Goal: Task Accomplishment & Management: Manage account settings

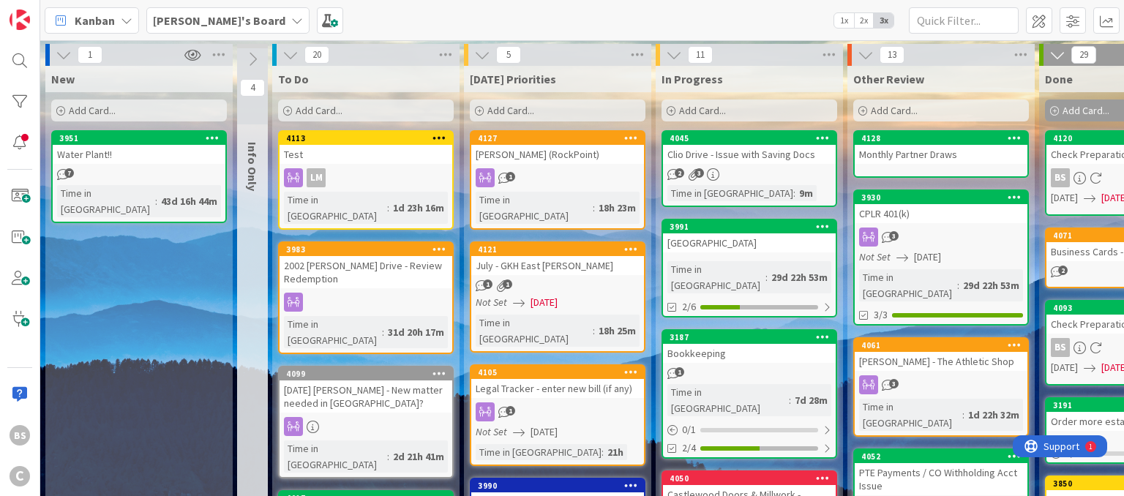
click at [203, 13] on b "[PERSON_NAME]'s Board" at bounding box center [219, 20] width 132 height 15
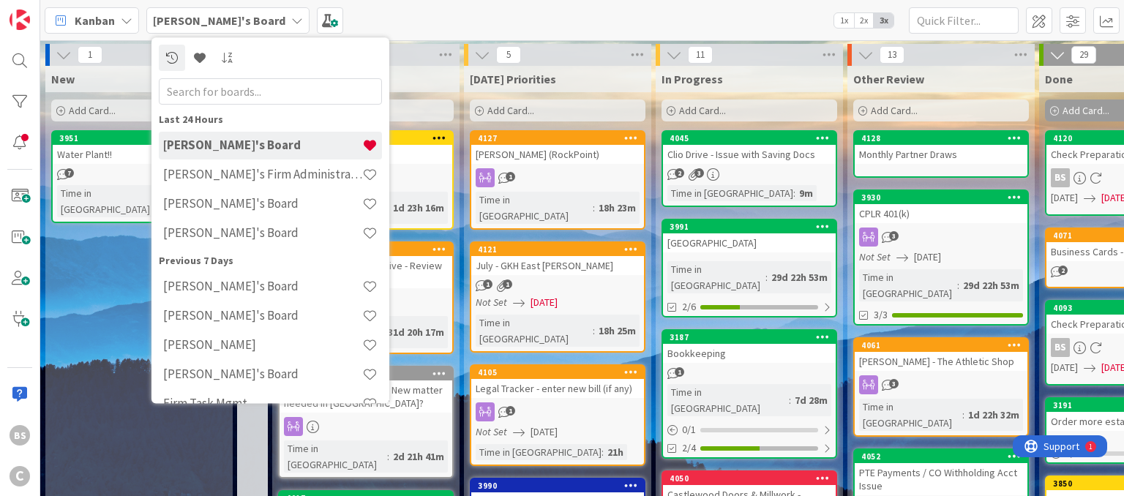
scroll to position [23, 0]
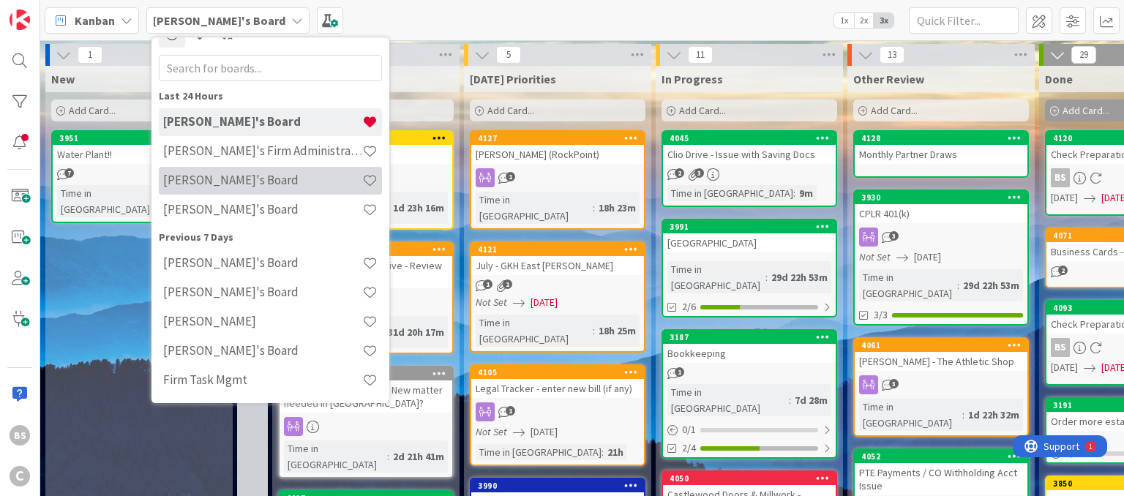
click at [231, 183] on h4 "[PERSON_NAME]'s Board" at bounding box center [262, 180] width 199 height 15
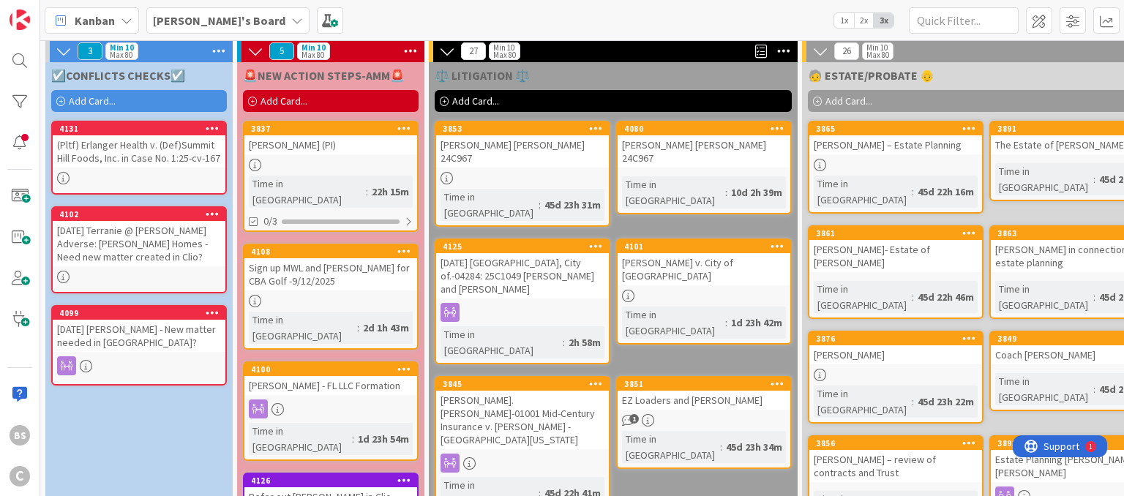
scroll to position [3, 0]
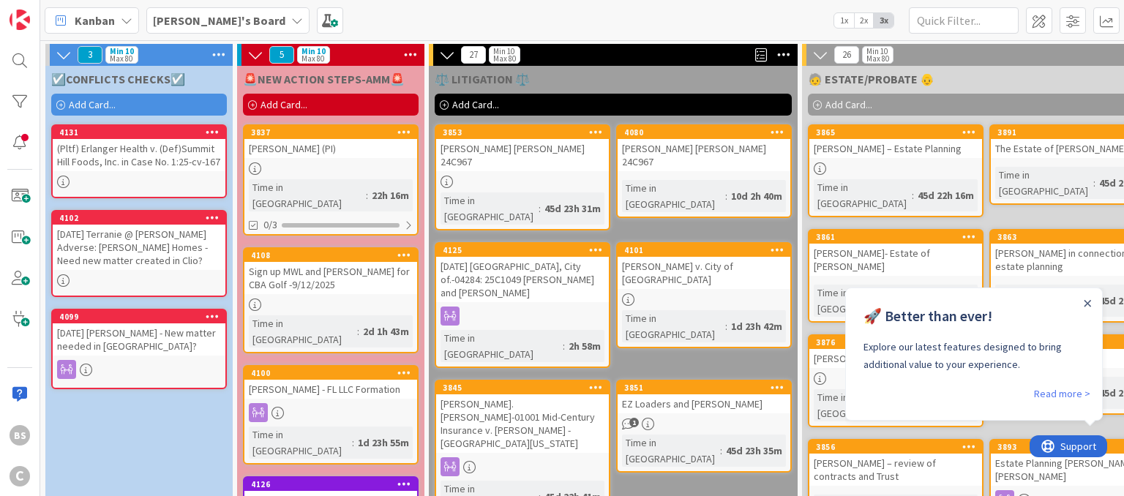
click at [1089, 298] on div "Close Announcement" at bounding box center [1087, 302] width 7 height 15
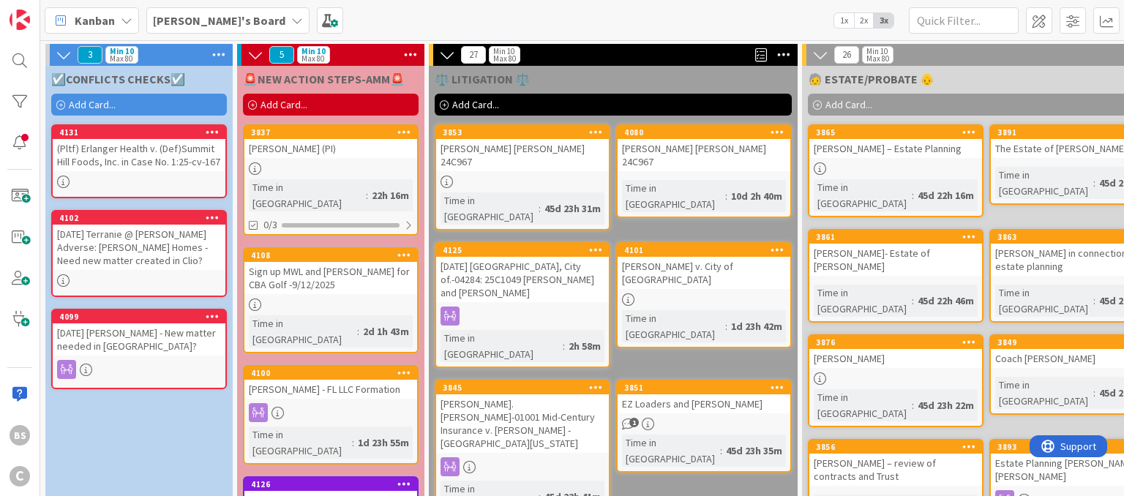
click at [212, 13] on b "[PERSON_NAME]'s Board" at bounding box center [219, 20] width 132 height 15
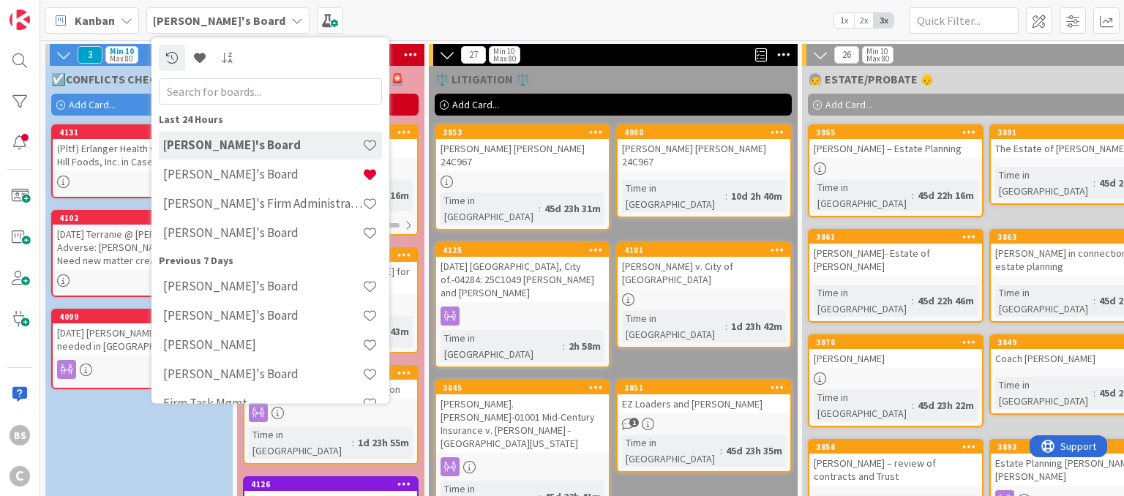
scroll to position [23, 0]
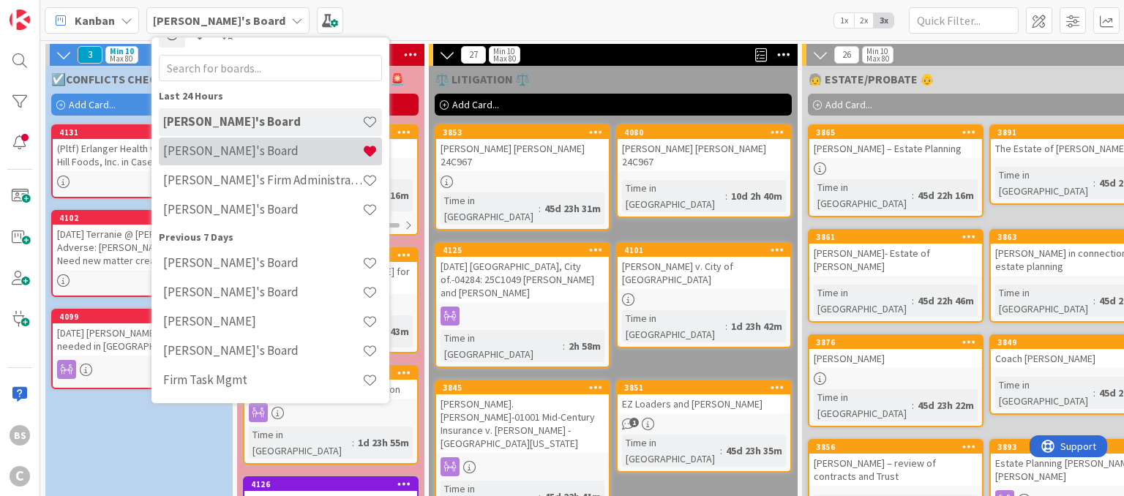
click at [213, 154] on h4 "[PERSON_NAME]'s Board" at bounding box center [262, 151] width 199 height 15
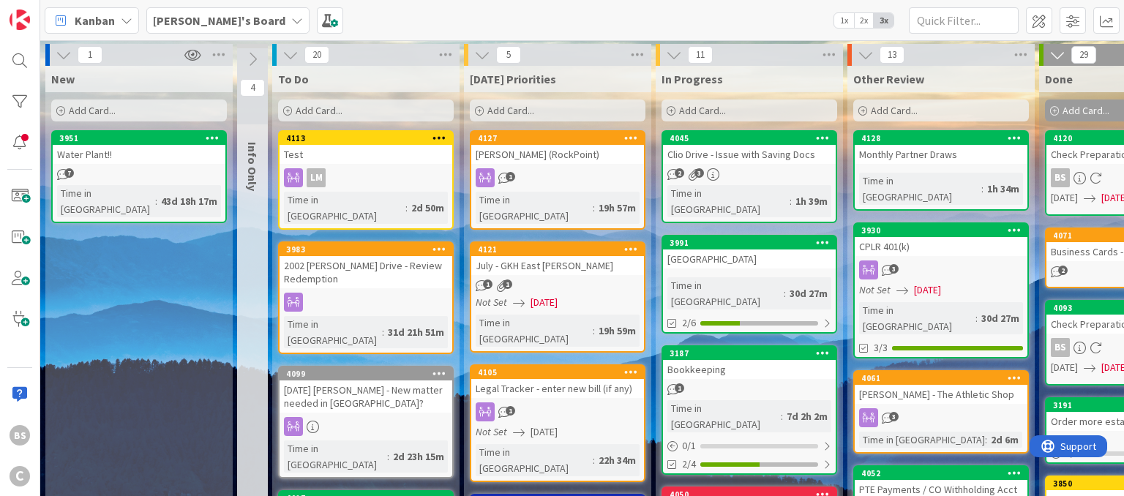
click at [213, 22] on b "[PERSON_NAME]'s Board" at bounding box center [219, 20] width 132 height 15
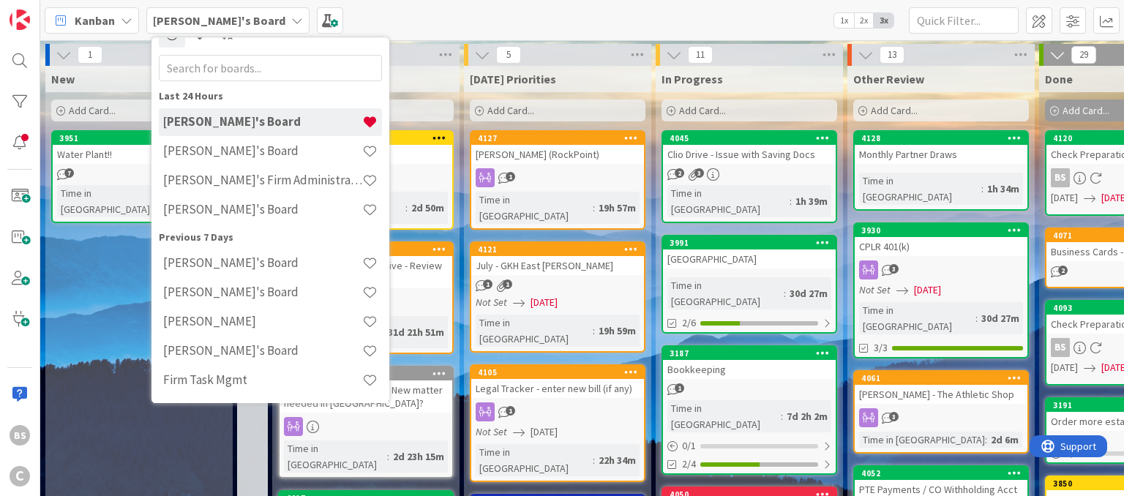
scroll to position [23, 0]
click at [221, 151] on h4 "[PERSON_NAME]'s Board" at bounding box center [262, 151] width 199 height 15
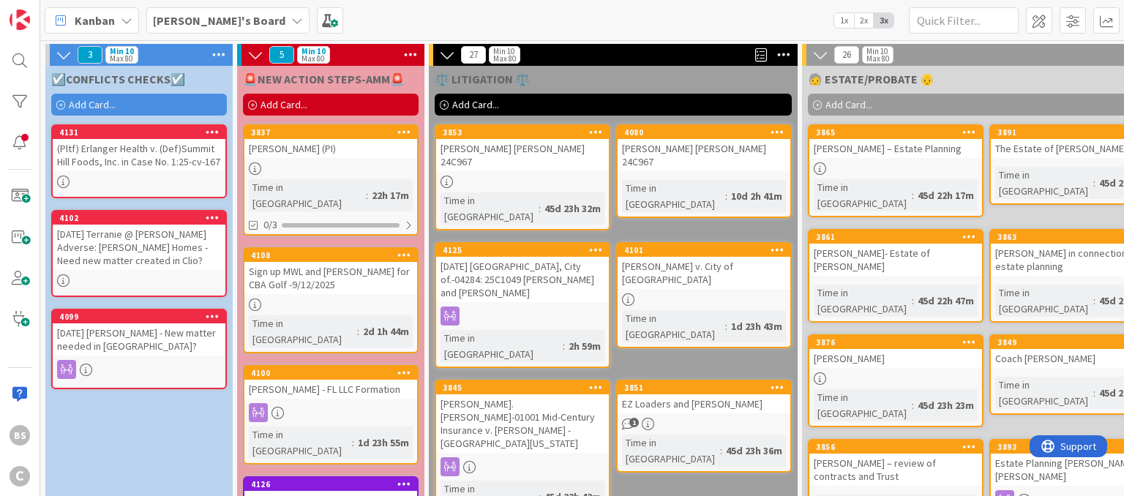
click at [215, 20] on b "[PERSON_NAME]'s Board" at bounding box center [219, 20] width 132 height 15
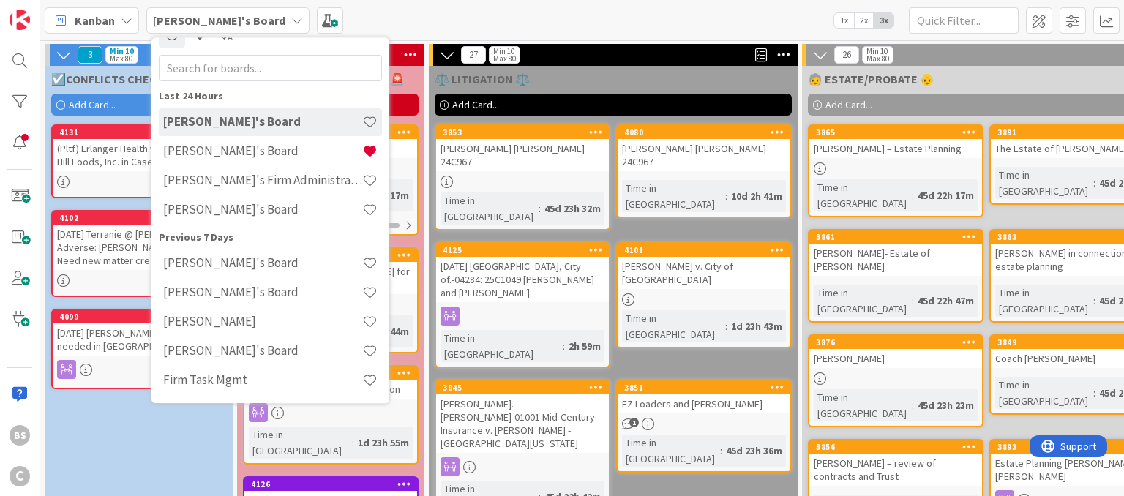
scroll to position [23, 0]
click at [224, 151] on h4 "[PERSON_NAME]'s Board" at bounding box center [262, 151] width 199 height 15
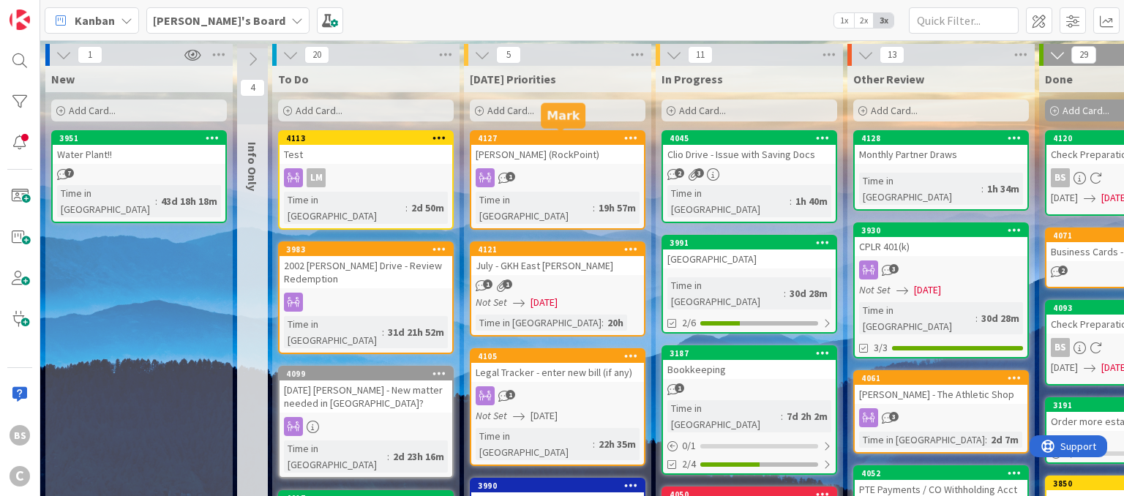
click at [563, 137] on div "4127" at bounding box center [561, 138] width 166 height 10
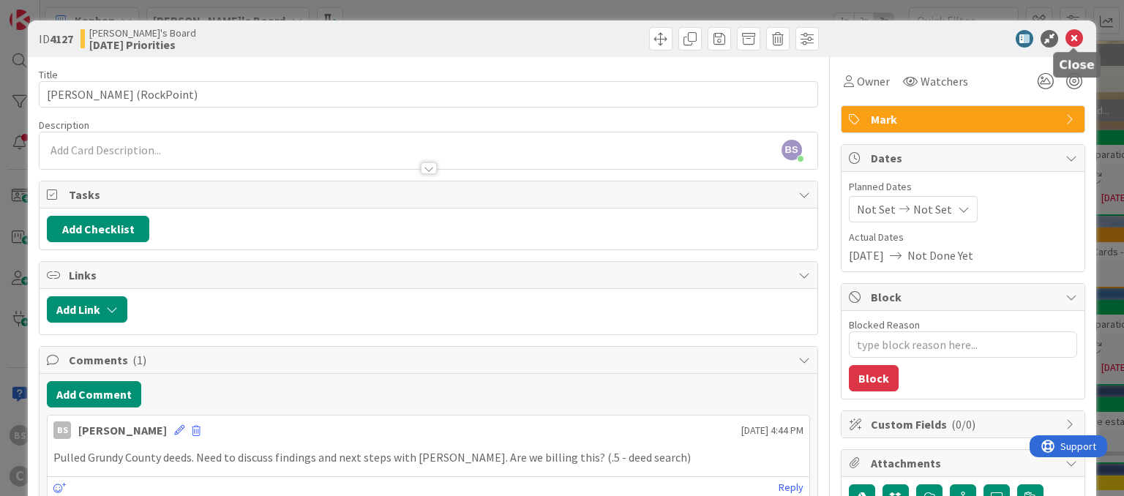
click at [1073, 42] on icon at bounding box center [1074, 39] width 18 height 18
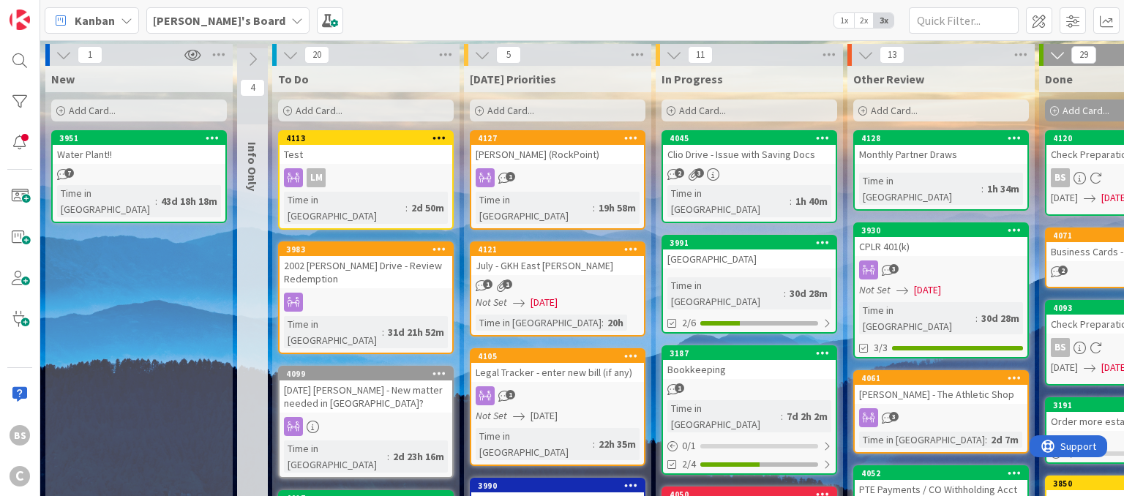
click at [543, 143] on div "4127" at bounding box center [557, 138] width 173 height 13
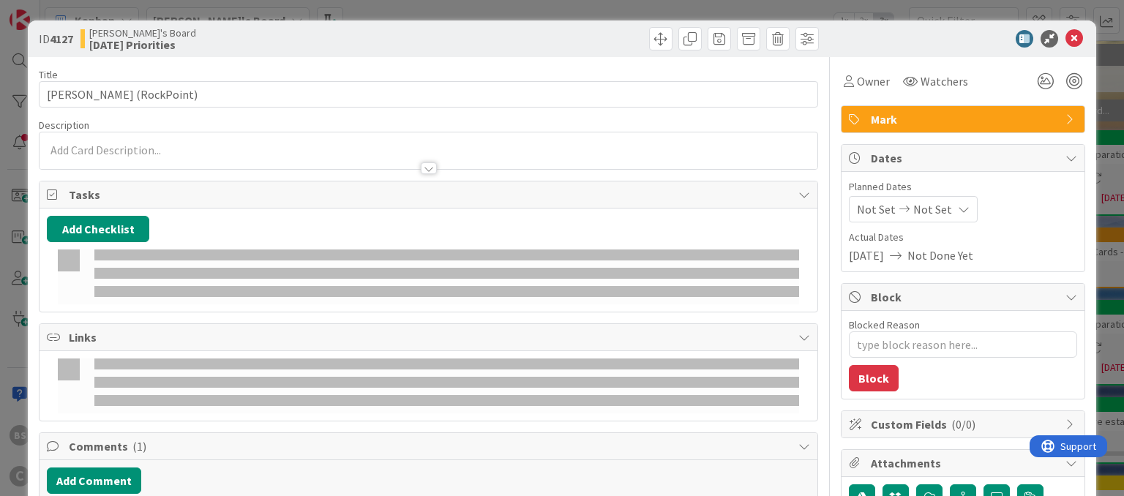
type textarea "x"
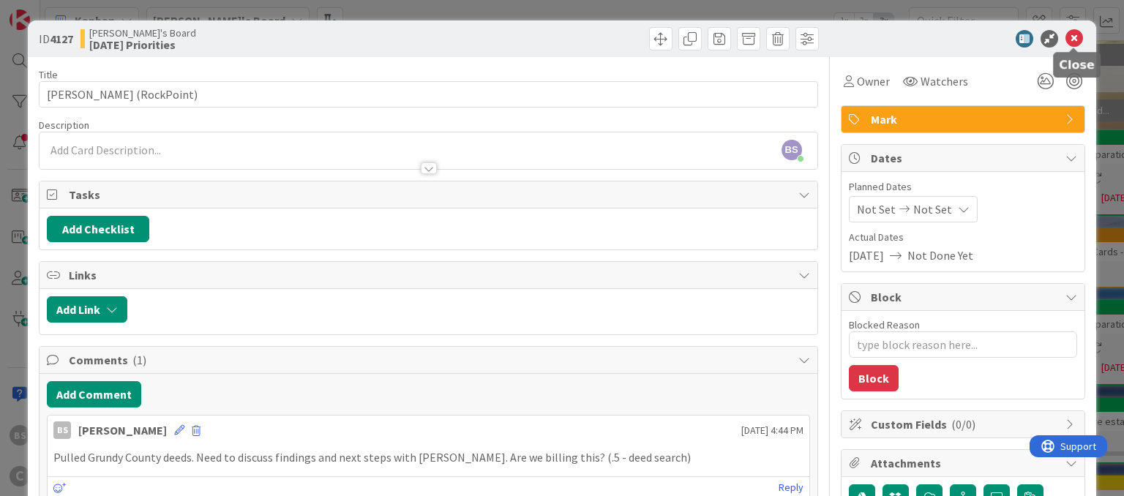
click at [1077, 41] on icon at bounding box center [1074, 39] width 18 height 18
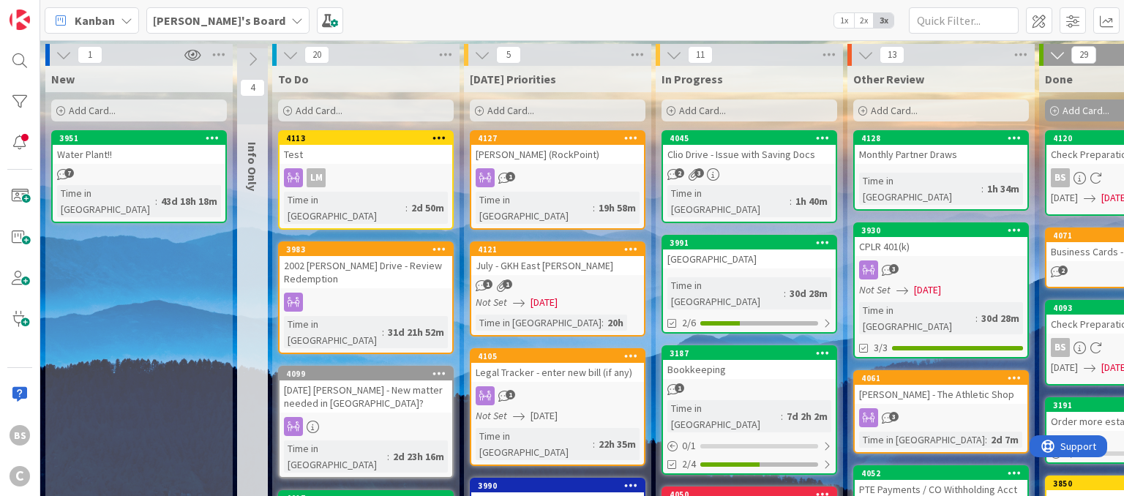
click at [200, 29] on span "[PERSON_NAME]'s Board" at bounding box center [219, 21] width 132 height 18
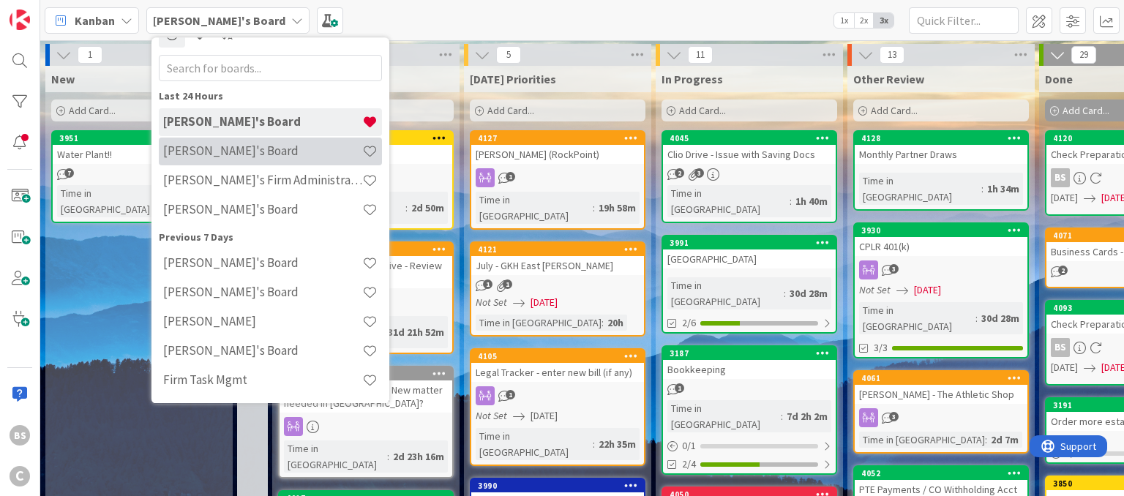
click at [198, 147] on h4 "[PERSON_NAME]'s Board" at bounding box center [262, 151] width 199 height 15
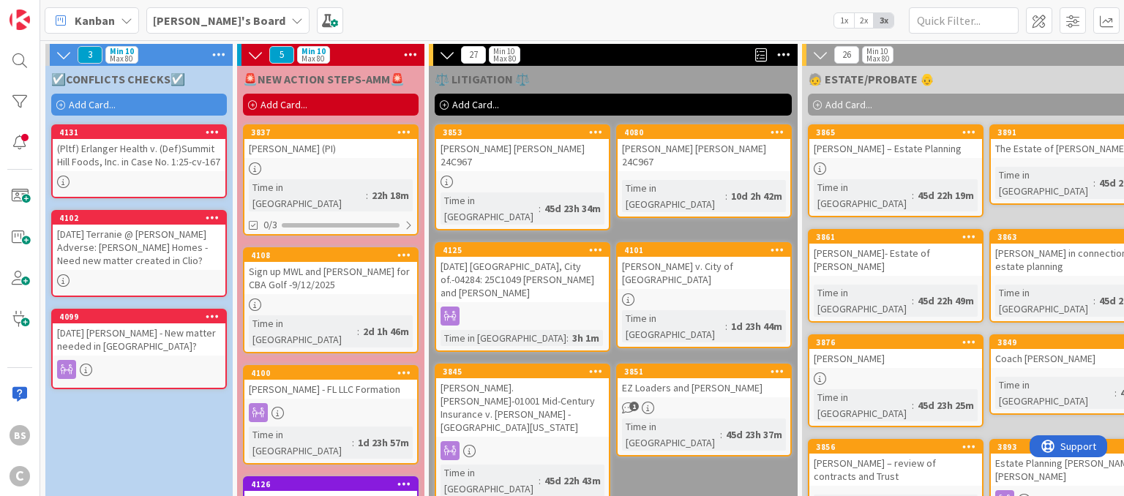
click at [222, 22] on b "[PERSON_NAME]'s Board" at bounding box center [219, 20] width 132 height 15
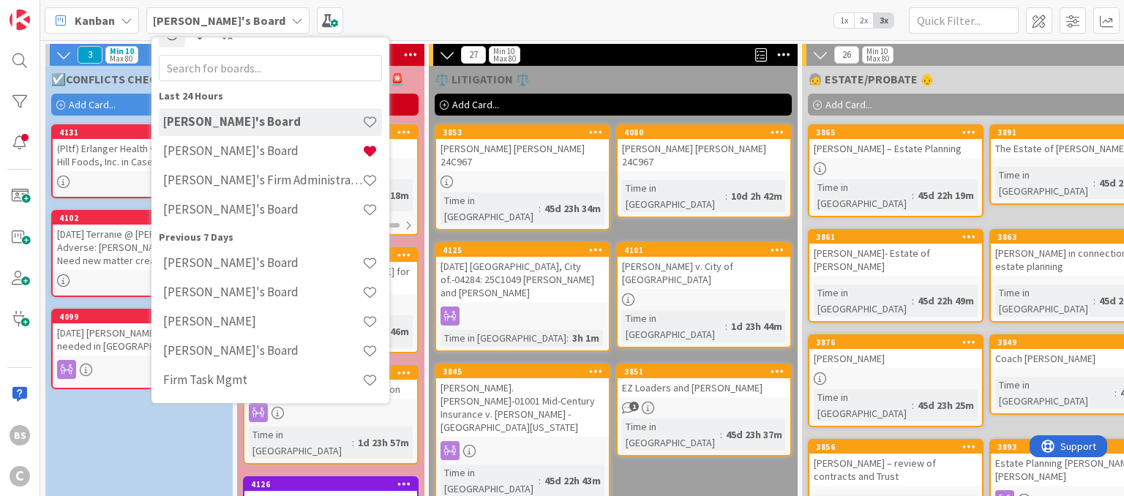
scroll to position [23, 0]
click at [223, 152] on h4 "[PERSON_NAME]'s Board" at bounding box center [262, 151] width 199 height 15
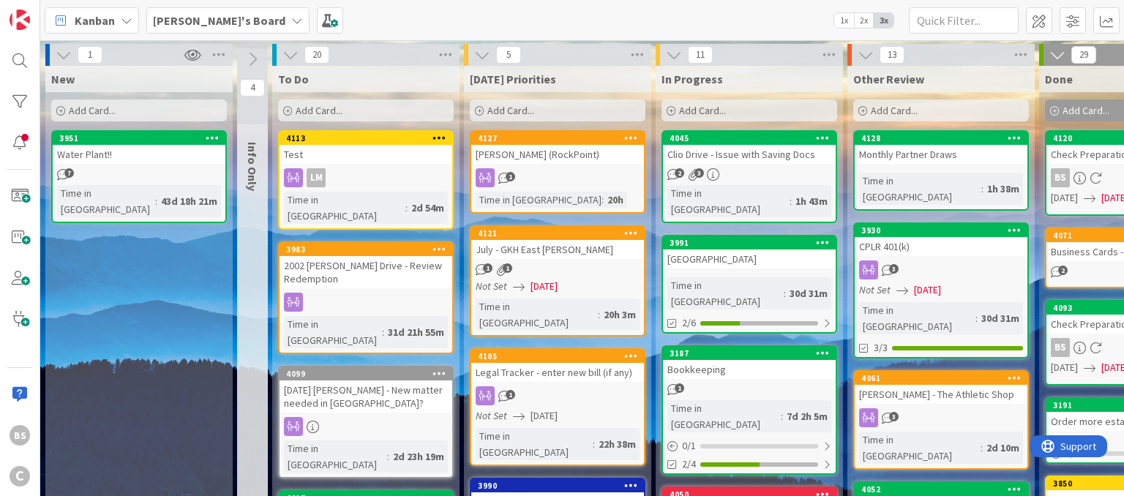
click at [187, 6] on div "Kanban Brooke's Board 1x 2x 3x" at bounding box center [582, 20] width 1084 height 40
click at [187, 22] on b "[PERSON_NAME]'s Board" at bounding box center [219, 20] width 132 height 15
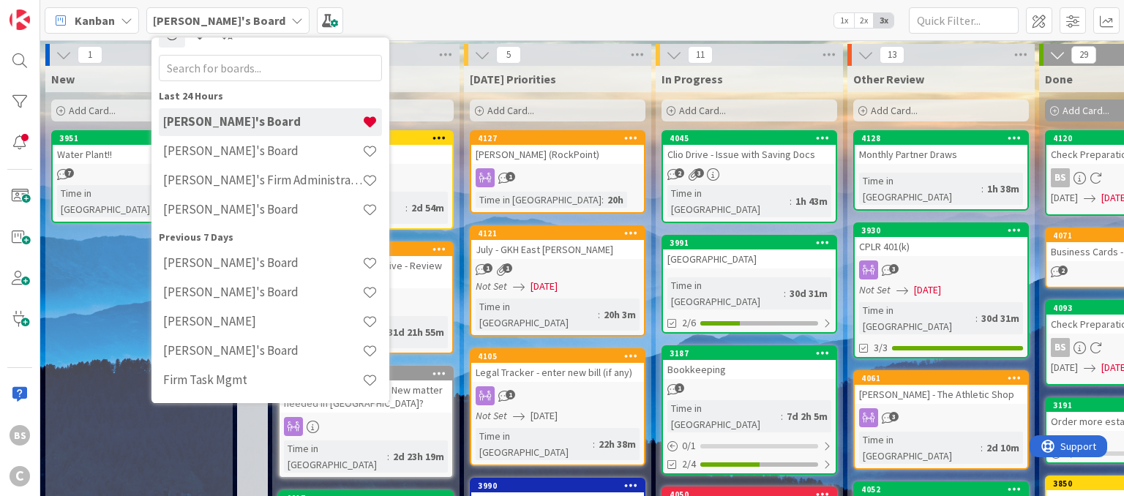
scroll to position [23, 0]
click at [219, 206] on h4 "[PERSON_NAME]'s Board" at bounding box center [262, 210] width 199 height 15
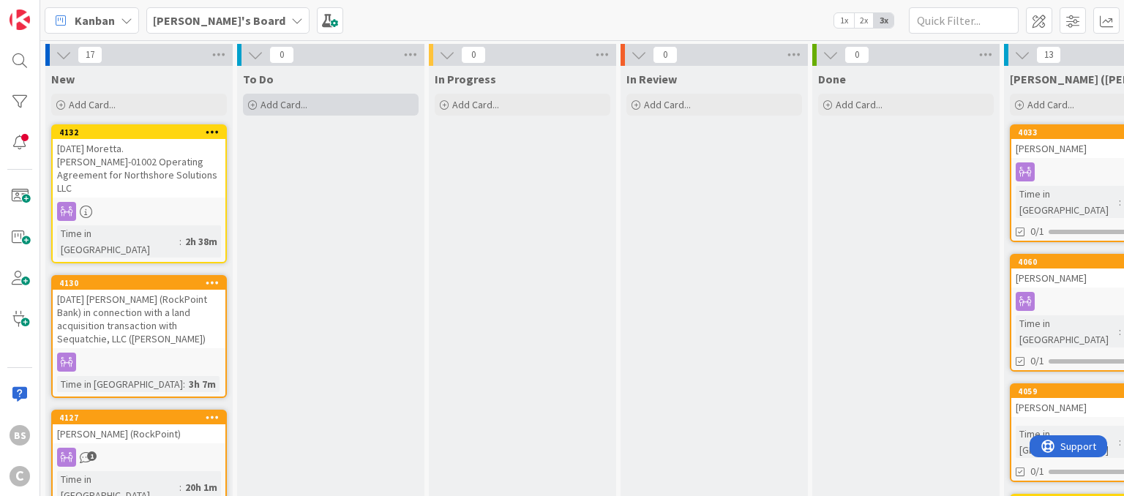
click at [253, 105] on icon at bounding box center [252, 105] width 9 height 9
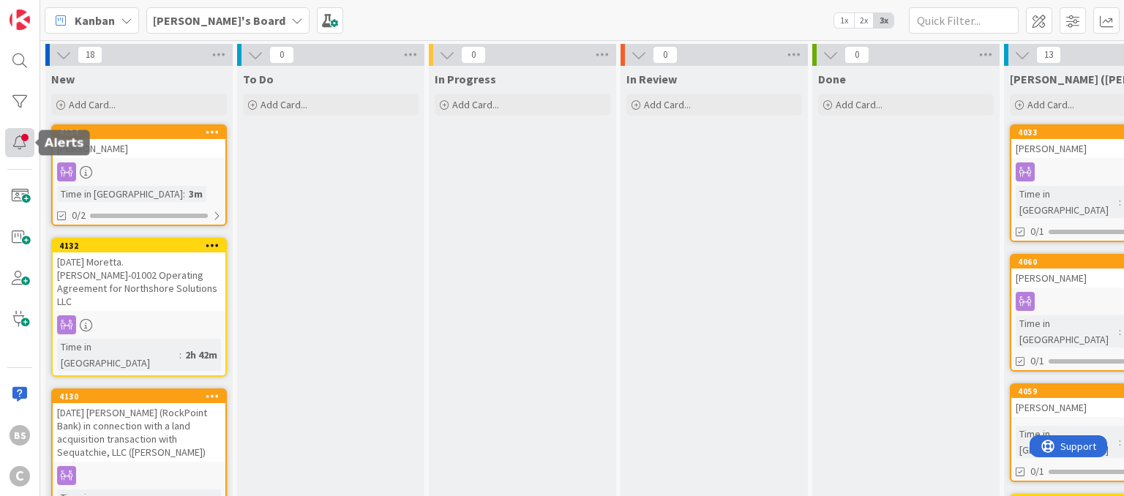
click at [22, 141] on div at bounding box center [19, 142] width 29 height 29
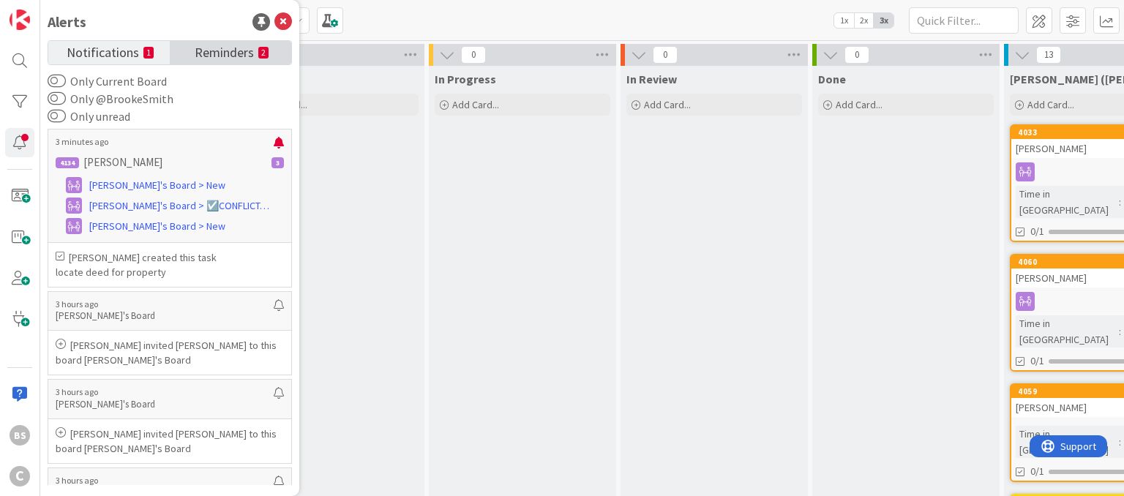
click at [207, 52] on span "Reminders" at bounding box center [224, 51] width 59 height 20
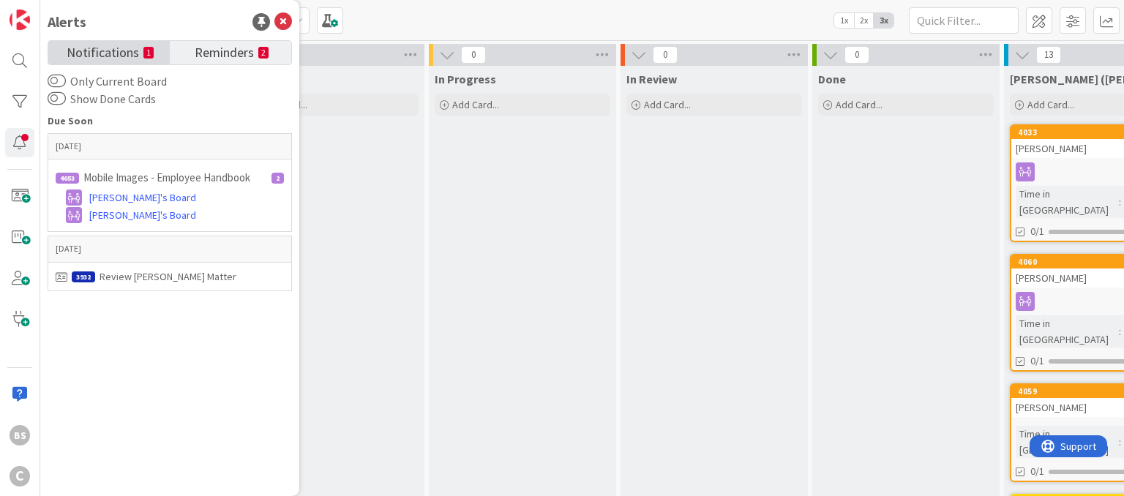
click at [124, 60] on span "Notifications" at bounding box center [103, 51] width 72 height 20
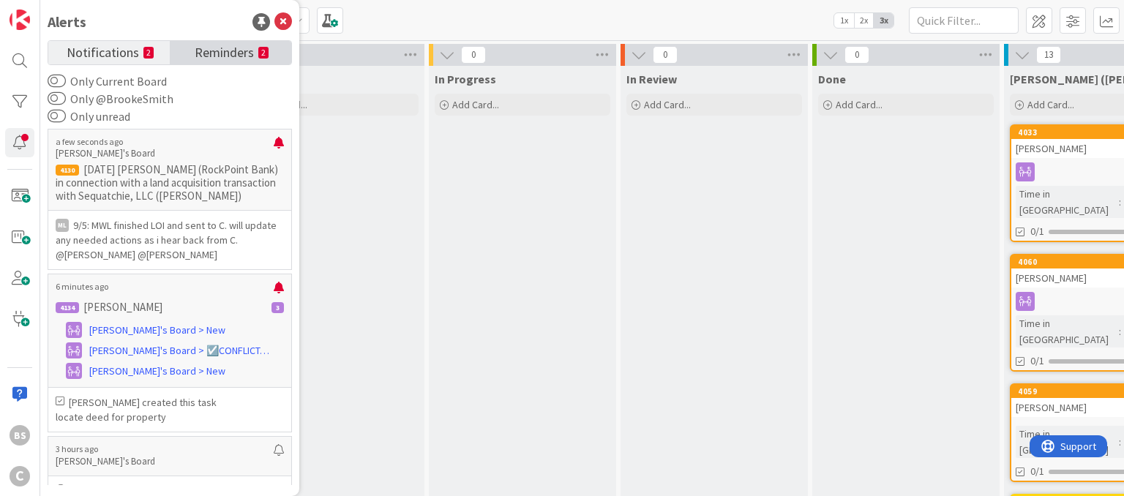
click at [223, 48] on span "Reminders" at bounding box center [224, 51] width 59 height 20
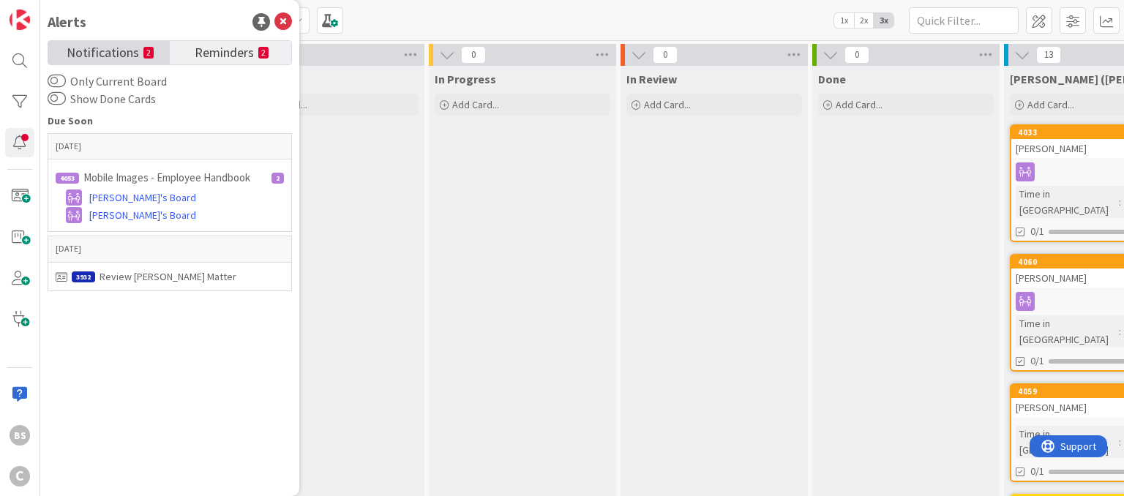
click at [121, 45] on span "Notifications" at bounding box center [103, 51] width 72 height 20
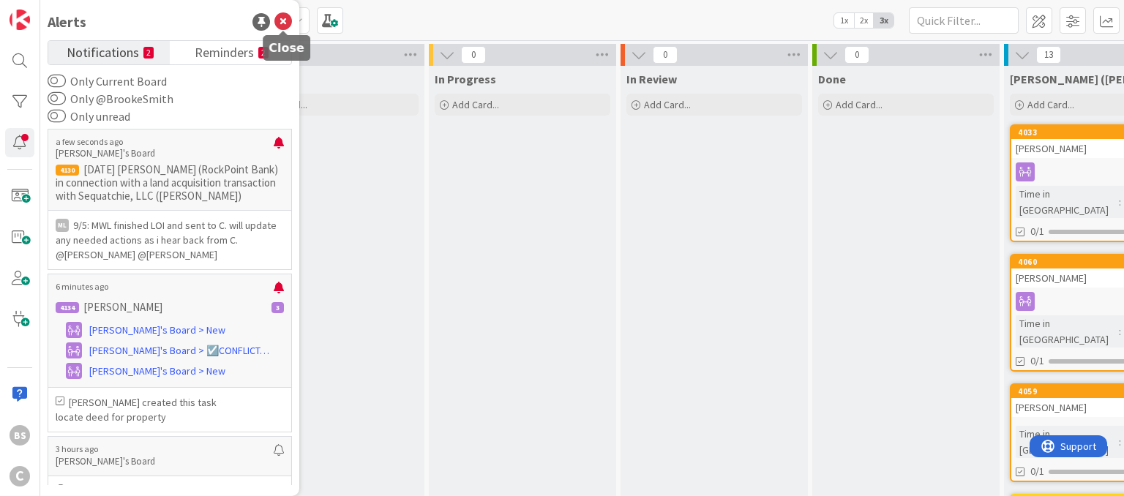
click at [286, 21] on icon at bounding box center [283, 22] width 18 height 18
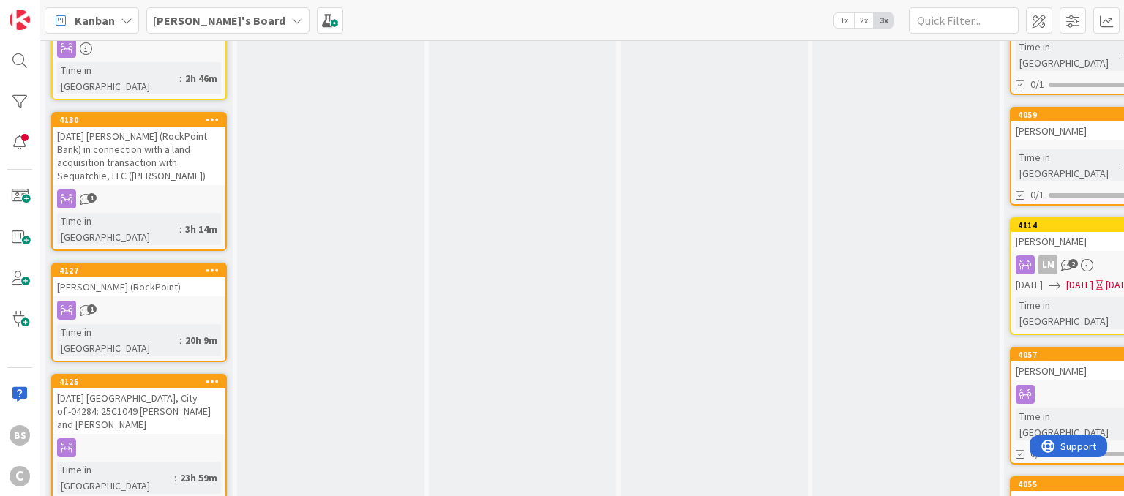
scroll to position [239, 0]
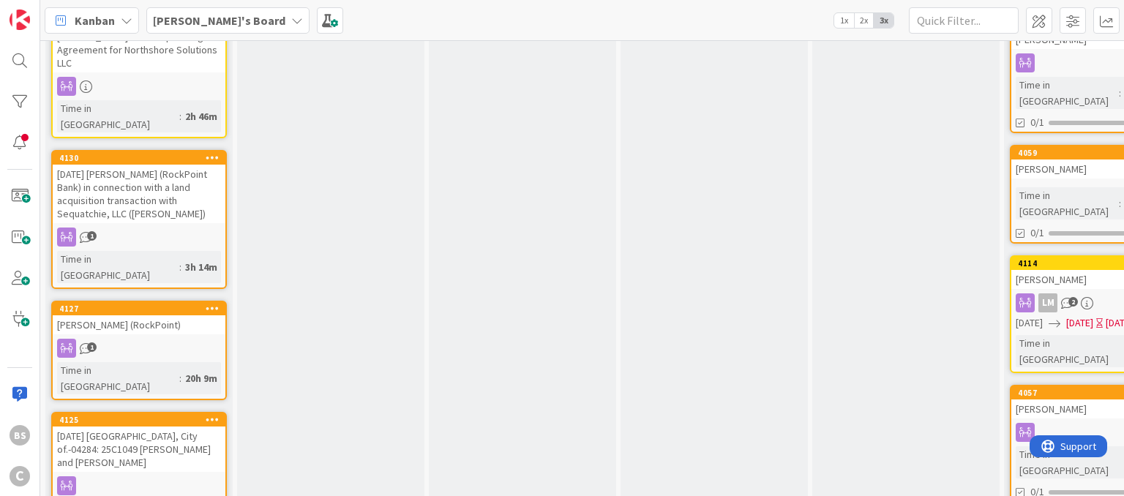
click at [146, 302] on div "4127" at bounding box center [139, 308] width 173 height 13
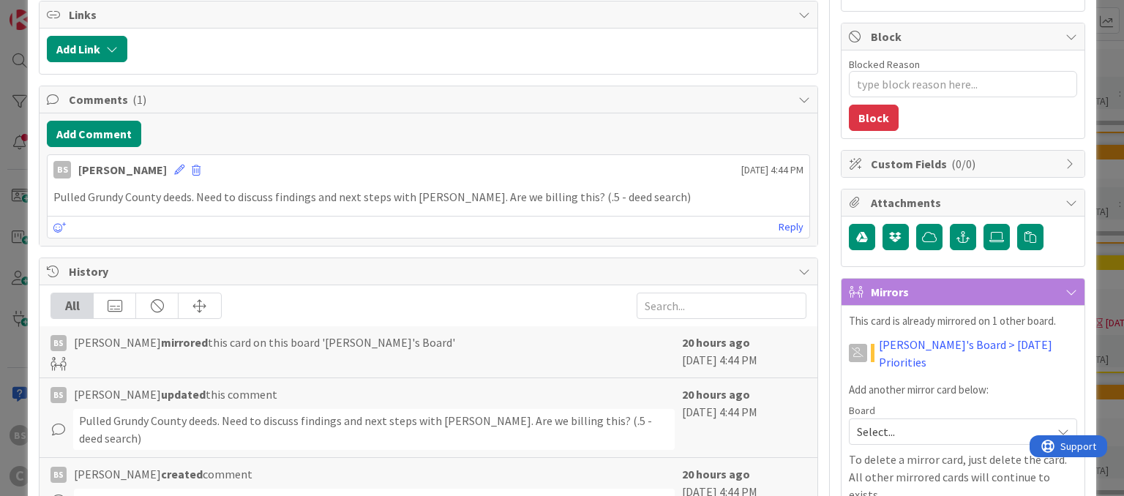
scroll to position [176, 0]
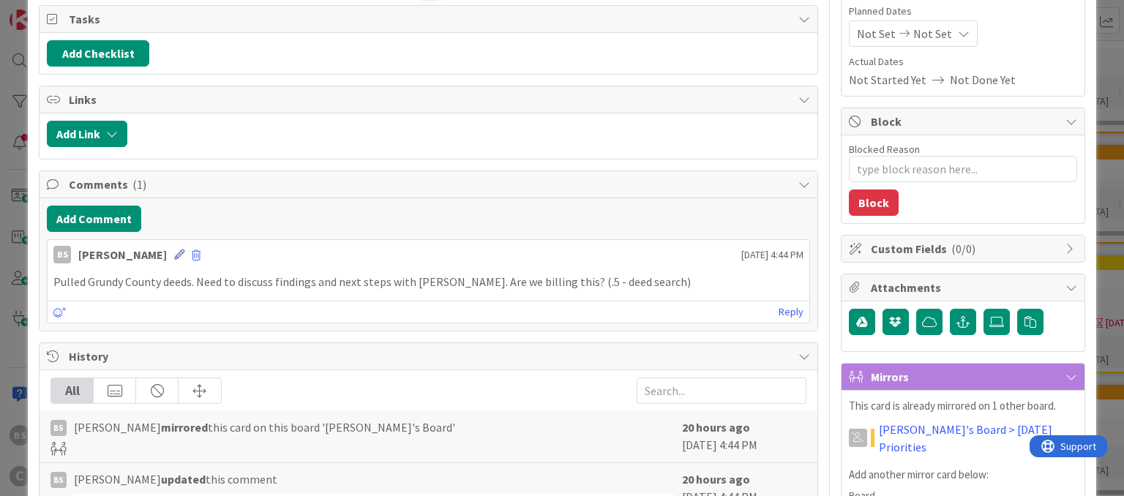
click at [174, 252] on icon at bounding box center [179, 254] width 10 height 10
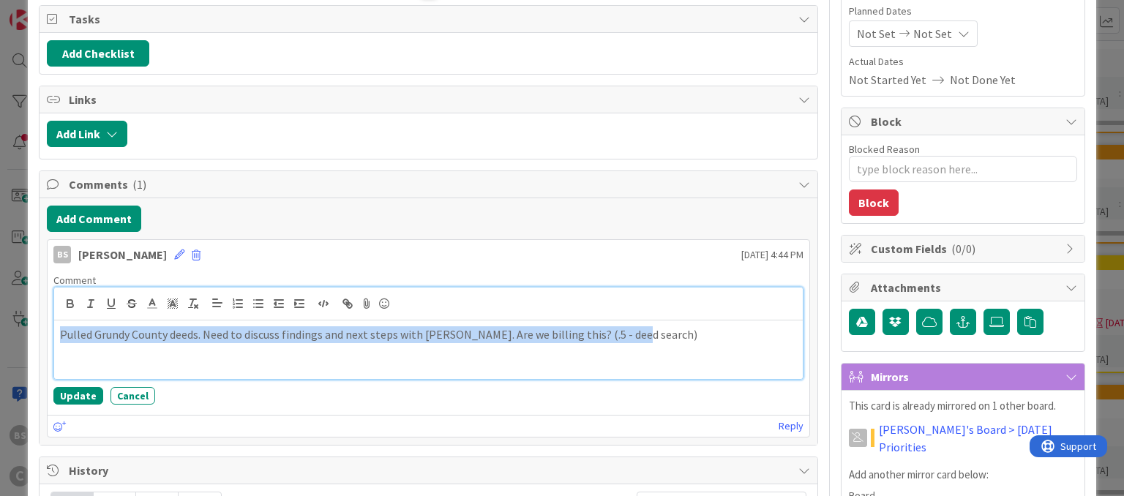
drag, startPoint x: 664, startPoint y: 337, endPoint x: 42, endPoint y: 470, distance: 635.1
click at [54, 379] on div "Pulled Grundy County deeds. Need to discuss findings and next steps with [PERSO…" at bounding box center [428, 349] width 748 height 59
copy p "Pulled Grundy County deeds. Need to discuss findings and next steps with [PERSO…"
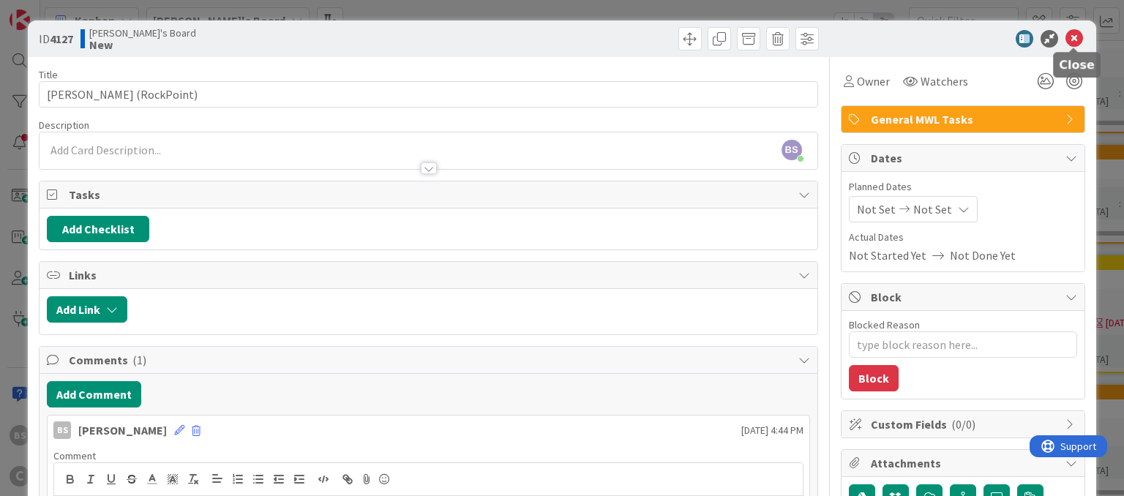
click at [1076, 31] on icon at bounding box center [1074, 39] width 18 height 18
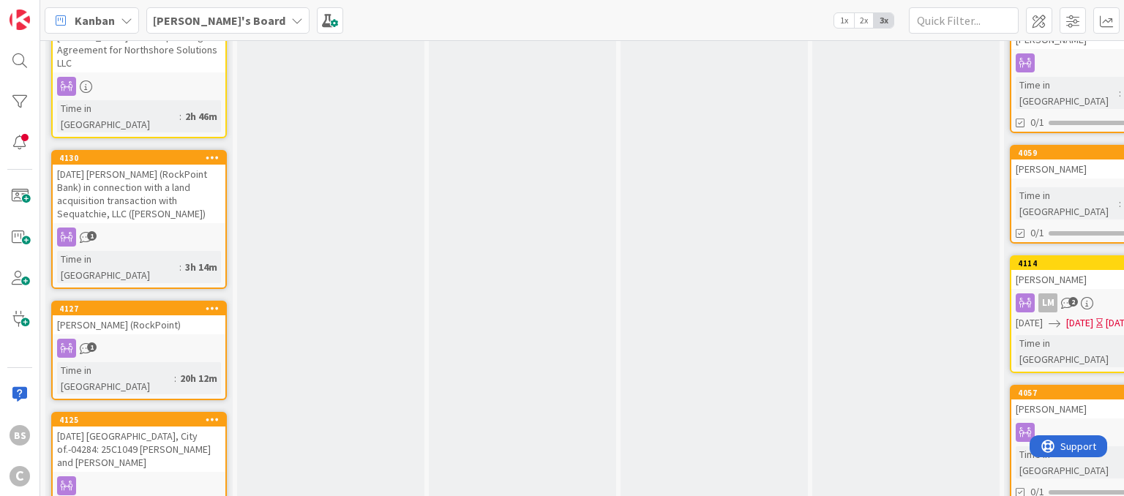
click at [171, 170] on div "[DATE] [PERSON_NAME] (RockPoint Bank) in connection with a land acquisition tra…" at bounding box center [139, 194] width 173 height 59
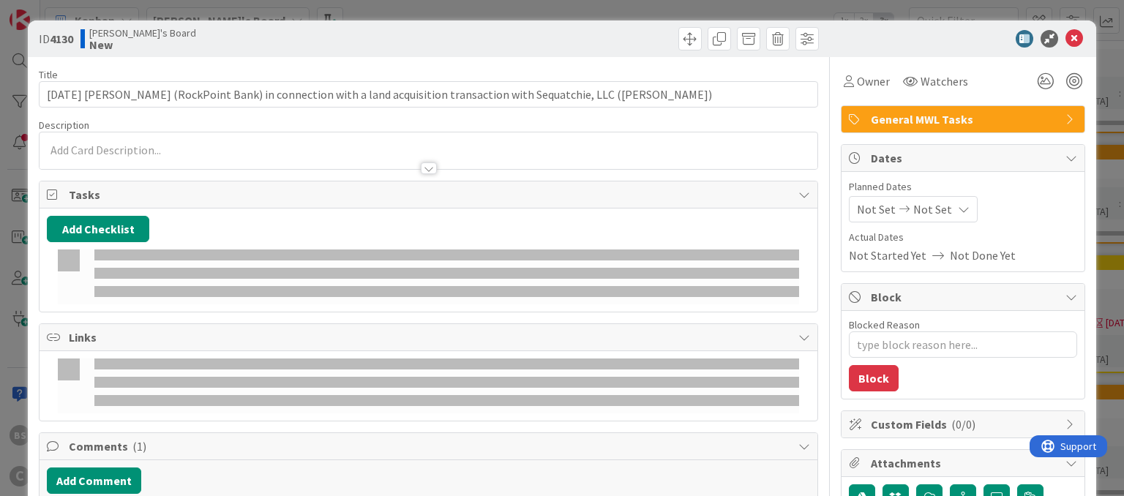
type textarea "x"
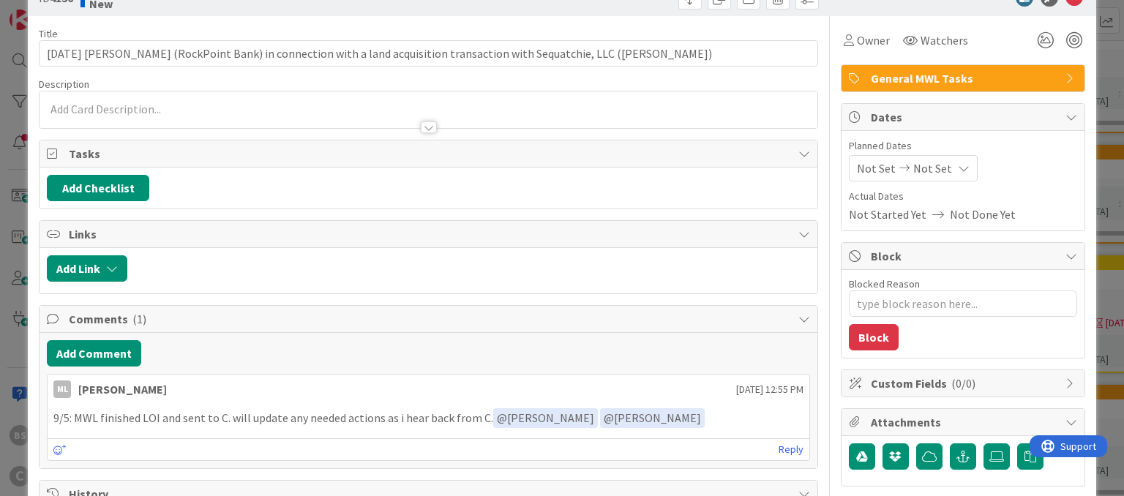
scroll to position [42, 0]
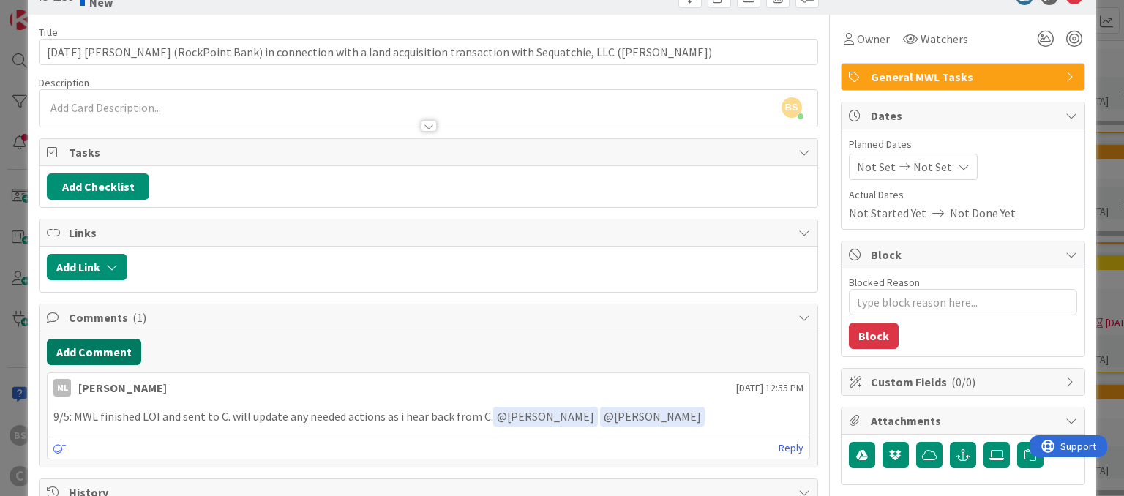
click at [119, 348] on button "Add Comment" at bounding box center [94, 352] width 94 height 26
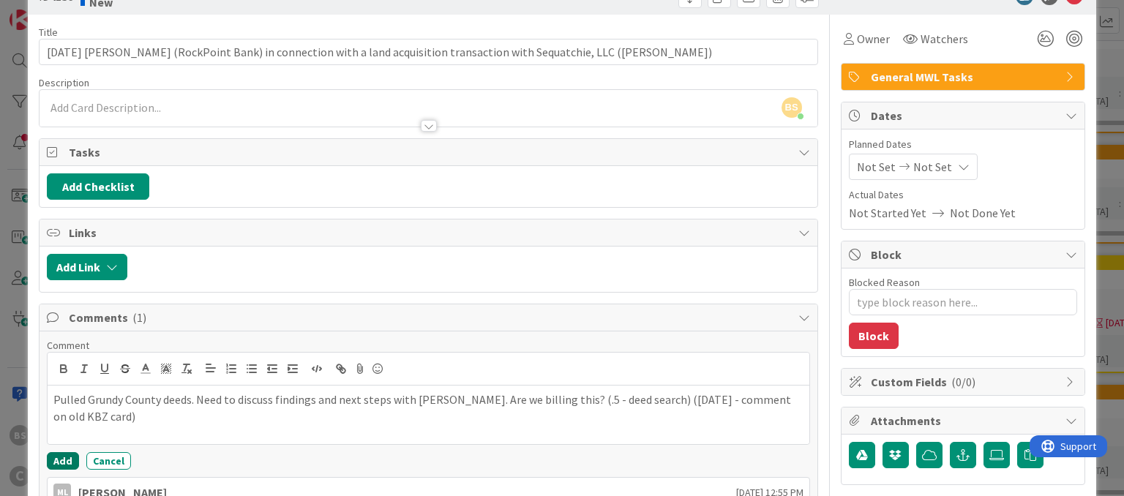
click at [55, 457] on button "Add" at bounding box center [63, 461] width 32 height 18
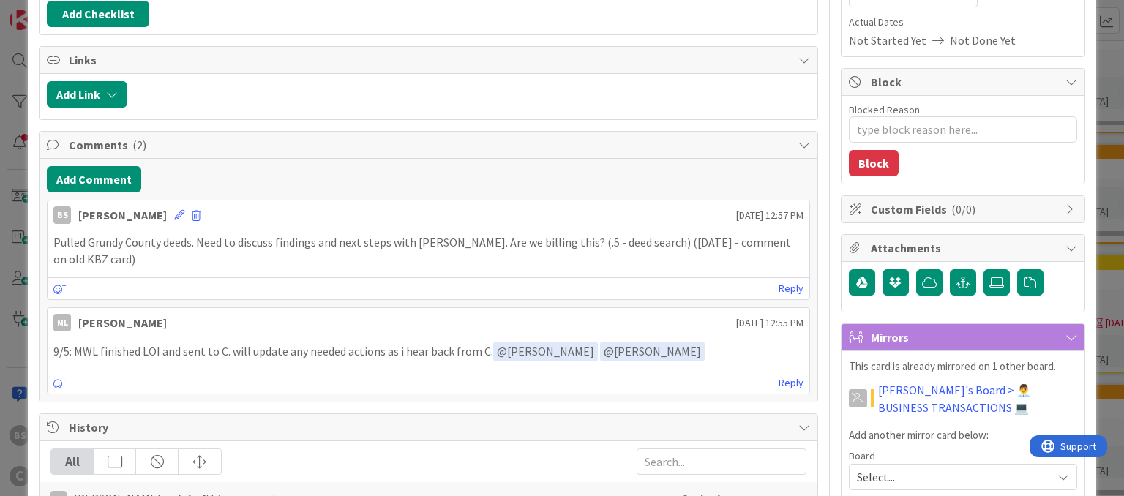
scroll to position [0, 0]
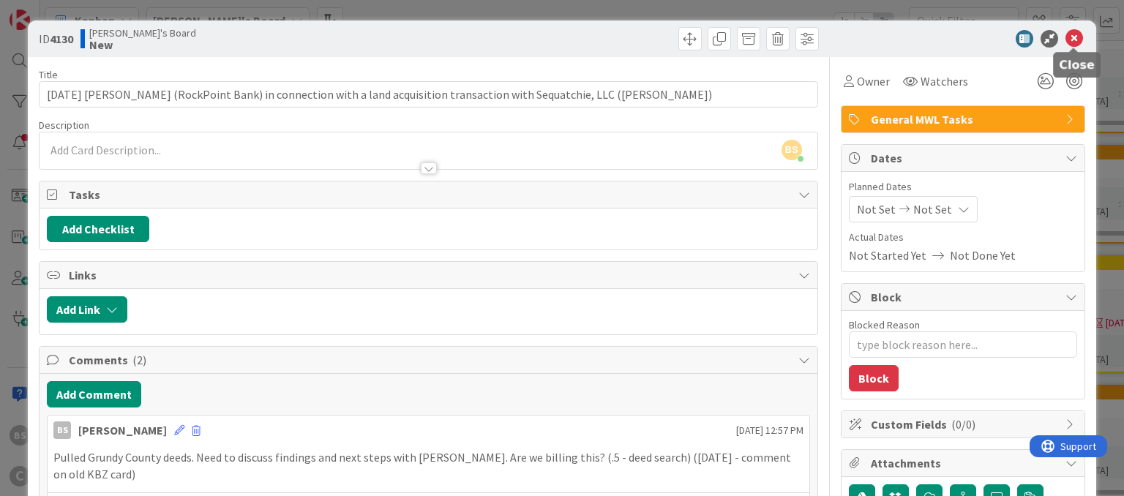
click at [1069, 40] on icon at bounding box center [1074, 39] width 18 height 18
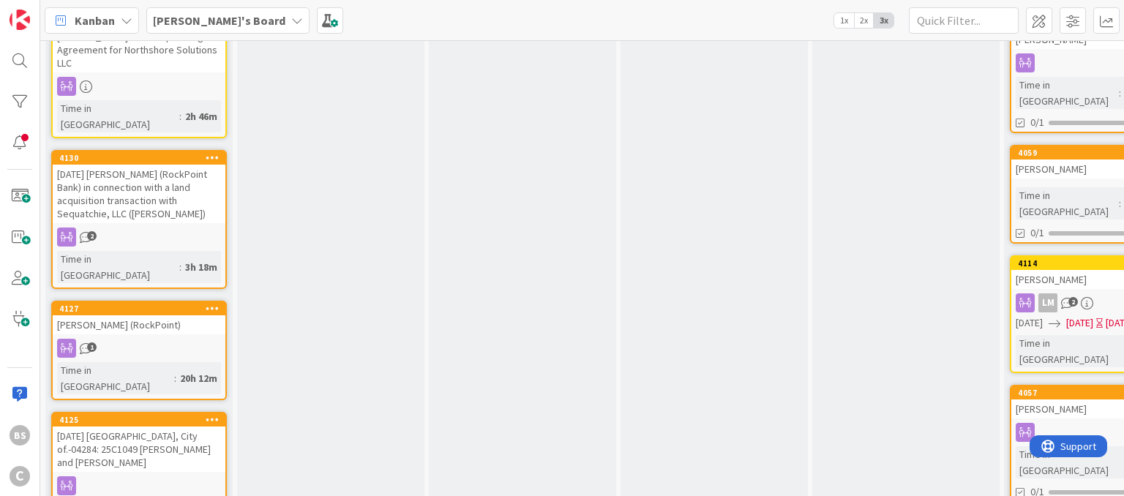
click at [215, 303] on icon at bounding box center [213, 308] width 14 height 10
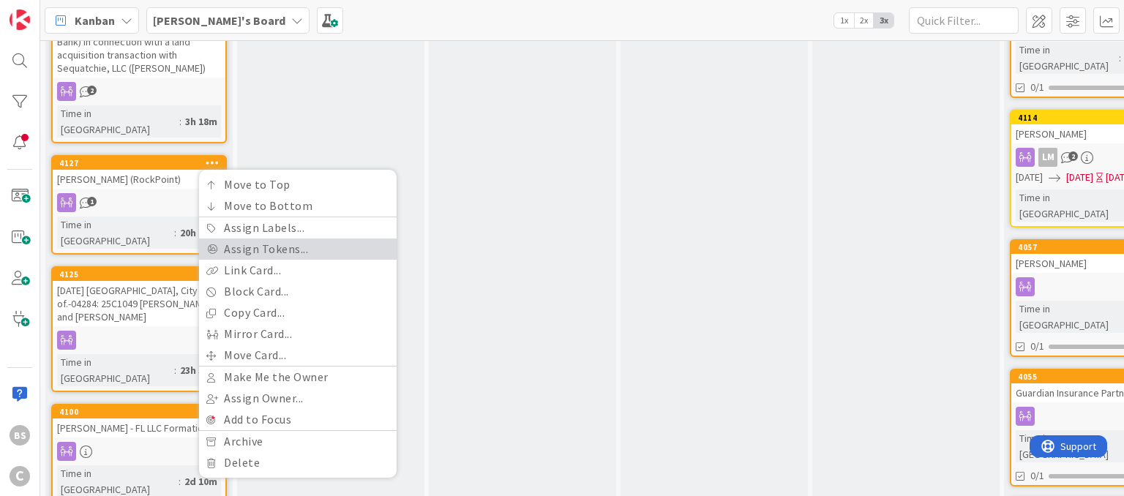
scroll to position [386, 0]
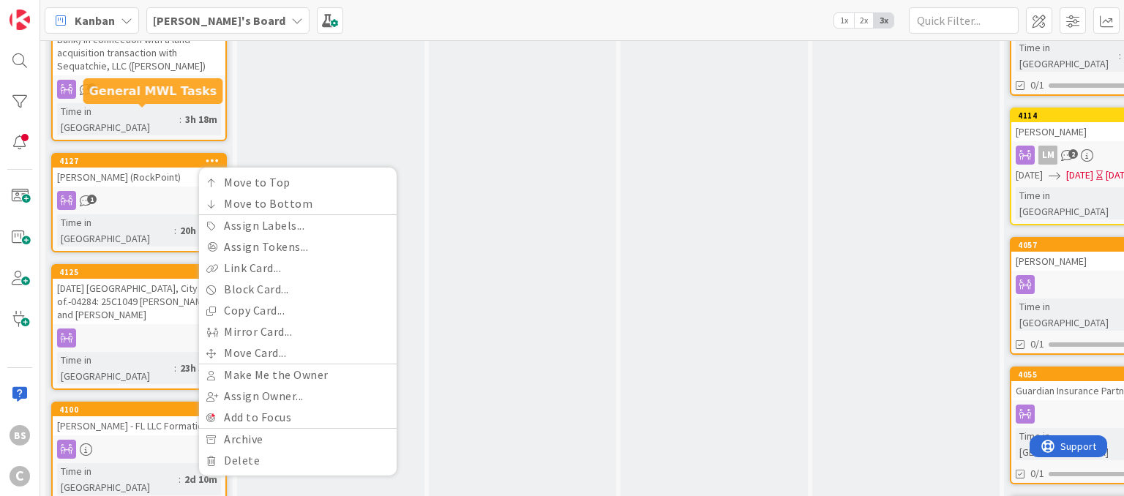
click at [179, 156] on div "4127" at bounding box center [142, 161] width 166 height 10
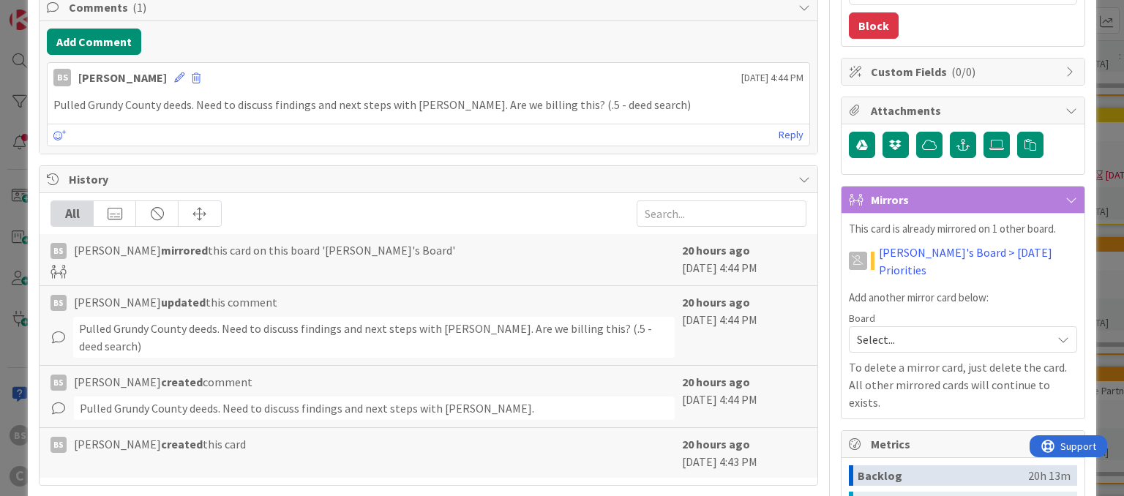
type textarea "x"
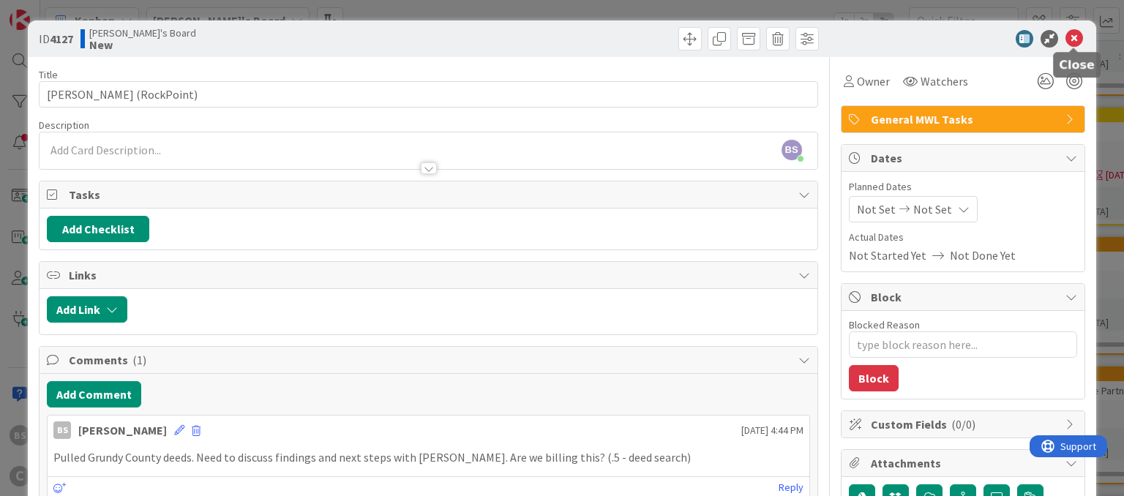
click at [1075, 43] on icon at bounding box center [1074, 39] width 18 height 18
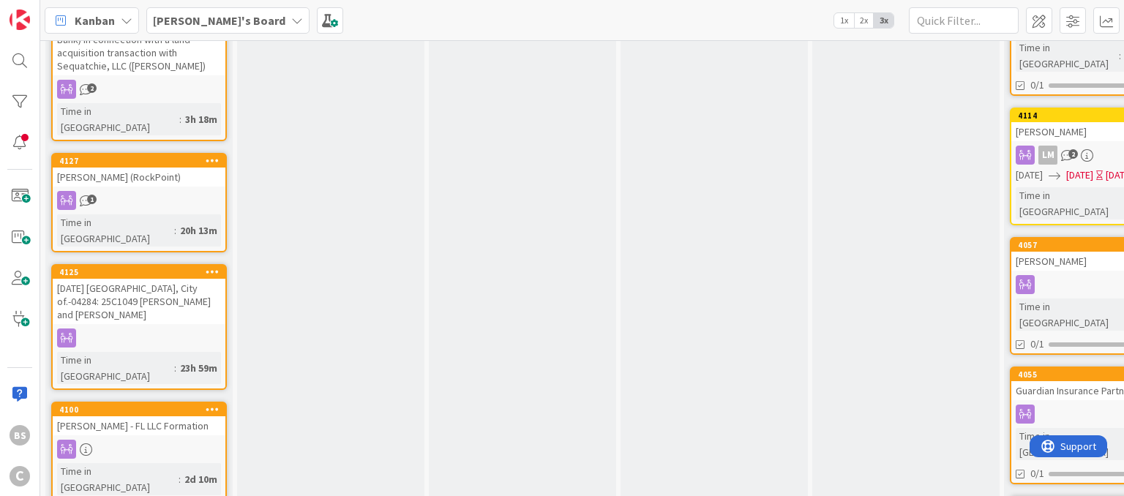
click at [212, 155] on icon at bounding box center [213, 160] width 14 height 10
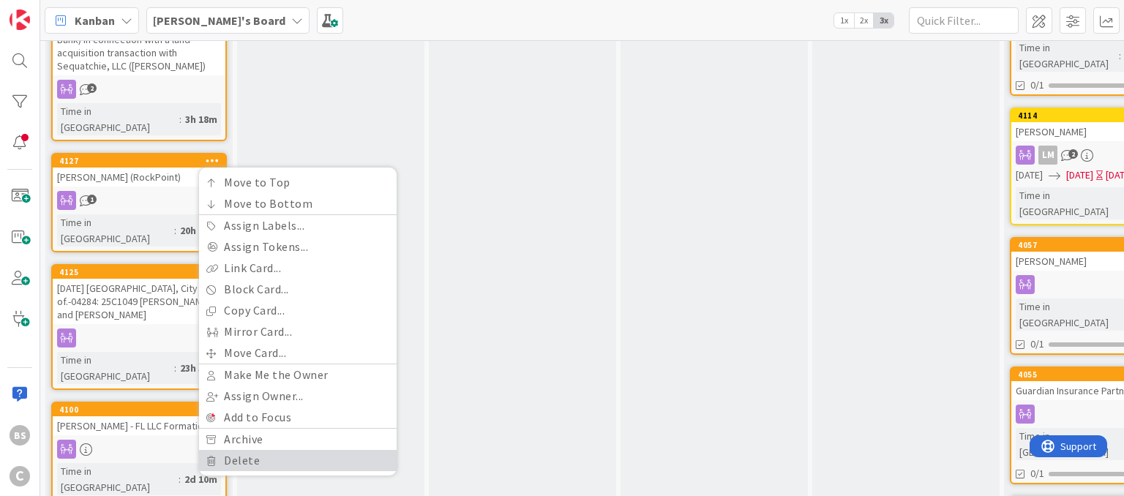
click at [235, 450] on link "Delete" at bounding box center [298, 460] width 198 height 21
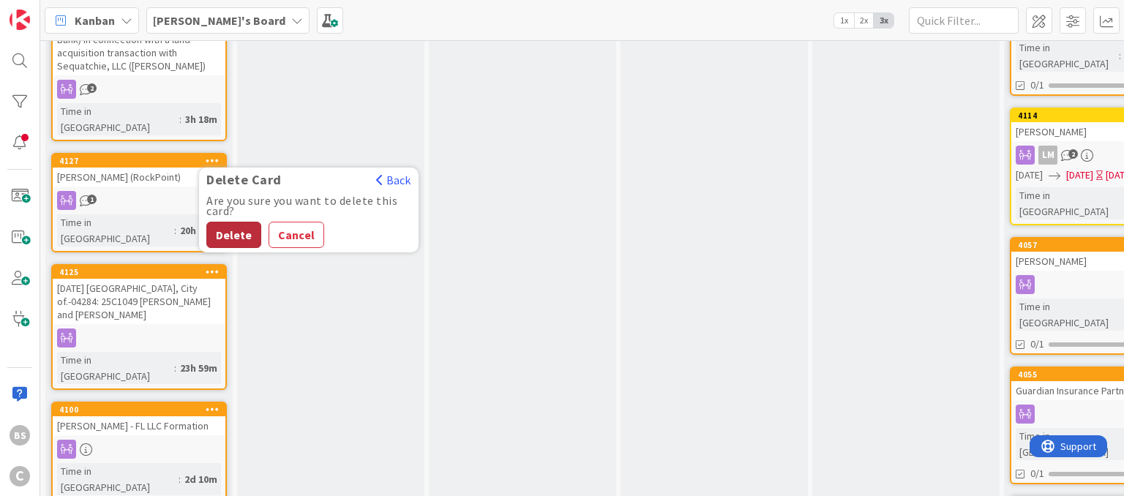
click at [241, 222] on button "Delete" at bounding box center [233, 235] width 55 height 26
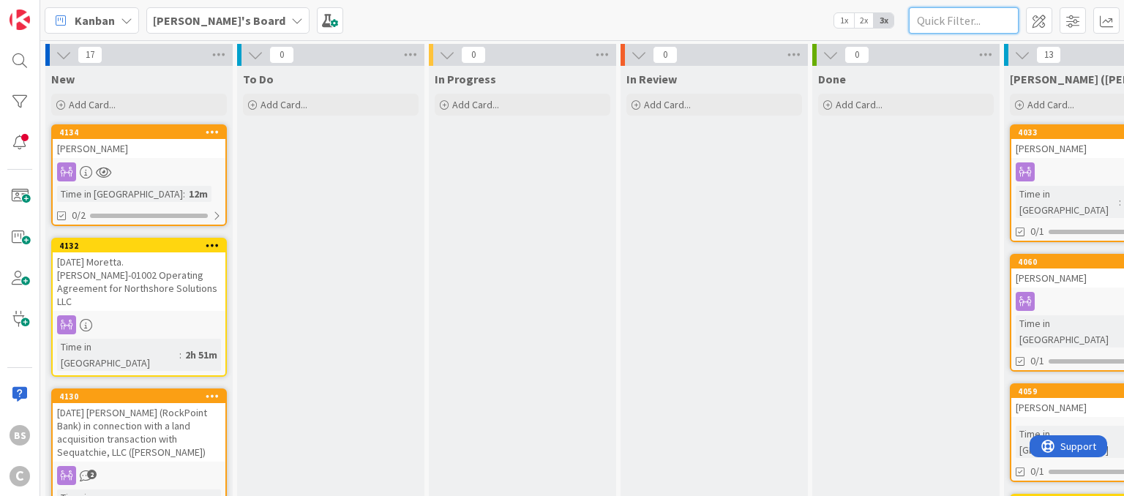
click at [948, 20] on input "text" at bounding box center [964, 20] width 110 height 26
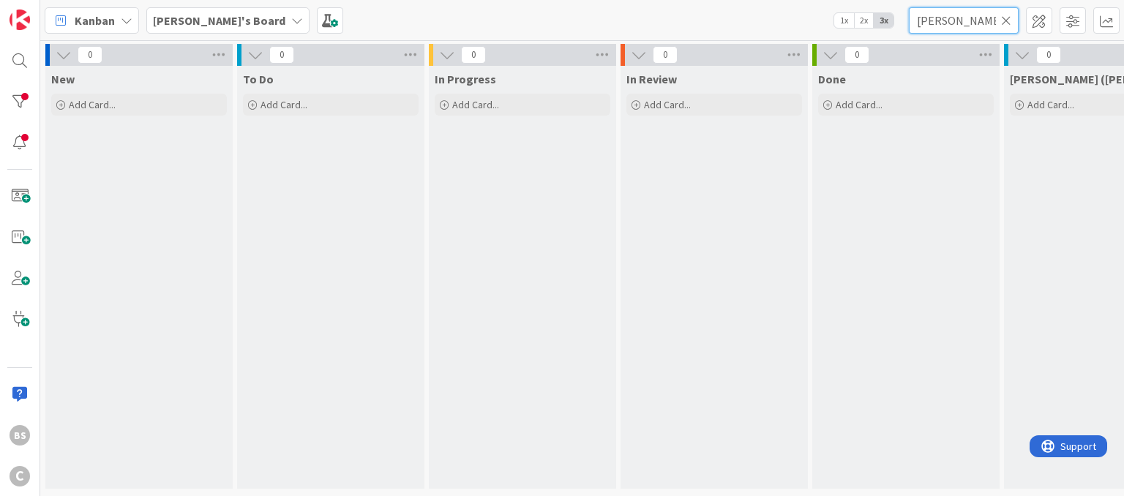
click at [1001, 28] on input "[PERSON_NAME]" at bounding box center [964, 20] width 110 height 26
type input "[PERSON_NAME]"
click at [1002, 26] on icon at bounding box center [1006, 20] width 10 height 13
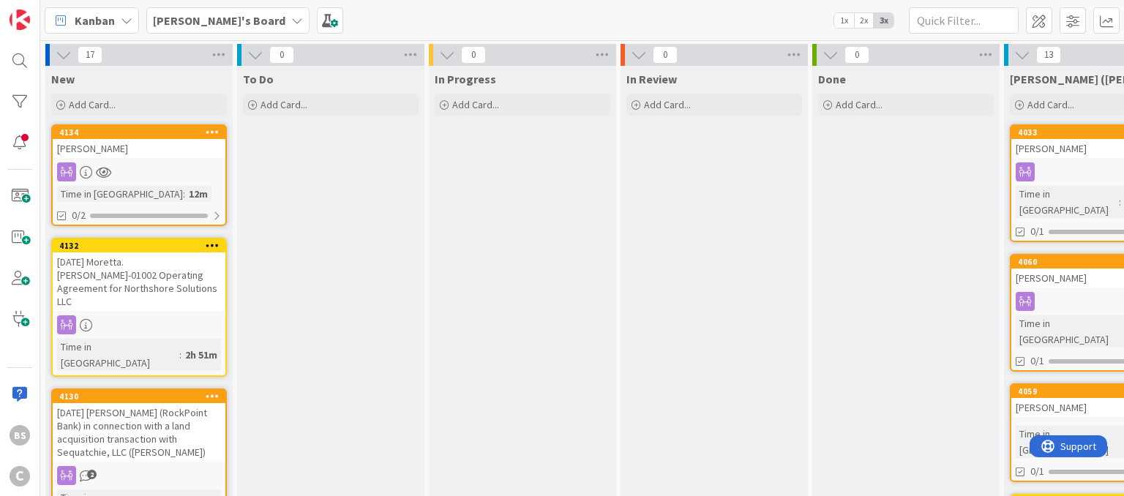
click at [203, 26] on b "[PERSON_NAME]'s Board" at bounding box center [219, 20] width 132 height 15
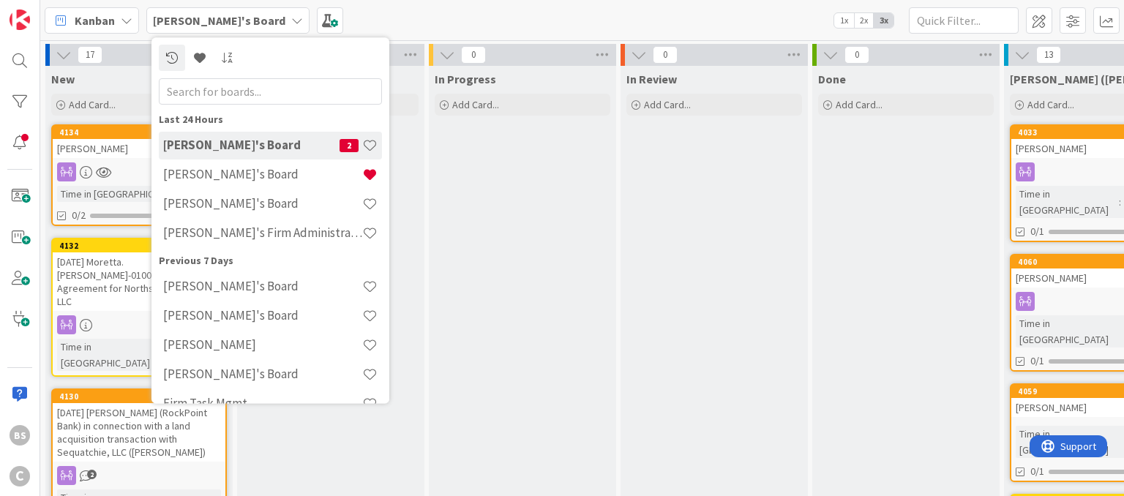
scroll to position [23, 0]
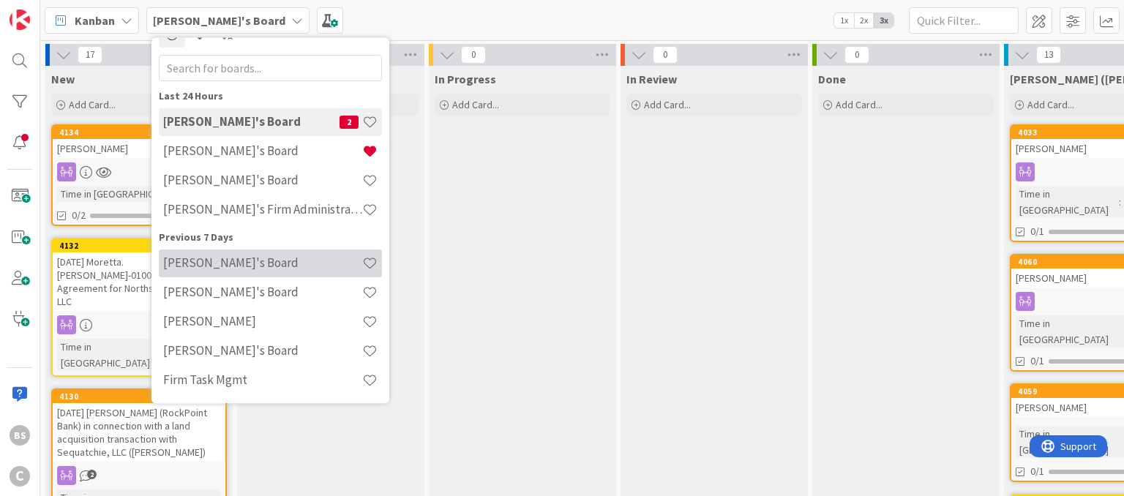
click at [257, 262] on h4 "[PERSON_NAME]'s Board" at bounding box center [262, 263] width 199 height 15
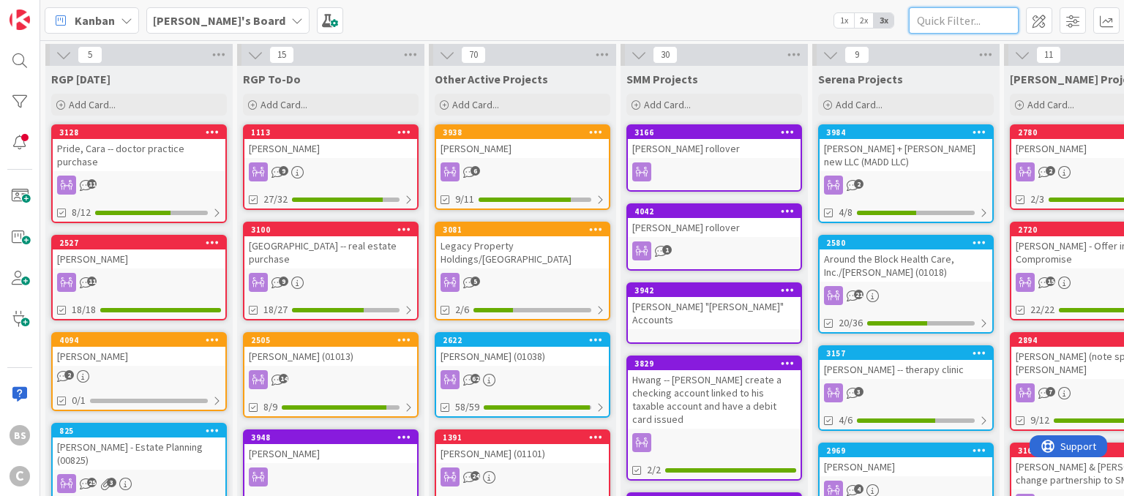
click at [941, 25] on input "text" at bounding box center [964, 20] width 110 height 26
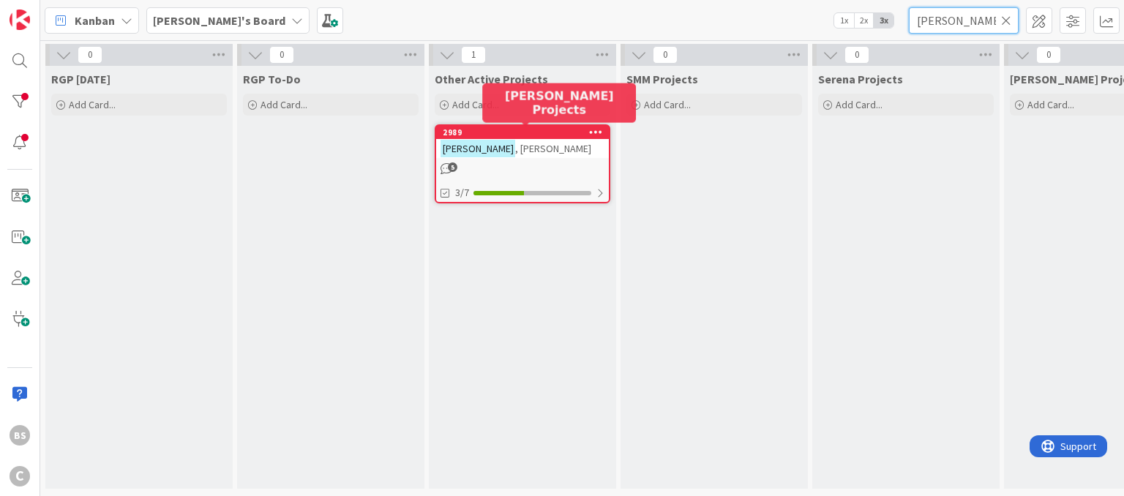
type input "[PERSON_NAME]"
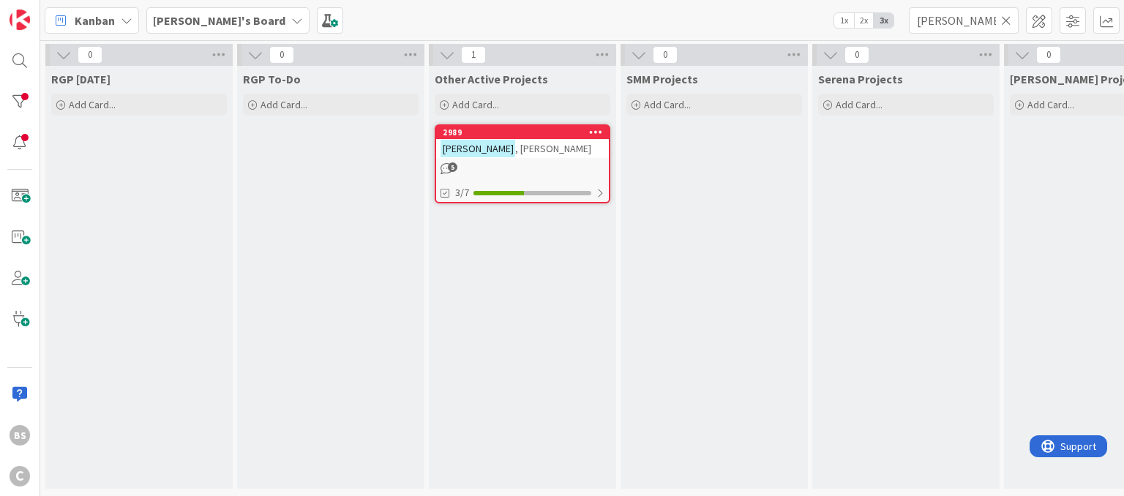
click at [539, 127] on div "2989" at bounding box center [522, 132] width 173 height 13
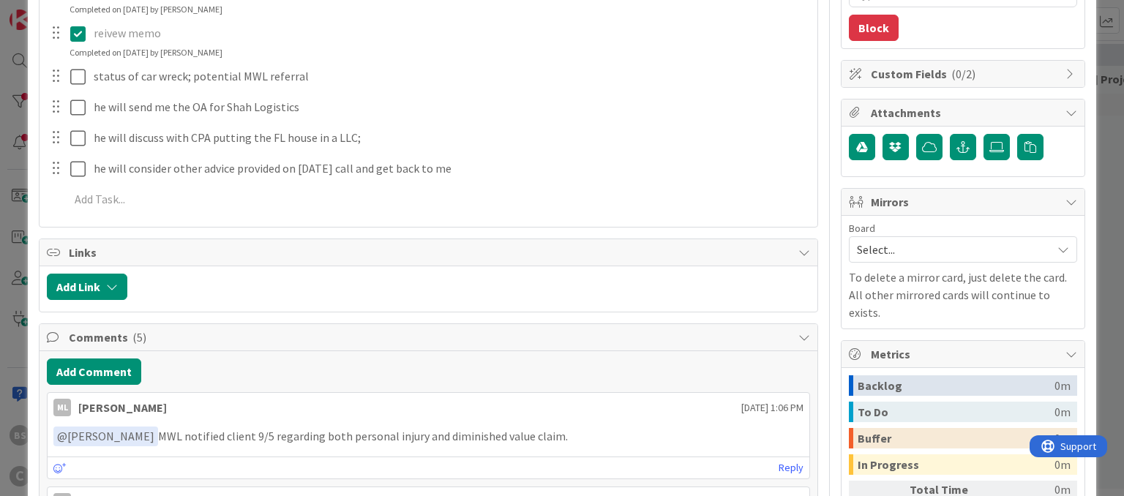
scroll to position [348, 0]
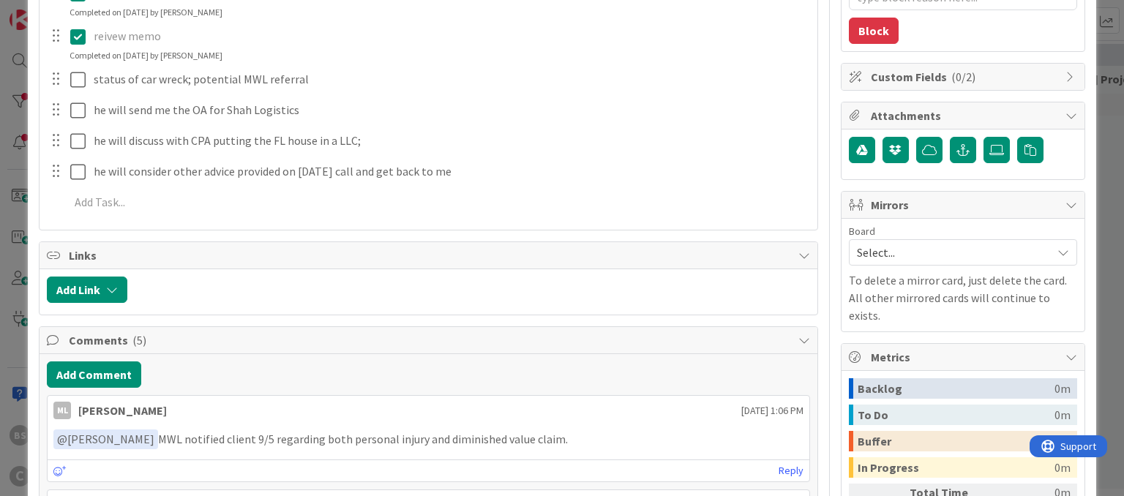
click at [53, 78] on div at bounding box center [55, 79] width 19 height 22
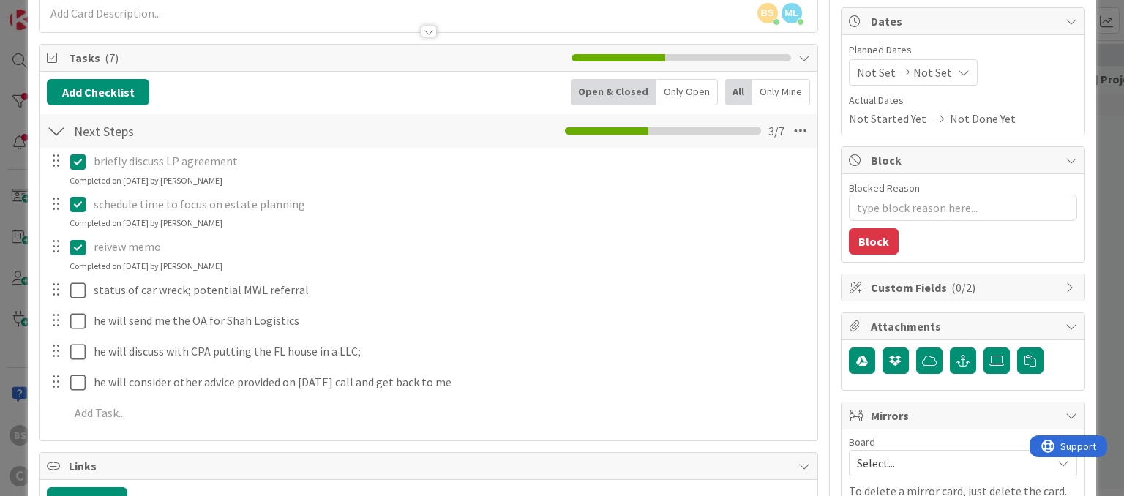
scroll to position [135, 0]
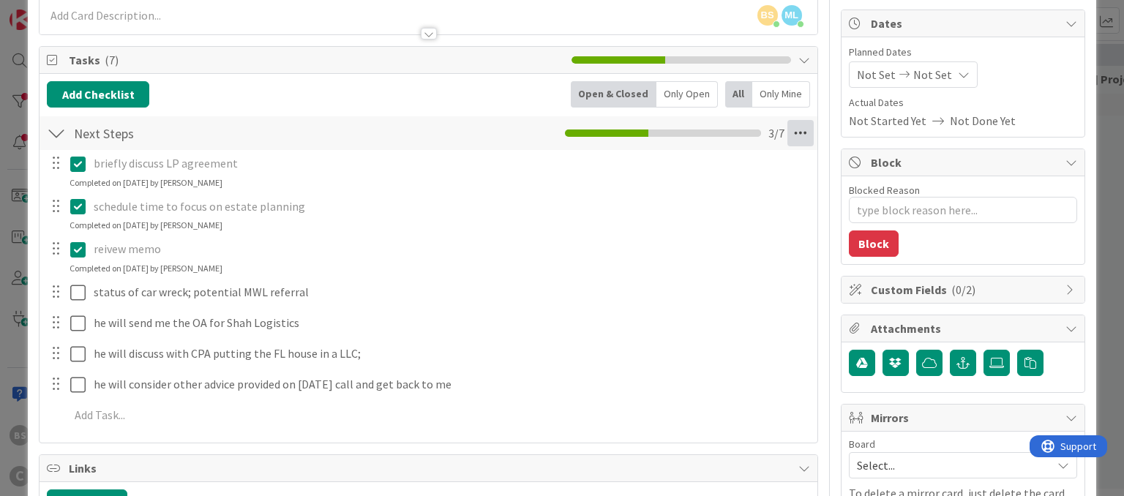
click at [798, 130] on icon at bounding box center [800, 133] width 26 height 26
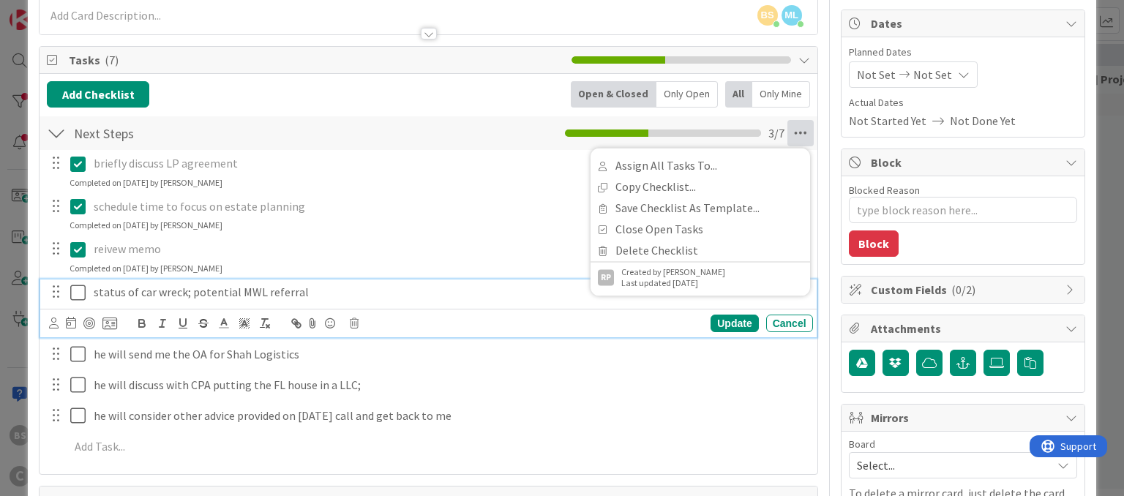
click at [183, 293] on p "status of car wreck; potential MWL referral" at bounding box center [450, 292] width 713 height 17
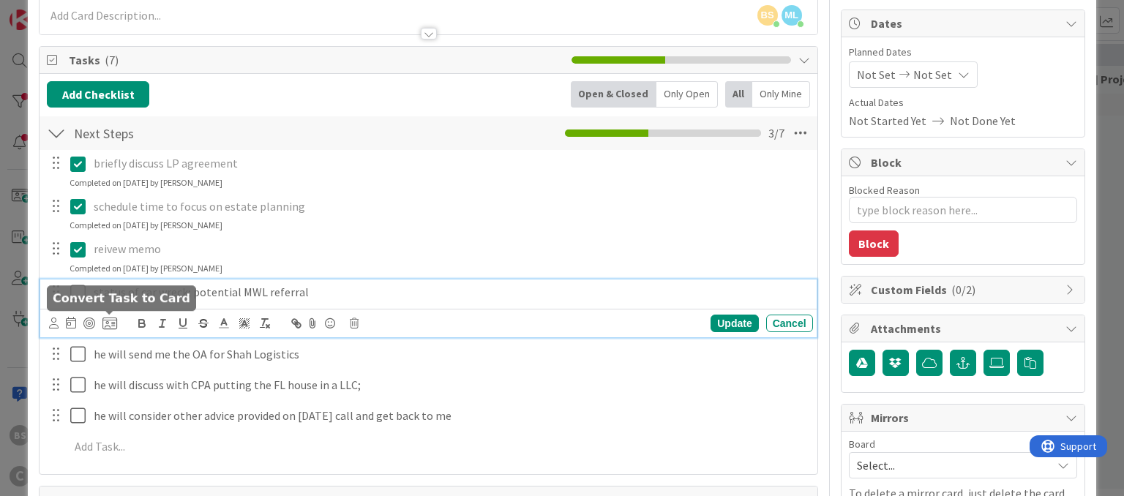
click at [107, 325] on icon at bounding box center [109, 323] width 15 height 13
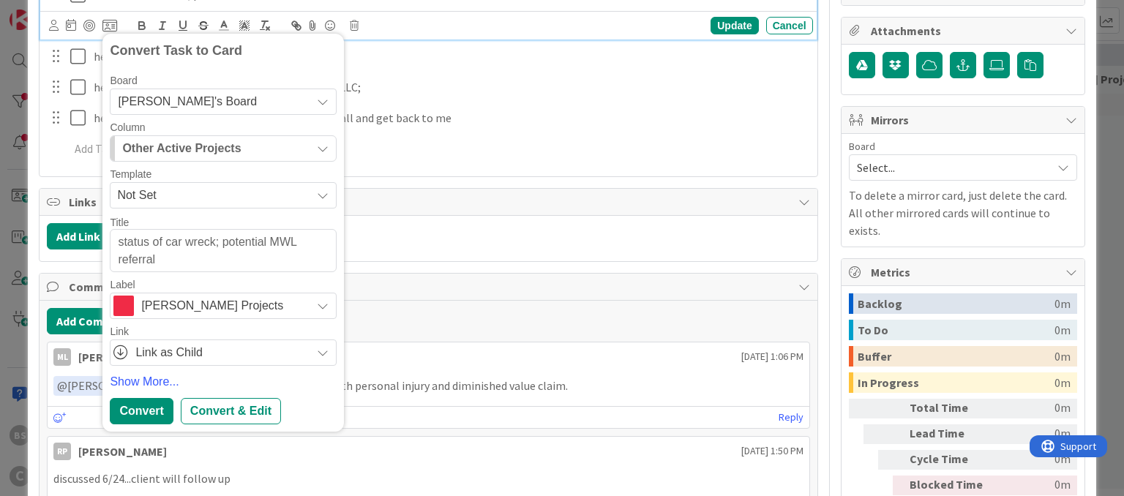
click at [320, 103] on icon at bounding box center [323, 102] width 12 height 12
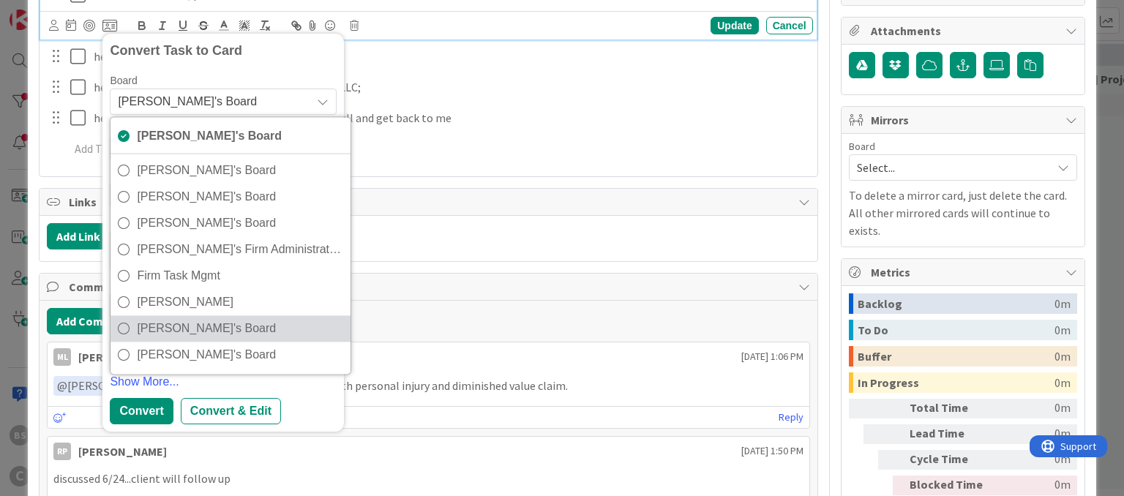
click at [243, 327] on span "[PERSON_NAME]'s Board" at bounding box center [240, 329] width 206 height 22
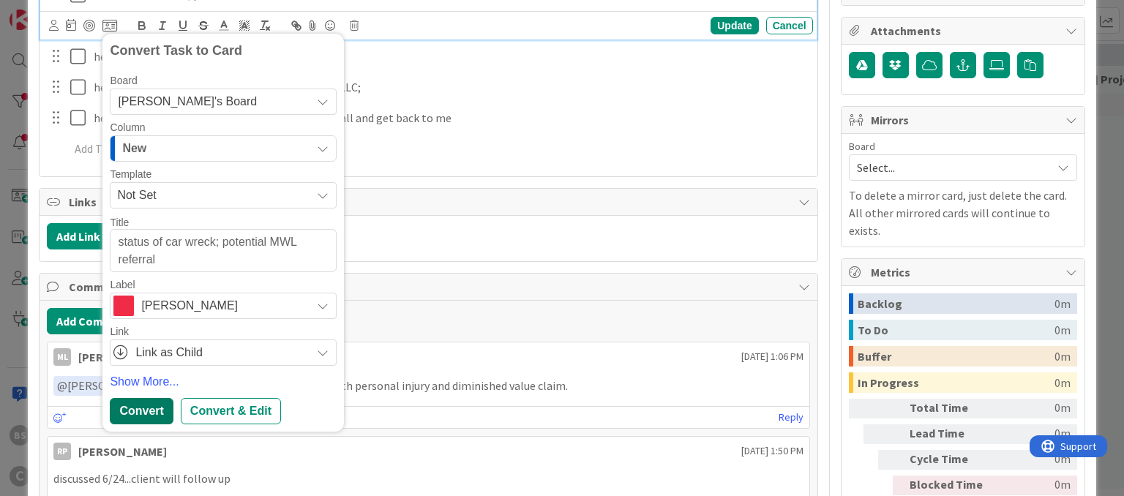
click at [147, 401] on div "Convert" at bounding box center [141, 411] width 63 height 26
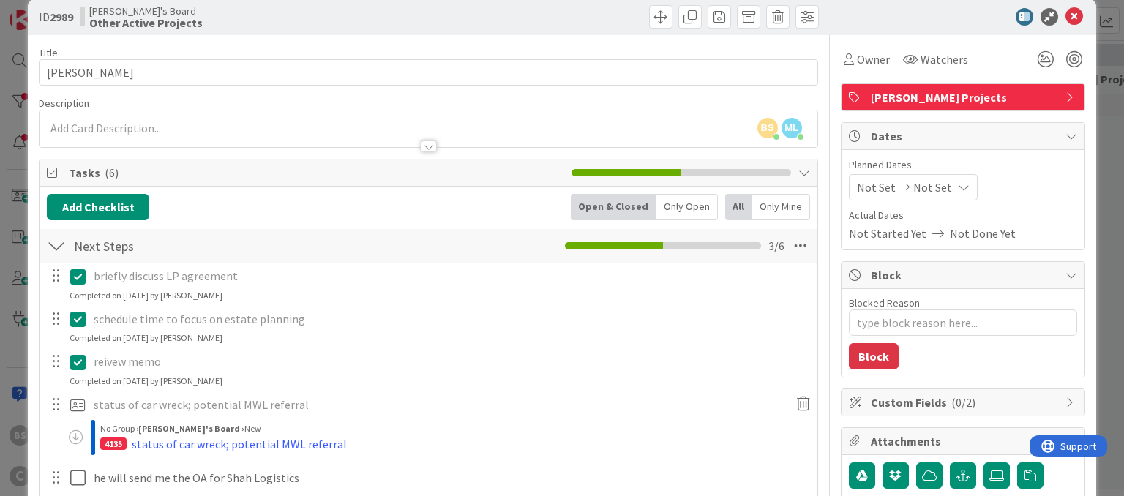
scroll to position [0, 0]
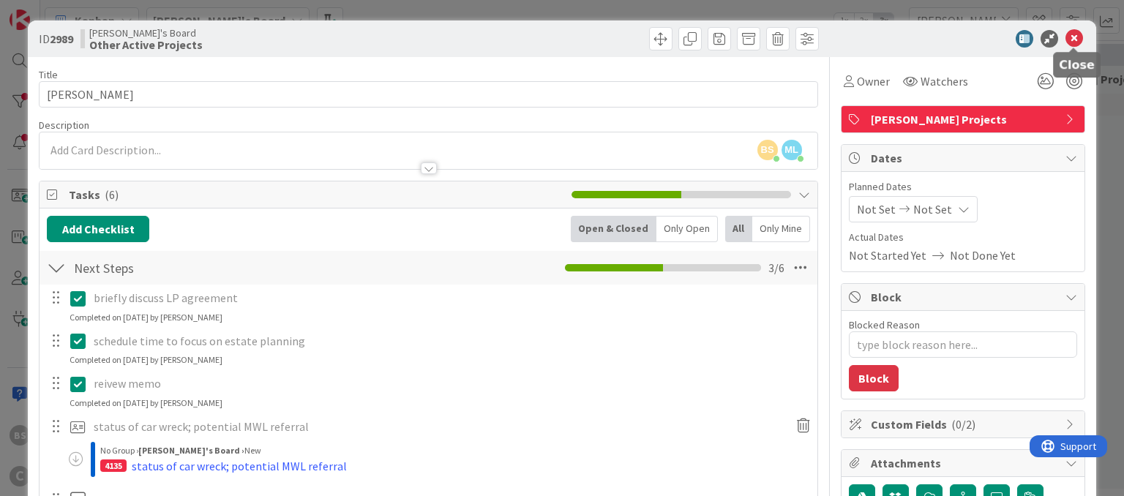
click at [1074, 42] on icon at bounding box center [1074, 39] width 18 height 18
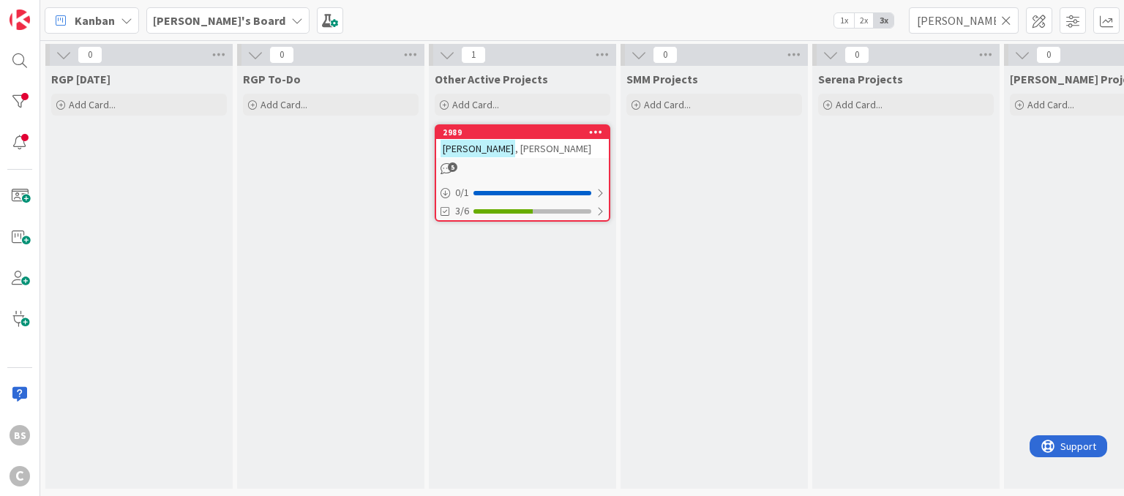
click at [548, 139] on div "[PERSON_NAME]" at bounding box center [522, 148] width 173 height 19
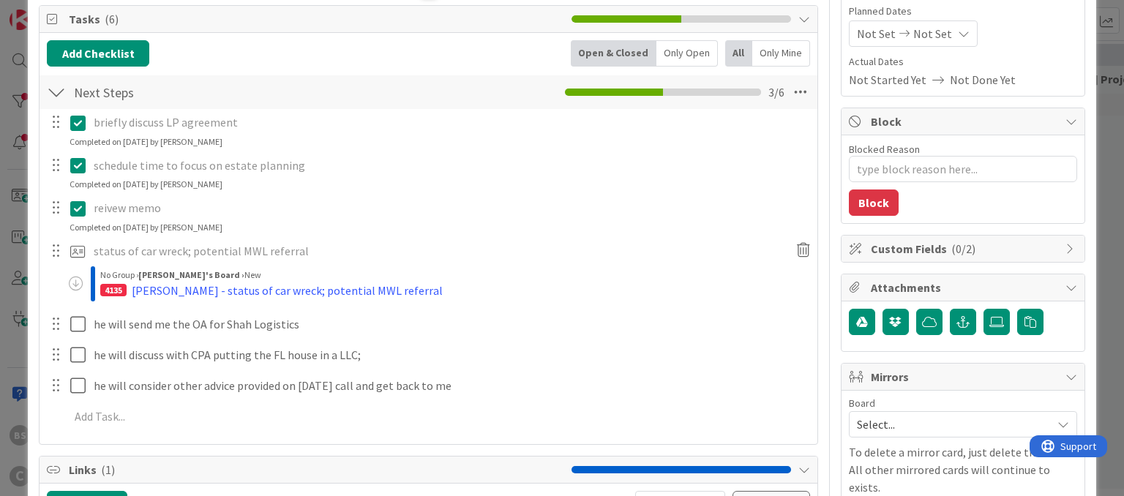
scroll to position [176, 0]
click at [285, 291] on div "[PERSON_NAME] - status of car wreck; potential MWL referral" at bounding box center [287, 290] width 311 height 18
type textarea "x"
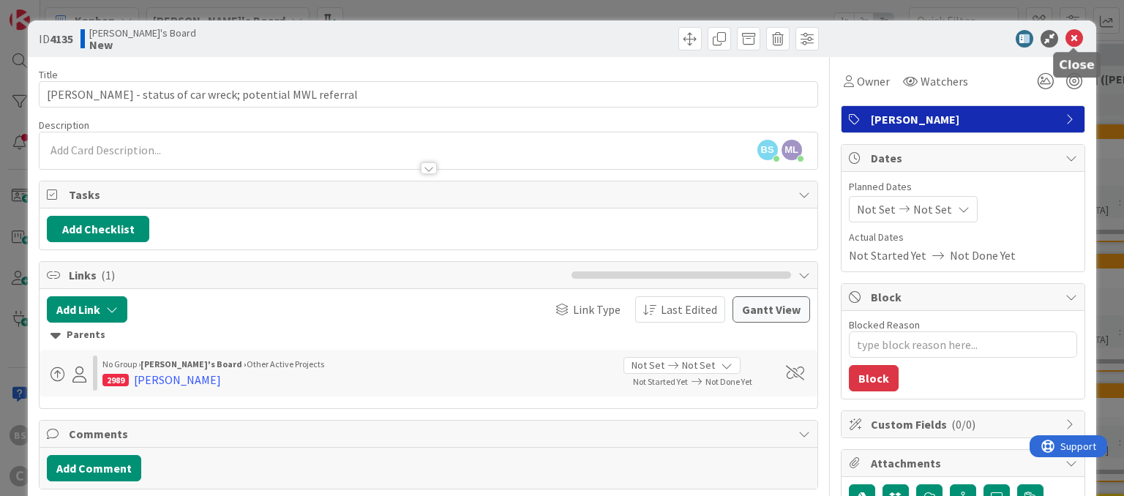
click at [1075, 40] on icon at bounding box center [1074, 39] width 18 height 18
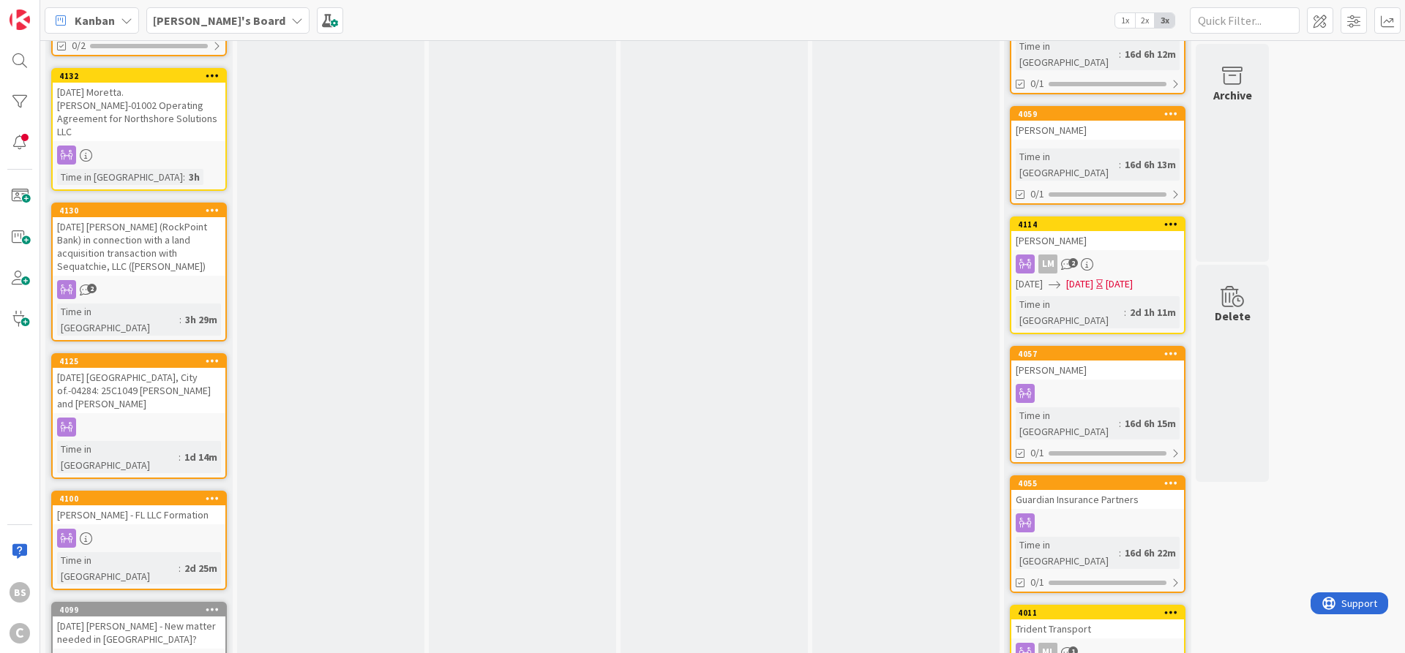
scroll to position [278, 0]
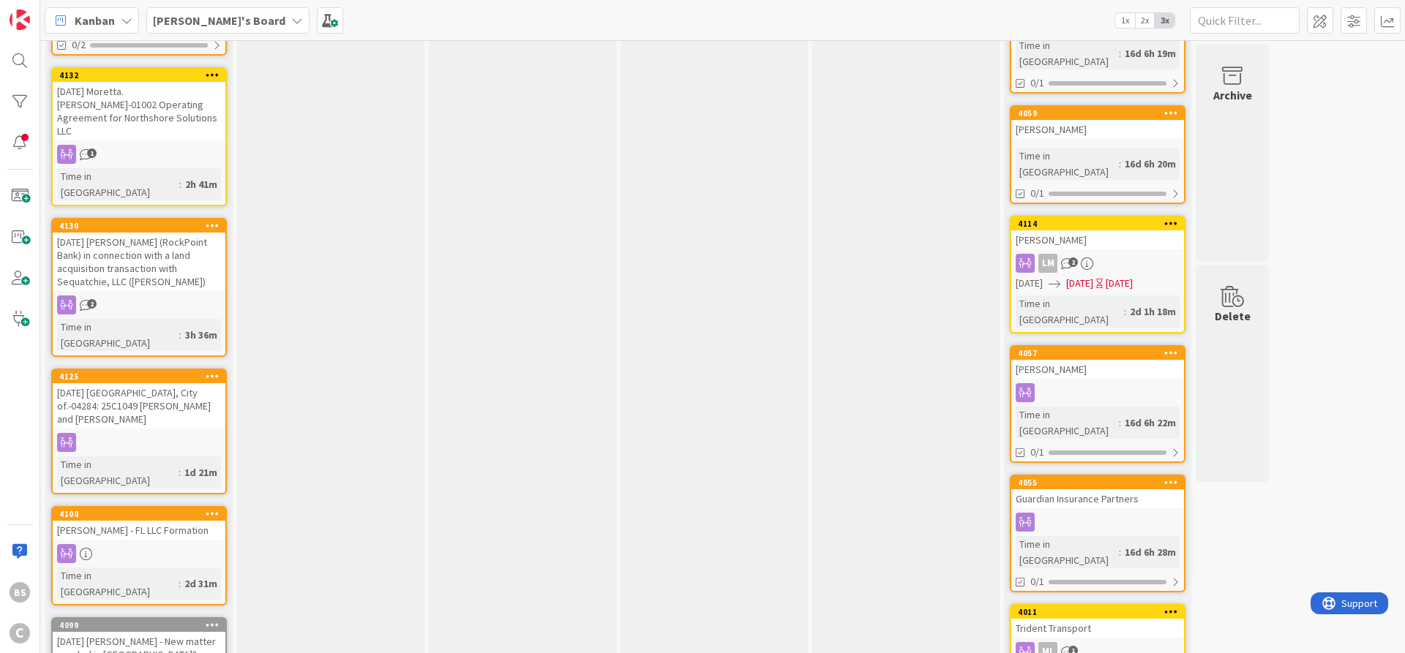
click at [192, 21] on b "[PERSON_NAME]'s Board" at bounding box center [219, 20] width 132 height 15
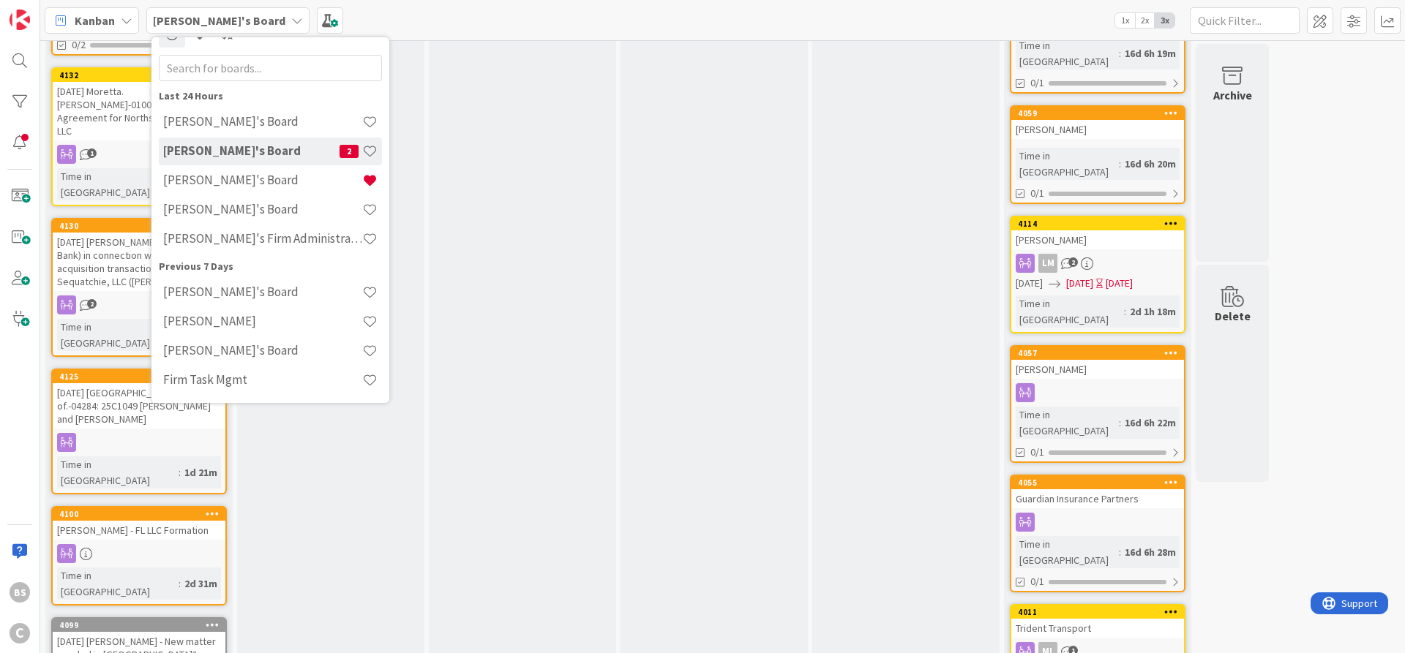
scroll to position [23, 0]
click at [197, 179] on h4 "[PERSON_NAME]'s Board" at bounding box center [262, 180] width 199 height 15
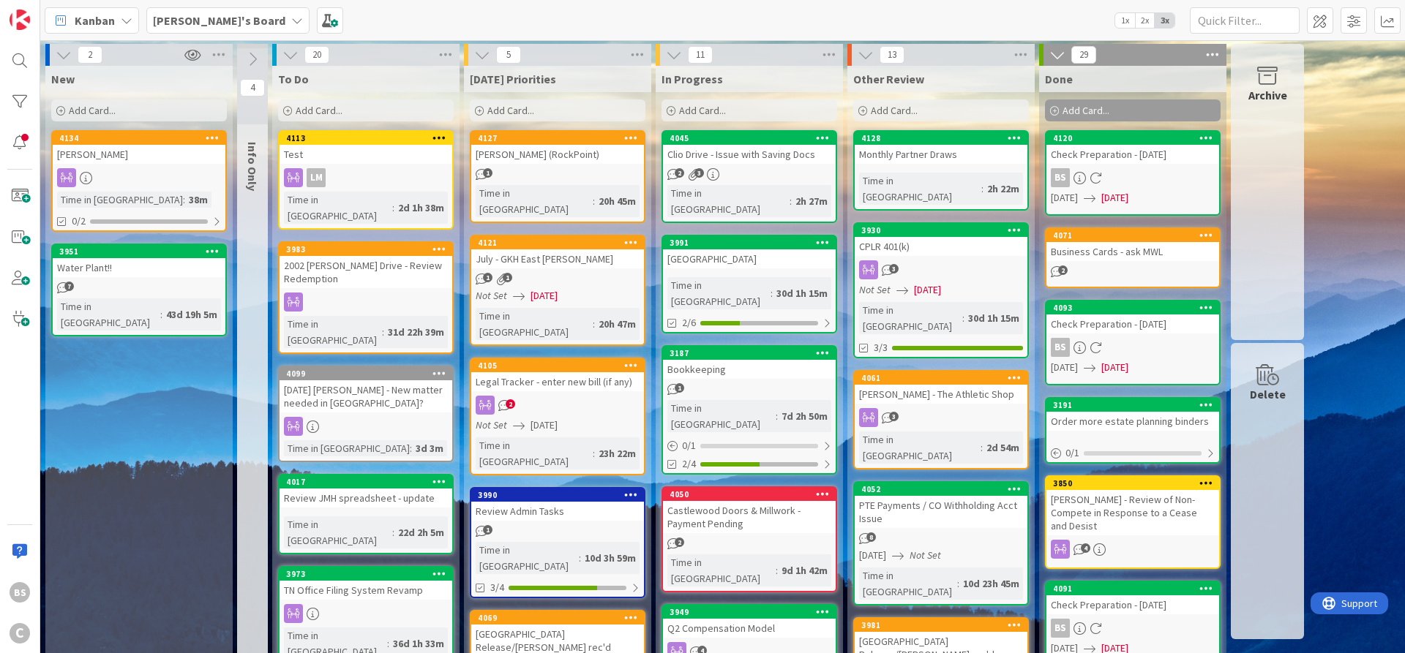
click at [200, 11] on div "[PERSON_NAME]'s Board" at bounding box center [227, 20] width 163 height 26
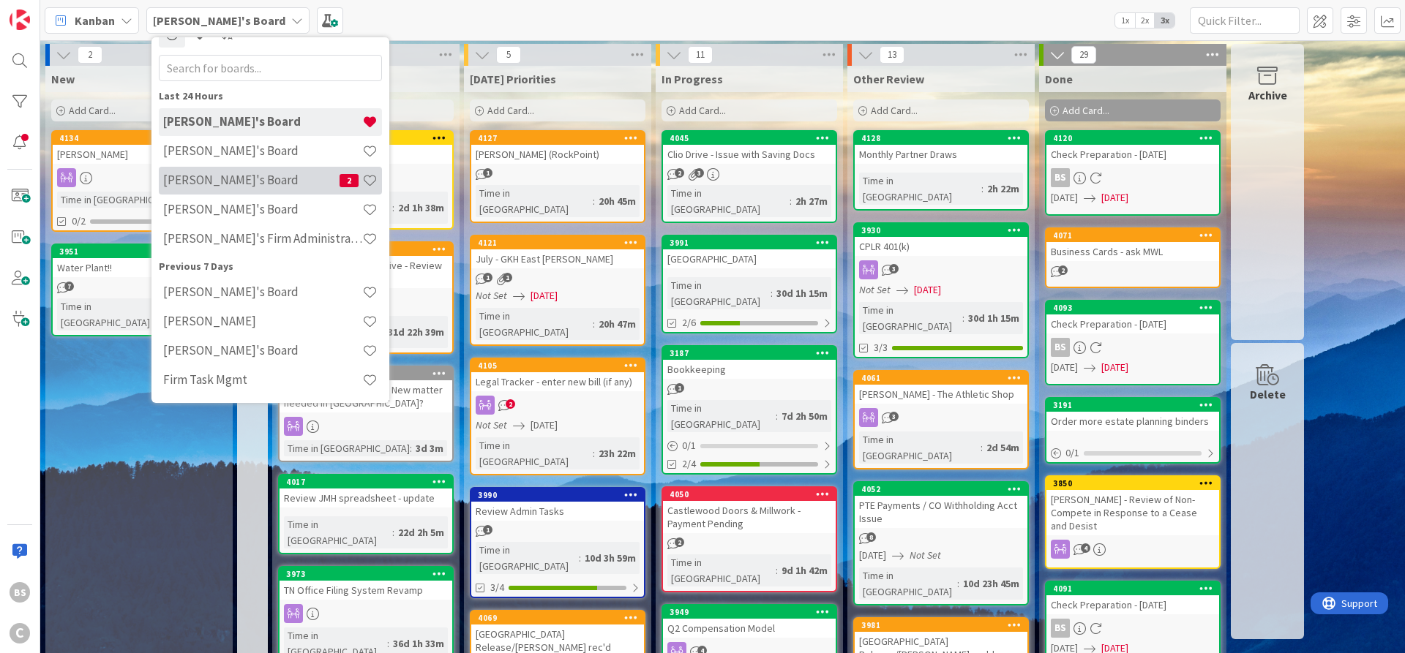
click at [209, 179] on h4 "[PERSON_NAME]'s Board" at bounding box center [251, 180] width 176 height 15
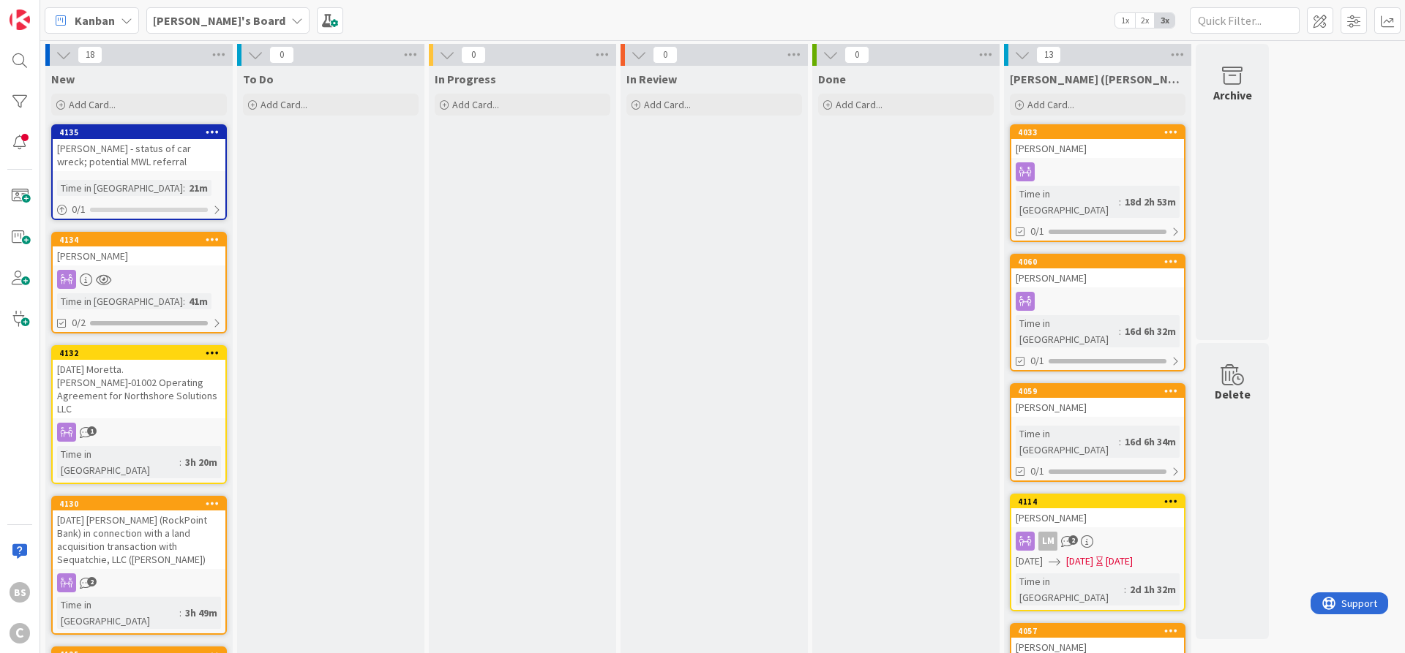
click at [170, 12] on span "[PERSON_NAME]'s Board" at bounding box center [219, 21] width 132 height 18
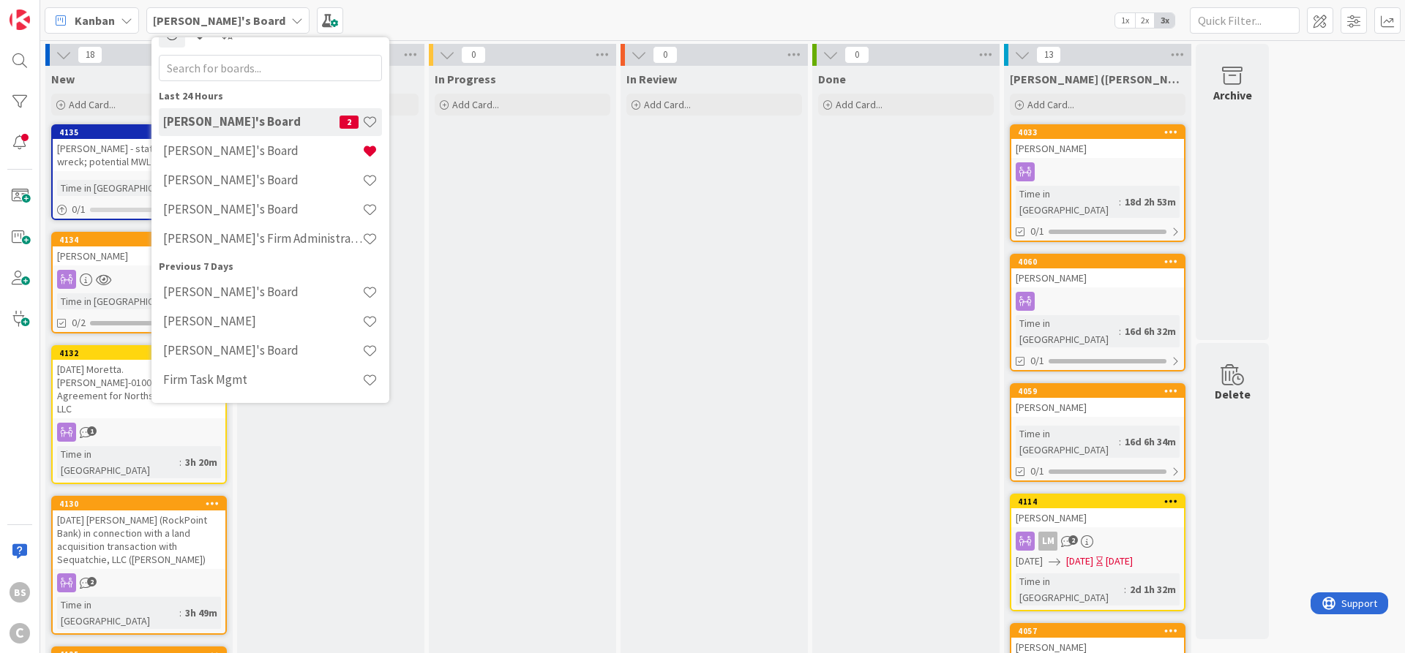
scroll to position [23, 0]
click at [227, 161] on div "[PERSON_NAME]'s Board" at bounding box center [270, 152] width 223 height 28
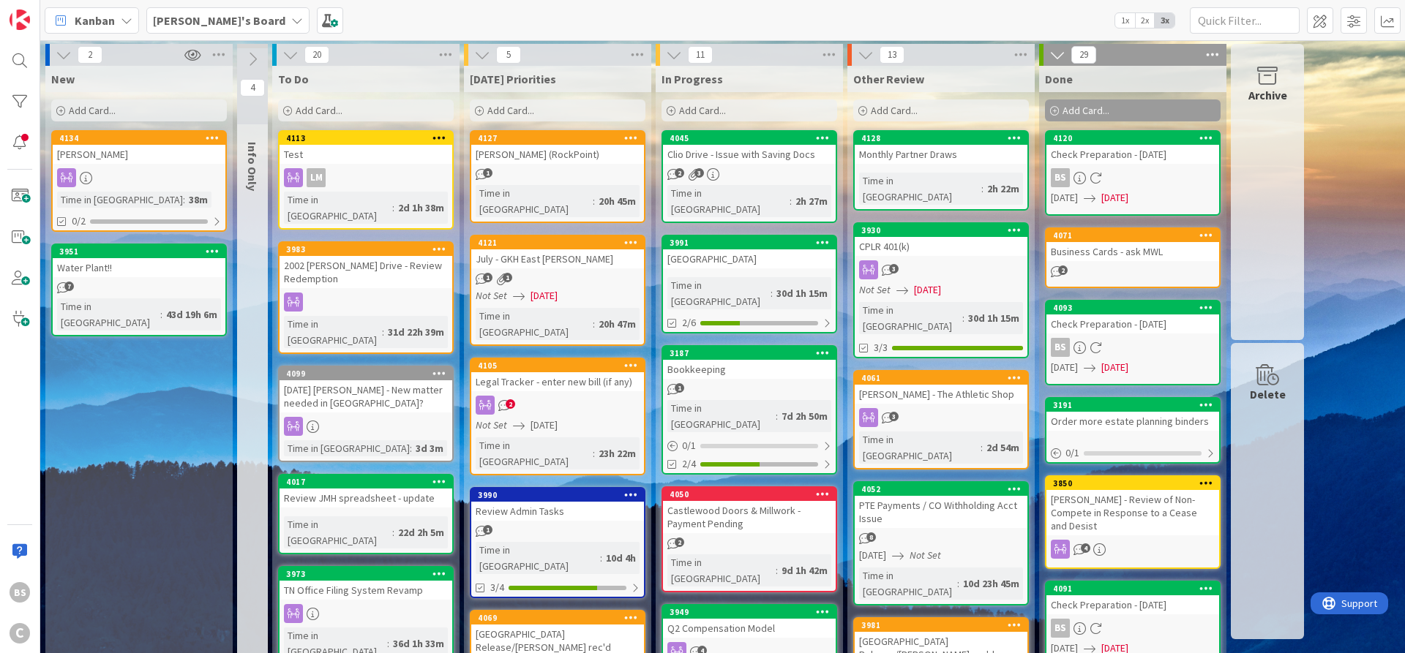
click at [551, 372] on div "Legal Tracker - enter new bill (if any)" at bounding box center [557, 381] width 173 height 19
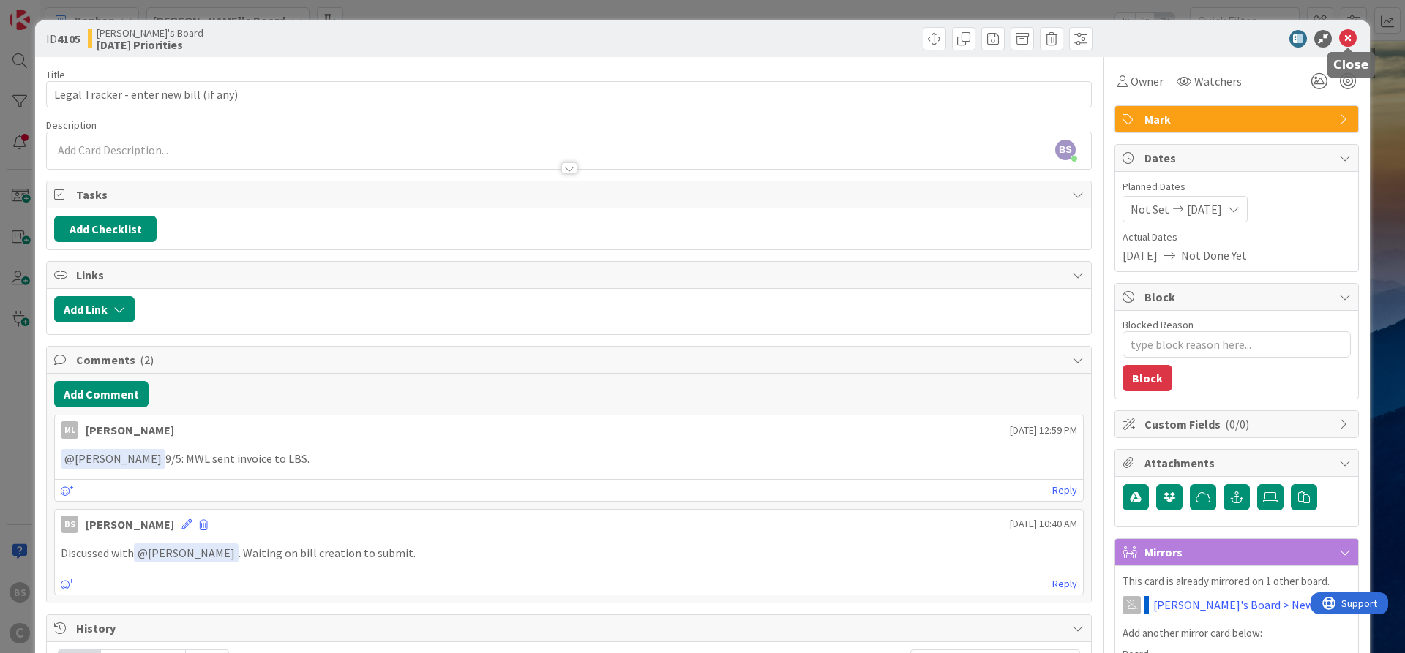
click at [1123, 33] on icon at bounding box center [1348, 39] width 18 height 18
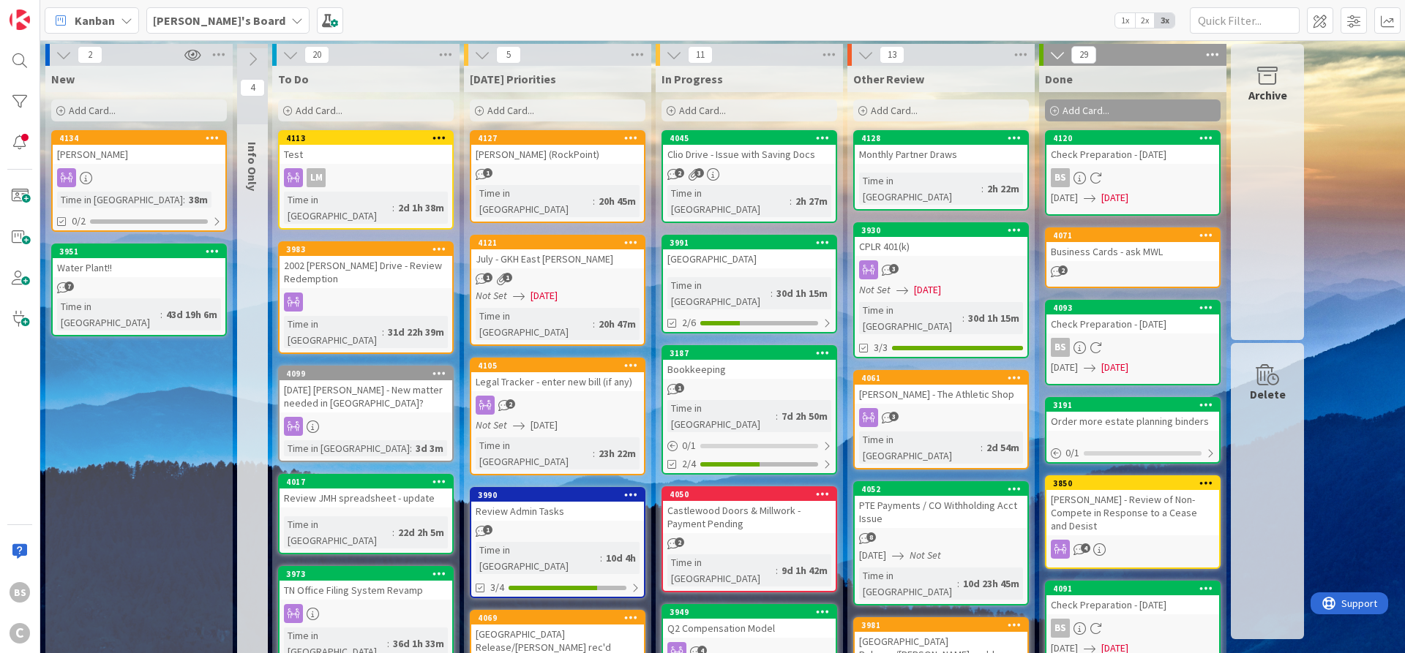
click at [587, 396] on div "2" at bounding box center [557, 405] width 173 height 19
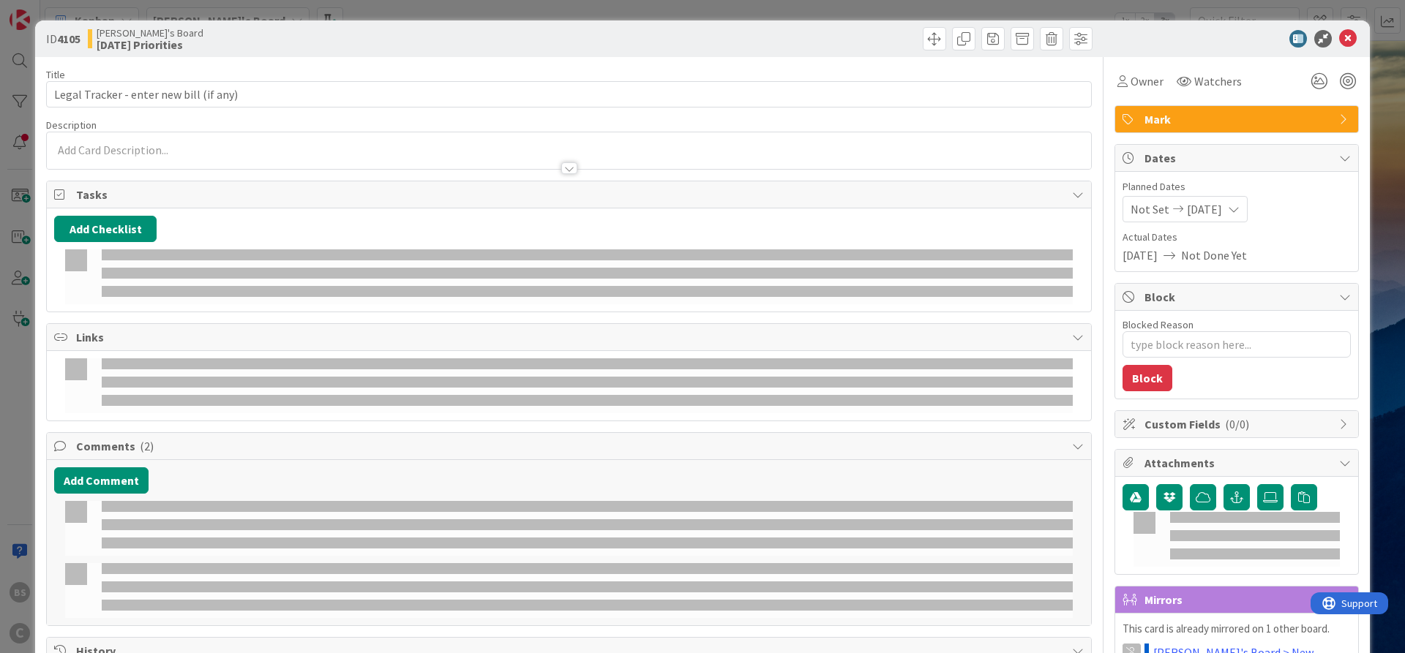
type textarea "x"
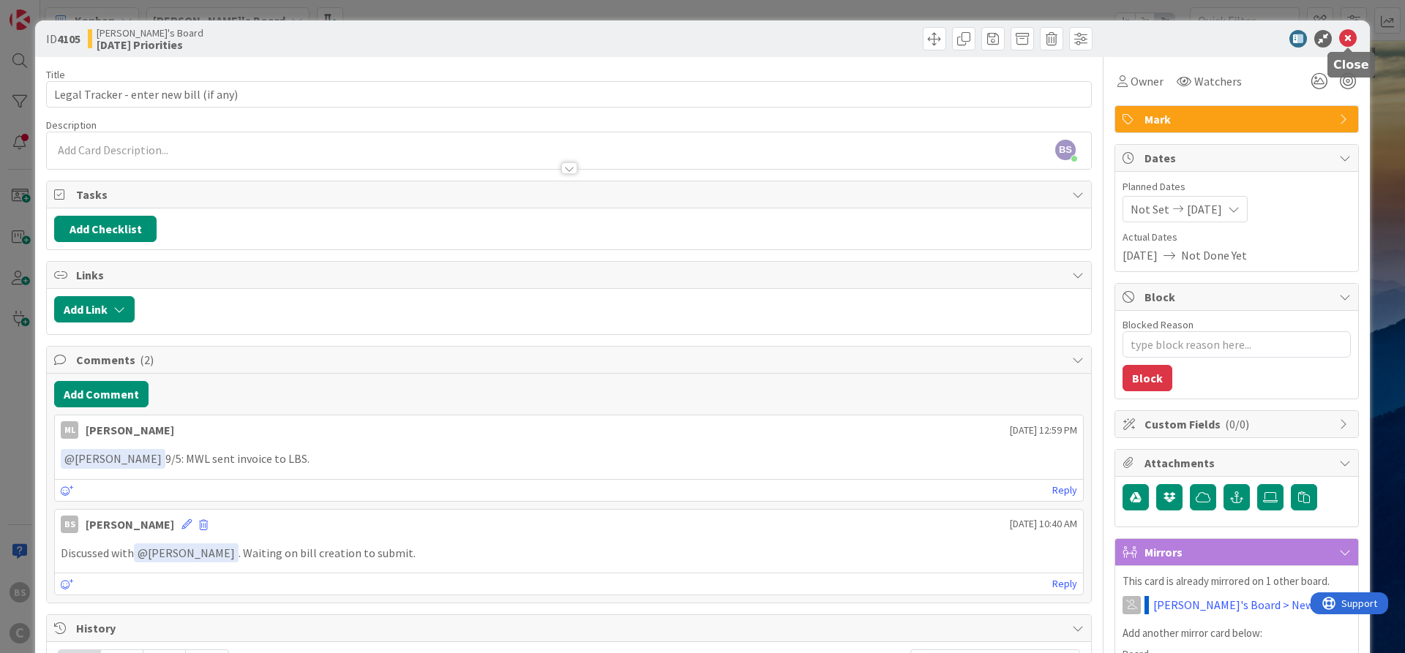
click at [1123, 38] on icon at bounding box center [1348, 39] width 18 height 18
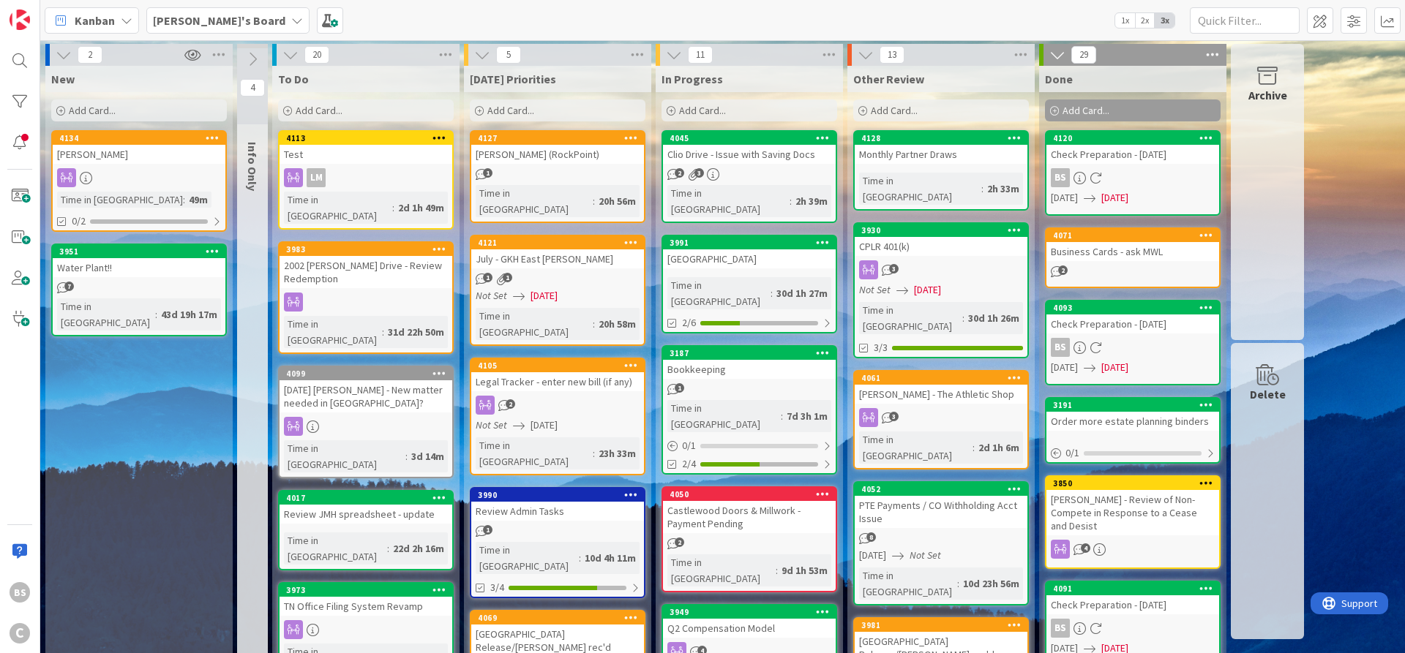
click at [202, 19] on b "[PERSON_NAME]'s Board" at bounding box center [219, 20] width 132 height 15
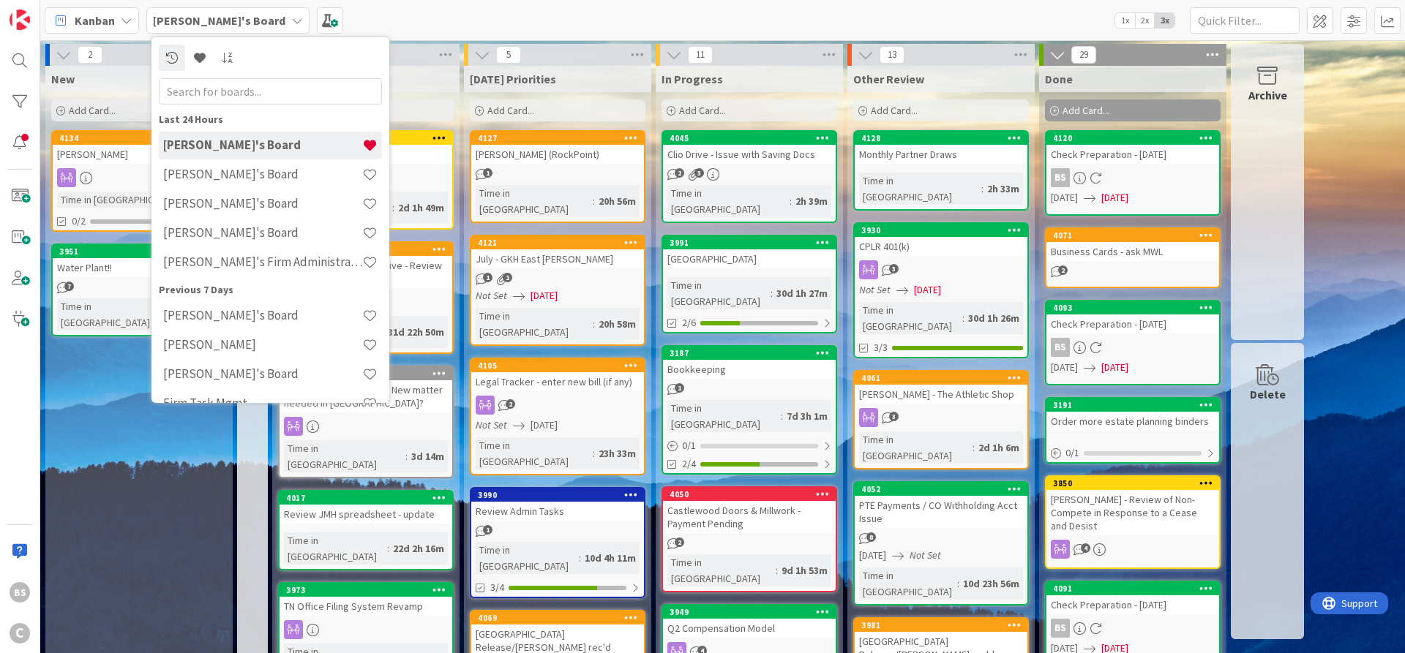
scroll to position [23, 0]
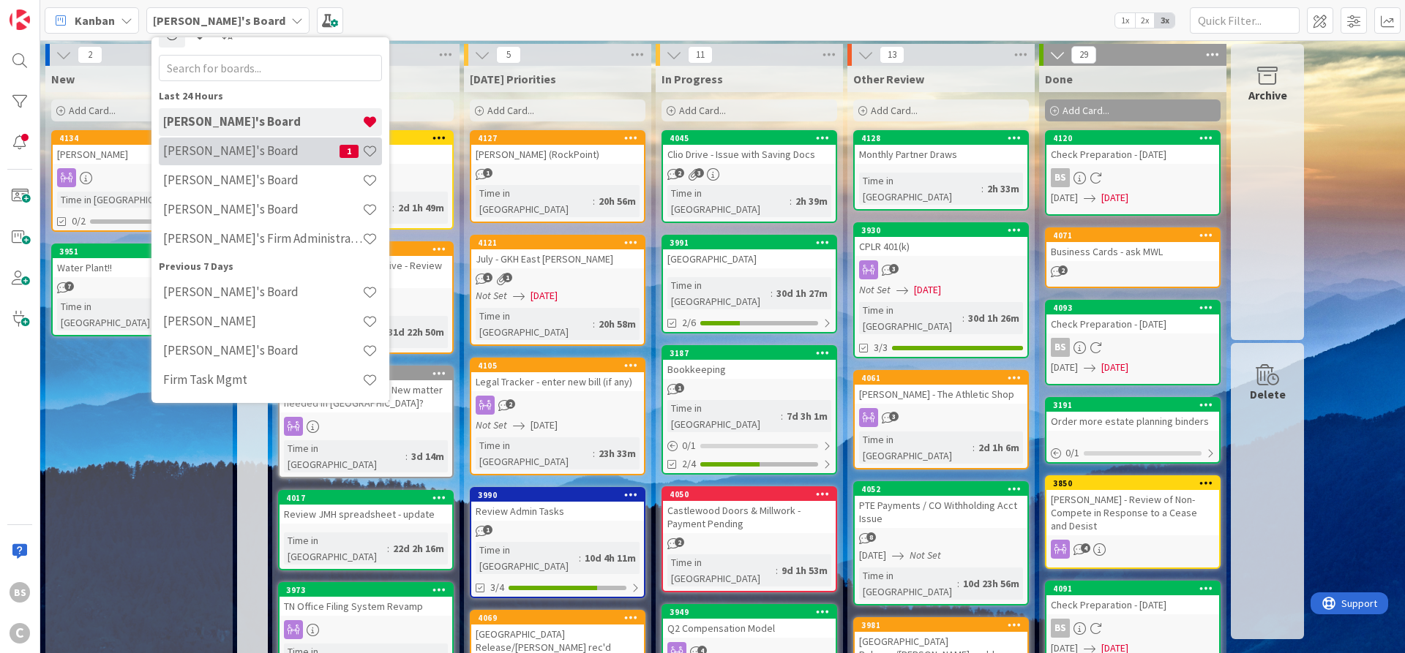
click at [211, 146] on h4 "[PERSON_NAME]'s Board" at bounding box center [251, 150] width 176 height 15
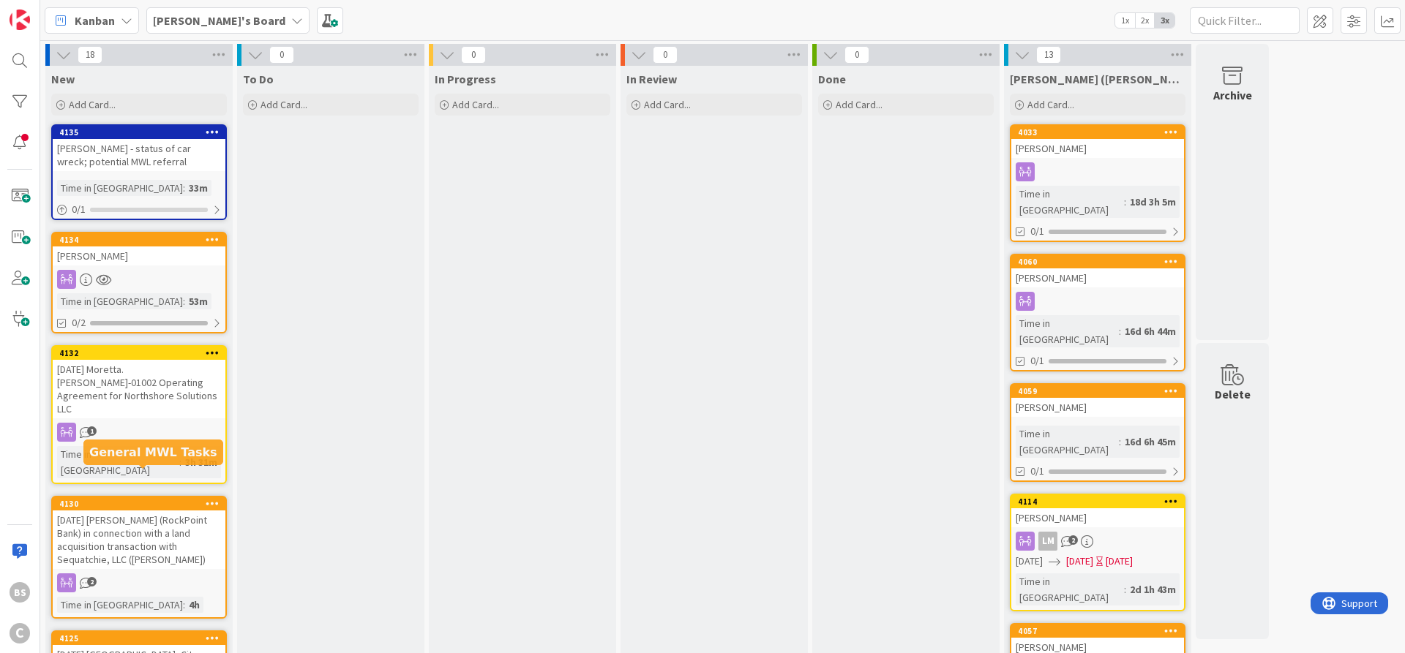
click at [139, 499] on div "4130" at bounding box center [142, 504] width 166 height 10
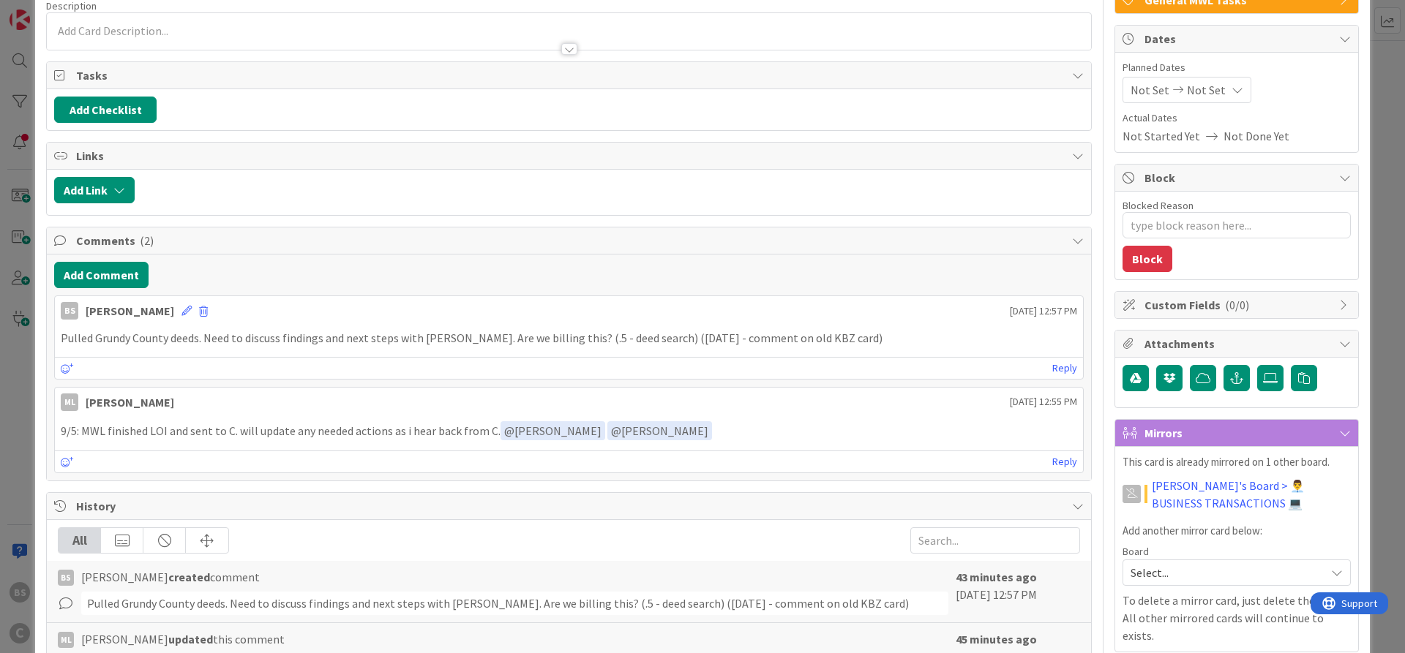
scroll to position [263, 0]
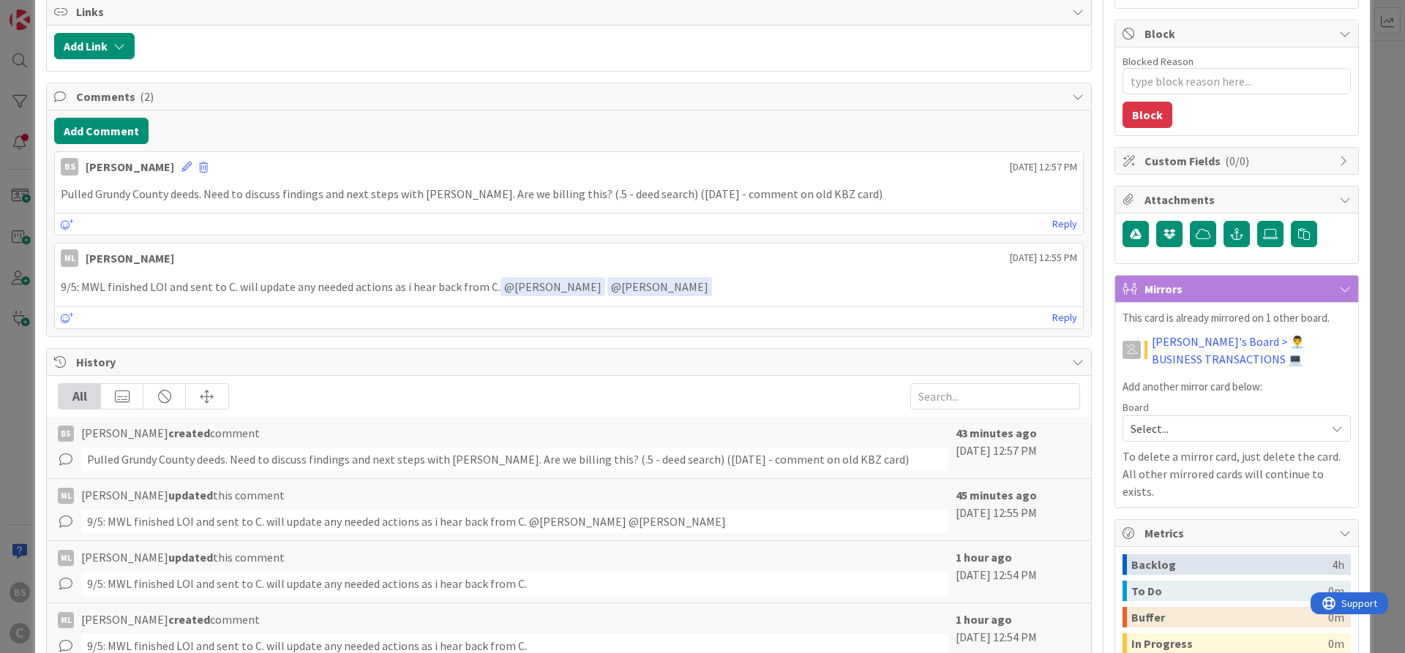
click at [1176, 427] on span "Select..." at bounding box center [1223, 429] width 187 height 20
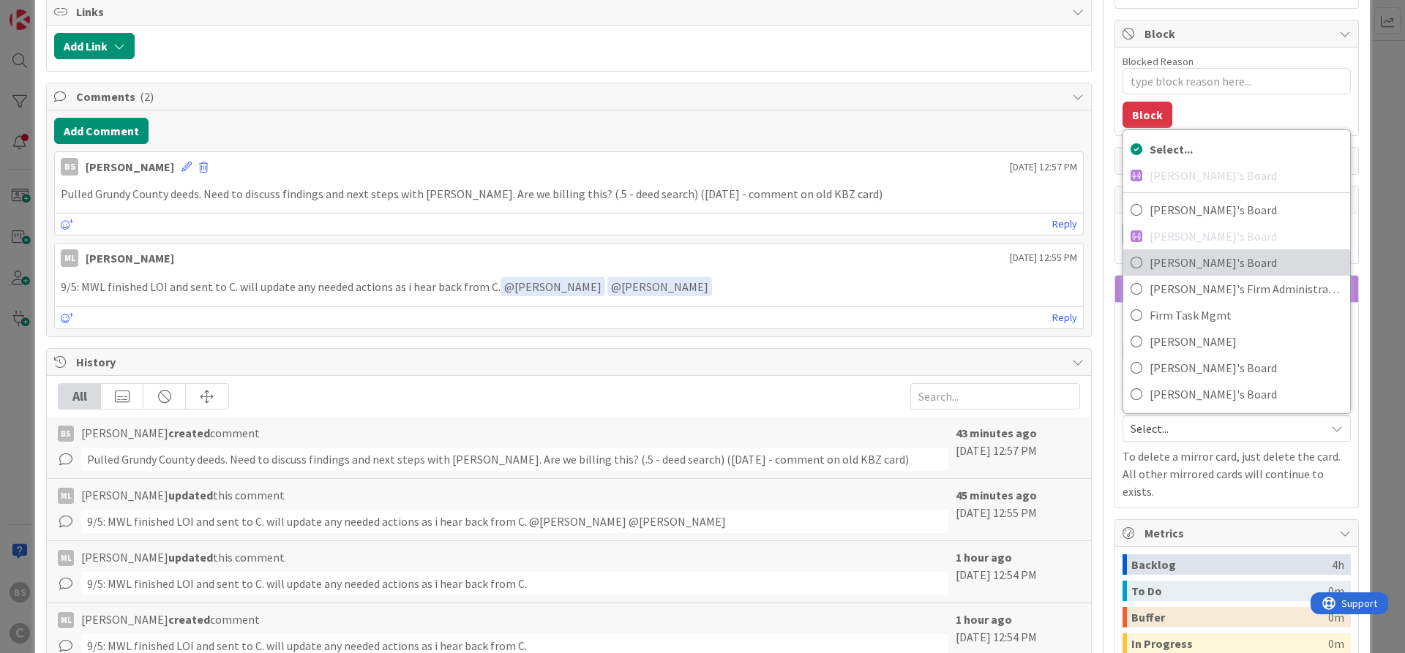
click at [1209, 261] on span "[PERSON_NAME]'s Board" at bounding box center [1245, 263] width 193 height 22
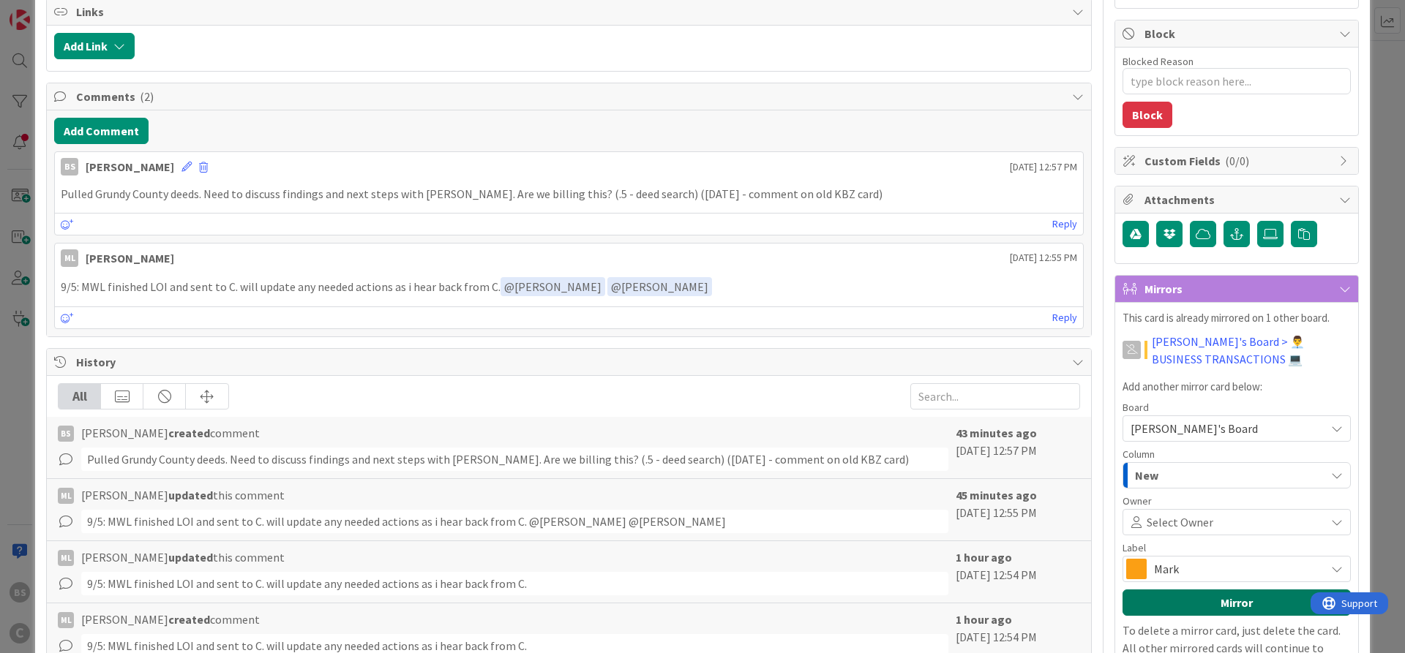
click at [1178, 604] on button "Mirror" at bounding box center [1236, 603] width 228 height 26
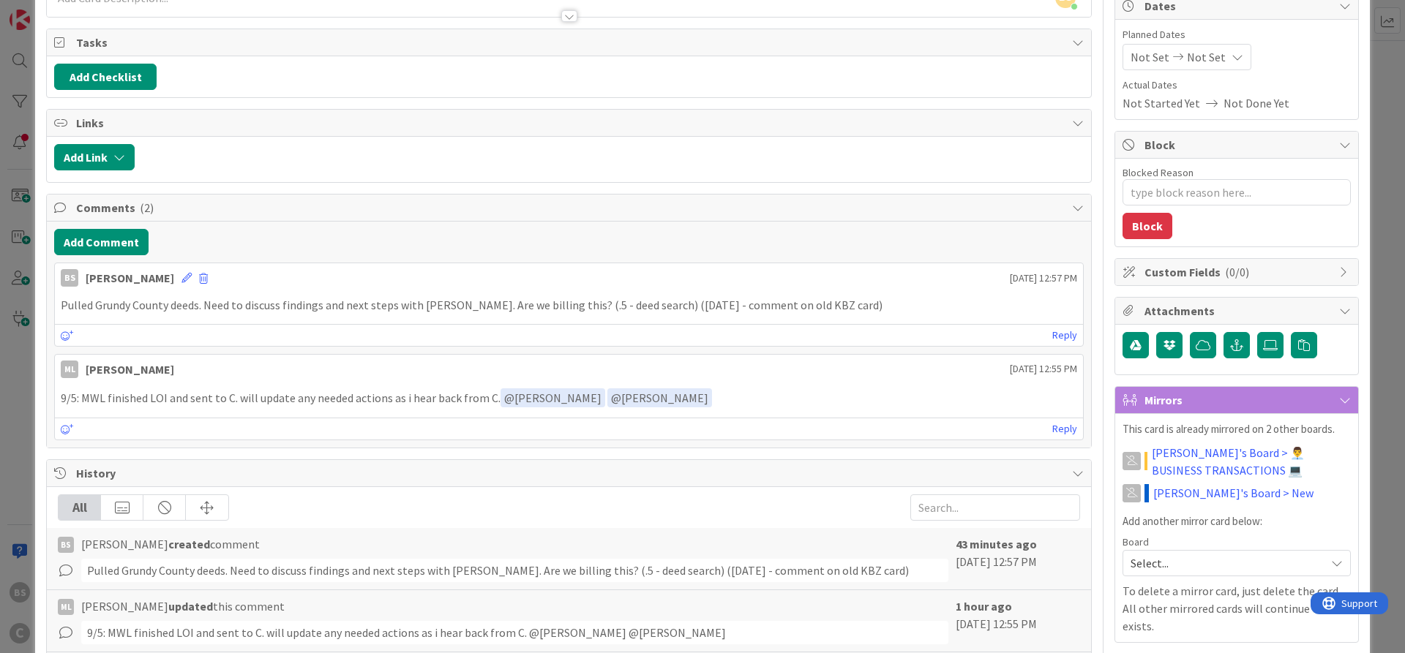
scroll to position [0, 0]
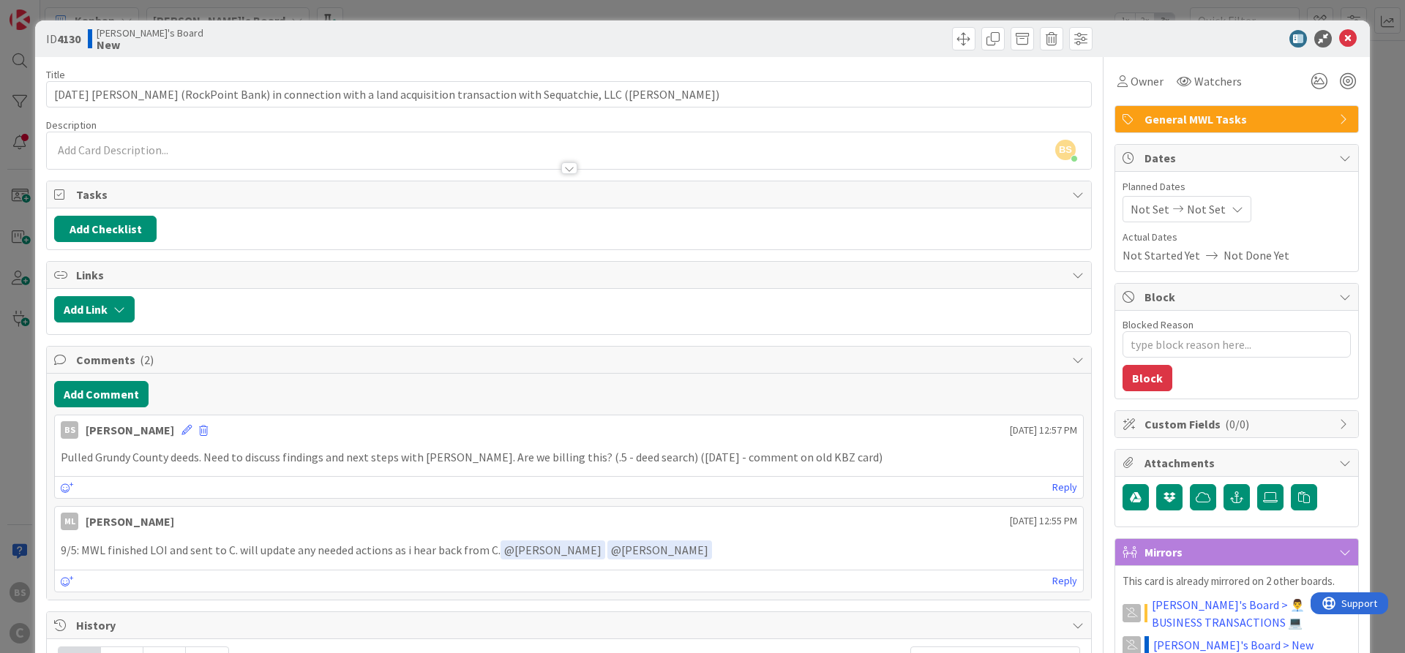
click at [1354, 37] on icon at bounding box center [1348, 39] width 18 height 18
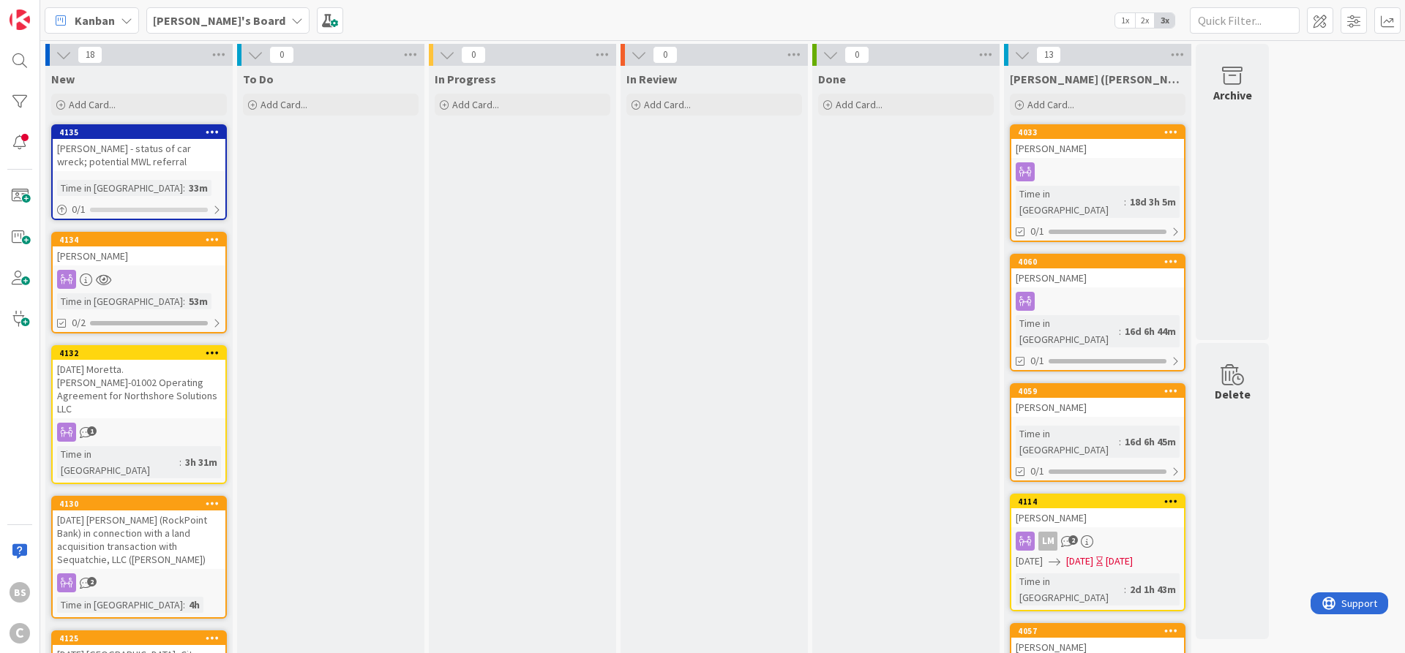
click at [187, 20] on b "[PERSON_NAME]'s Board" at bounding box center [219, 20] width 132 height 15
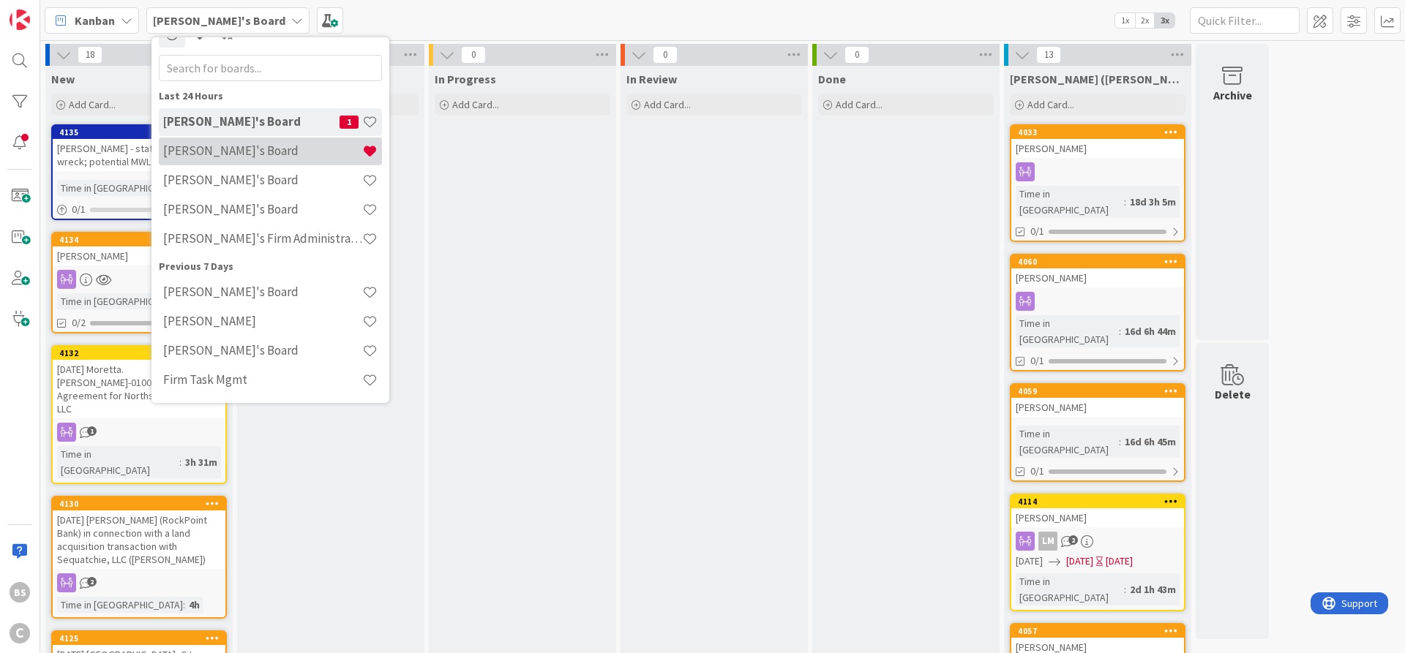
click at [188, 149] on h4 "[PERSON_NAME]'s Board" at bounding box center [262, 150] width 199 height 15
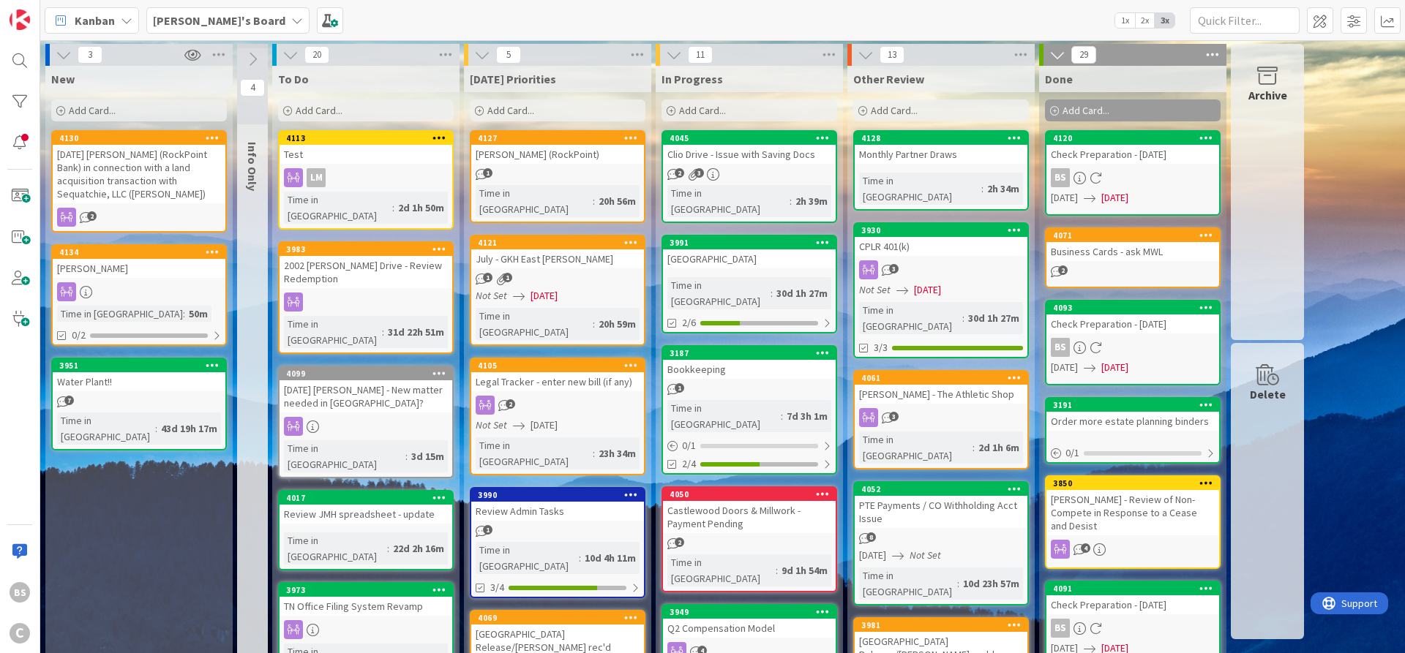
click at [533, 142] on div "4127" at bounding box center [561, 138] width 166 height 10
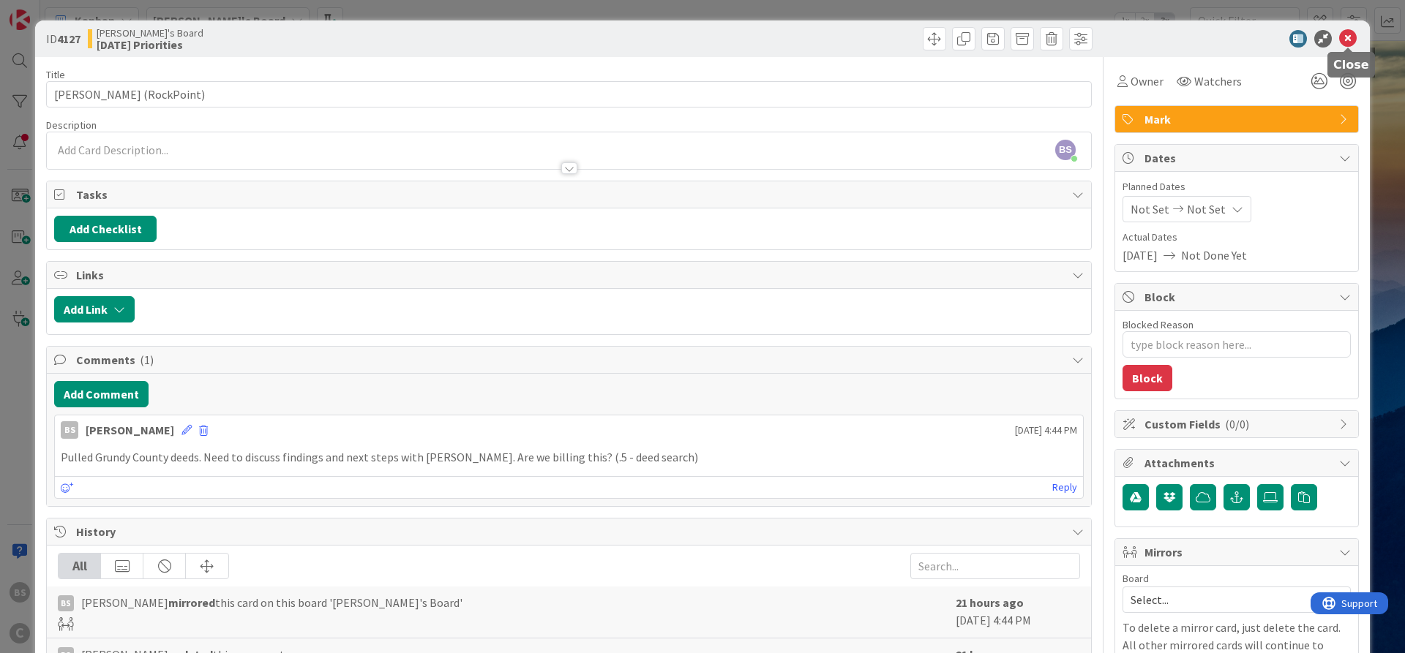
click at [1344, 32] on icon at bounding box center [1348, 39] width 18 height 18
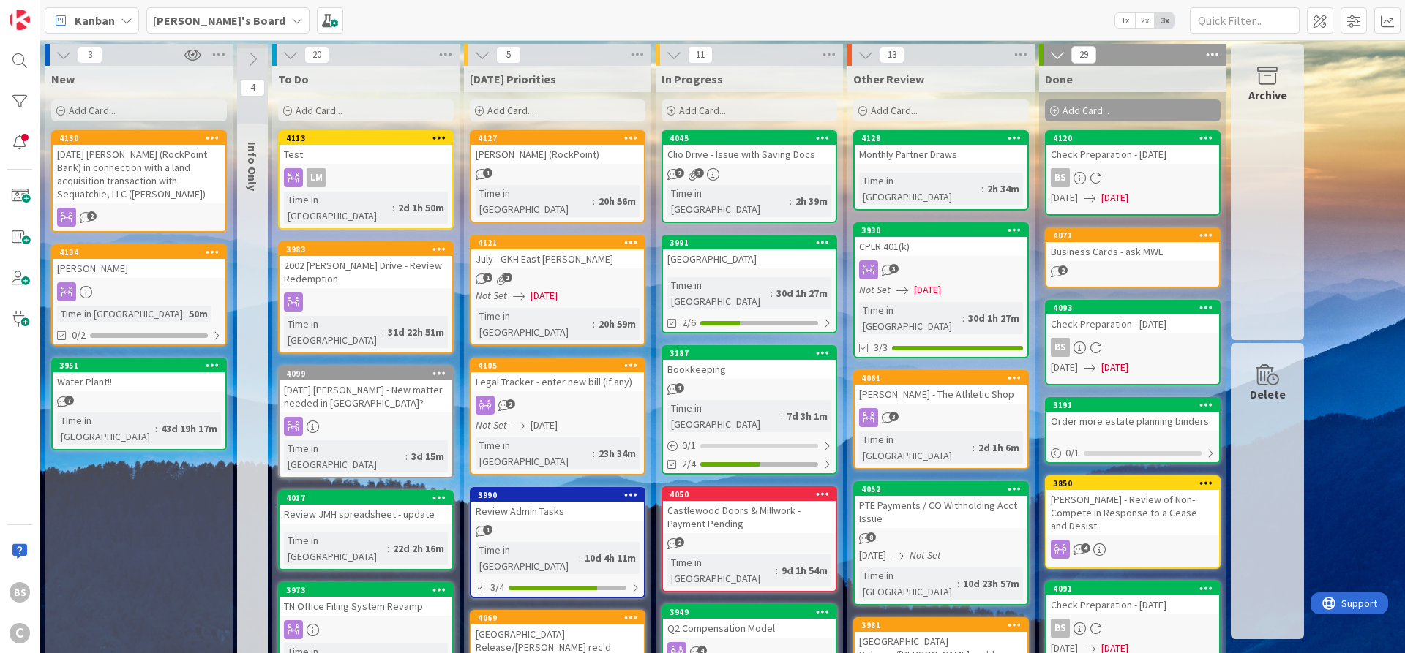
click at [631, 138] on icon at bounding box center [631, 137] width 14 height 10
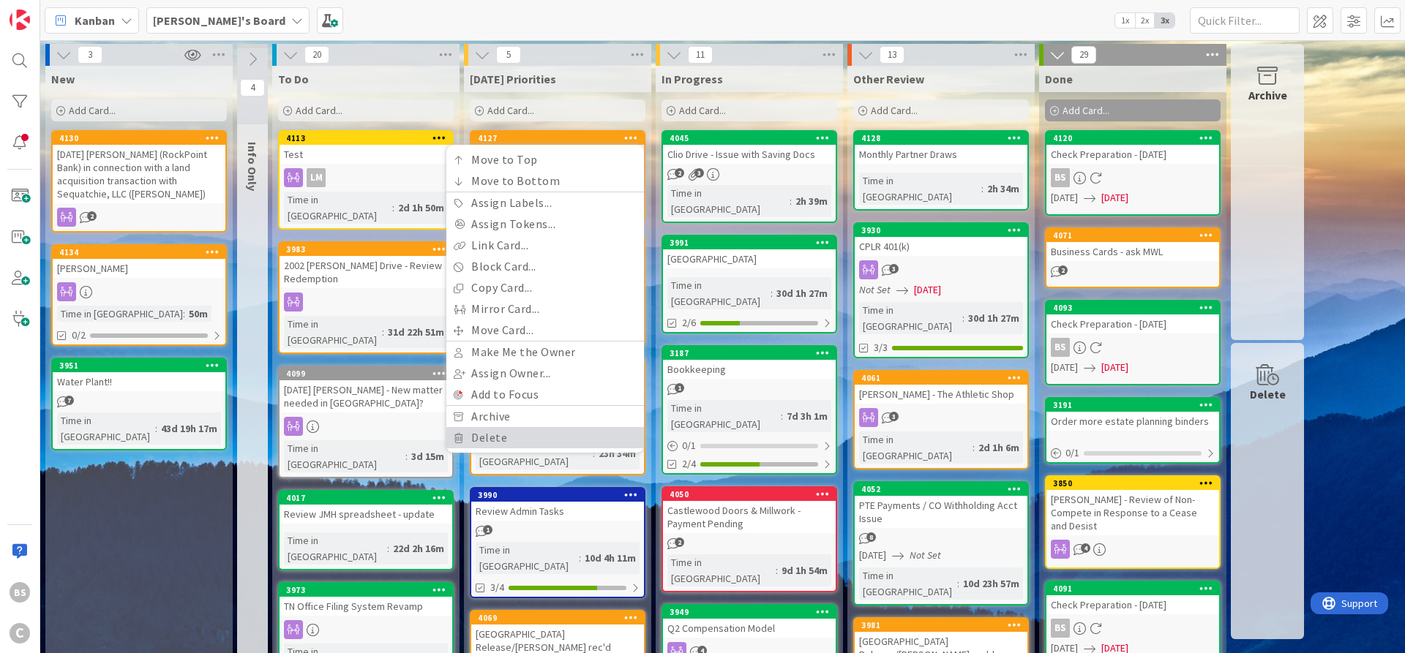
click at [560, 434] on link "Delete" at bounding box center [545, 437] width 198 height 21
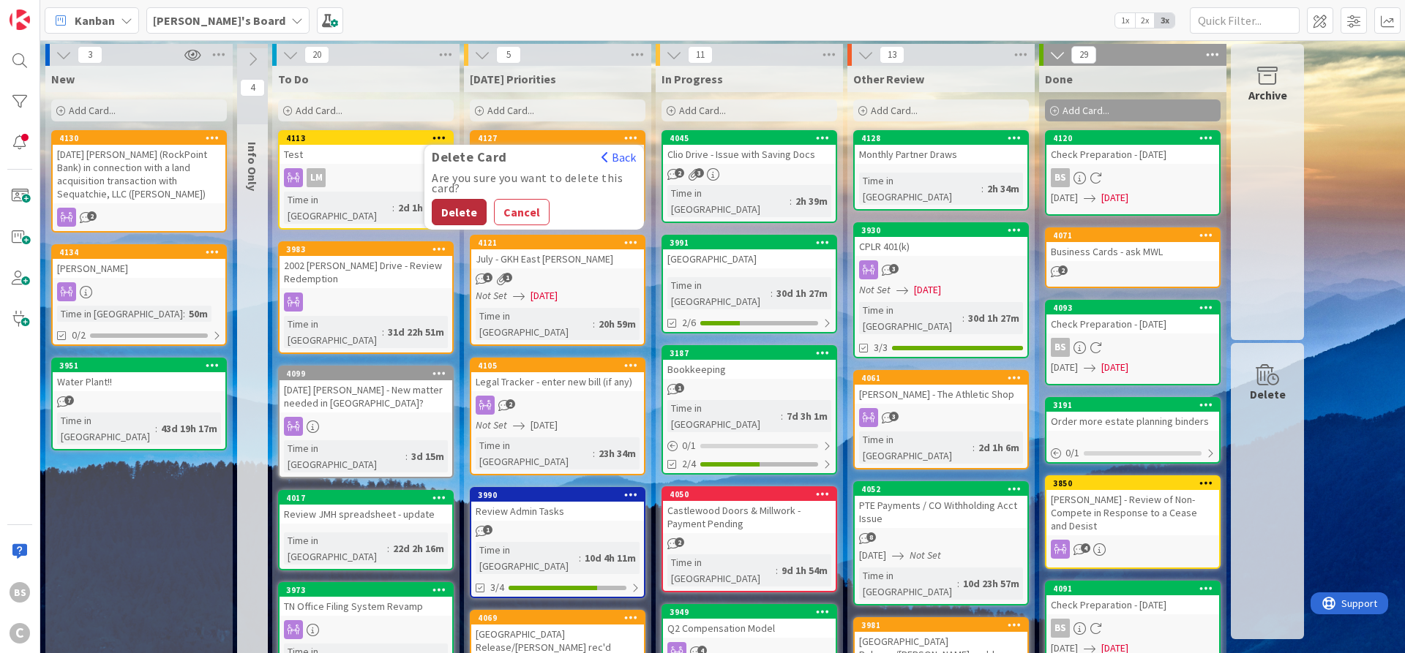
click at [449, 205] on button "Delete" at bounding box center [459, 212] width 55 height 26
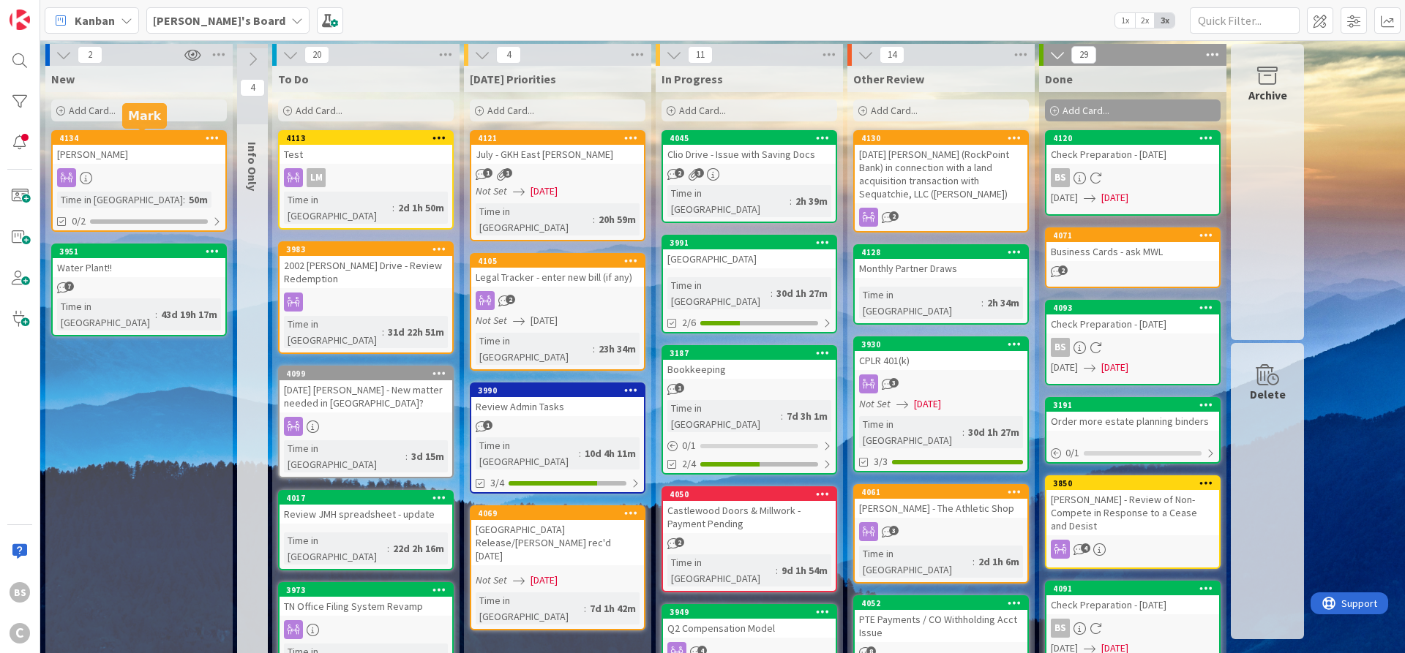
click at [195, 143] on div "4134" at bounding box center [142, 138] width 166 height 10
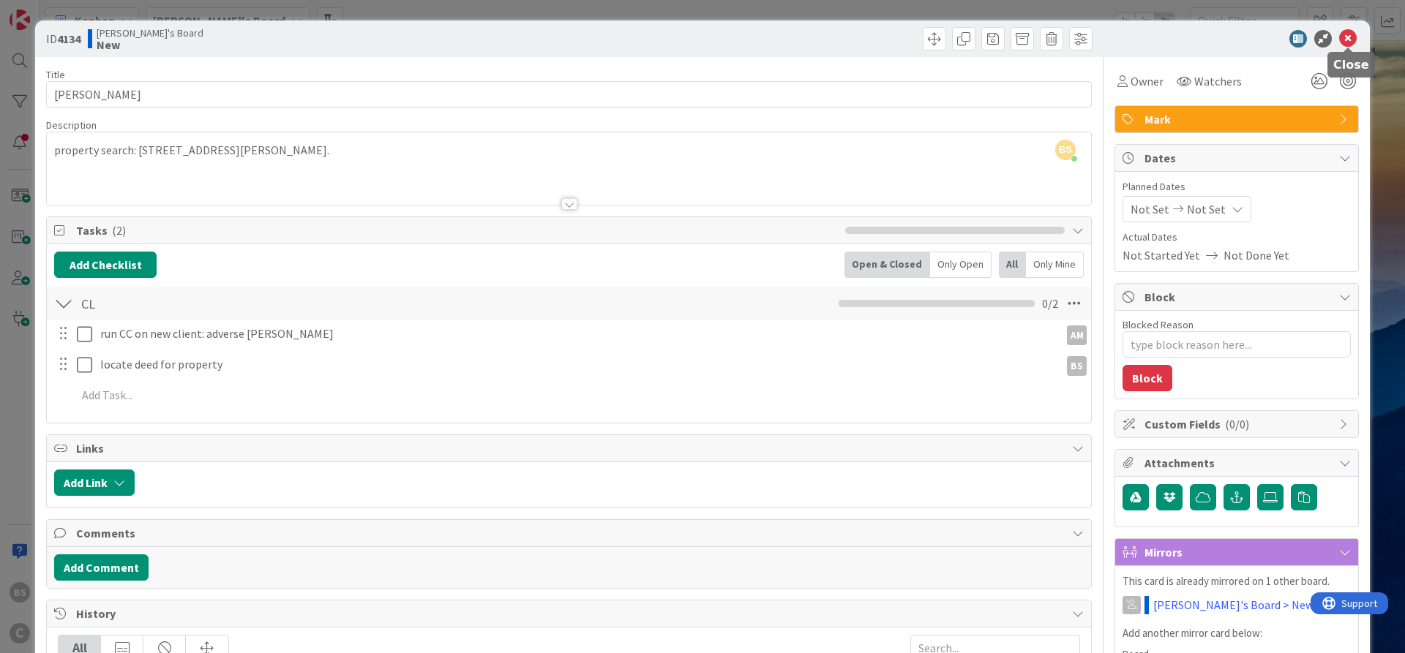
click at [1348, 36] on icon at bounding box center [1348, 39] width 18 height 18
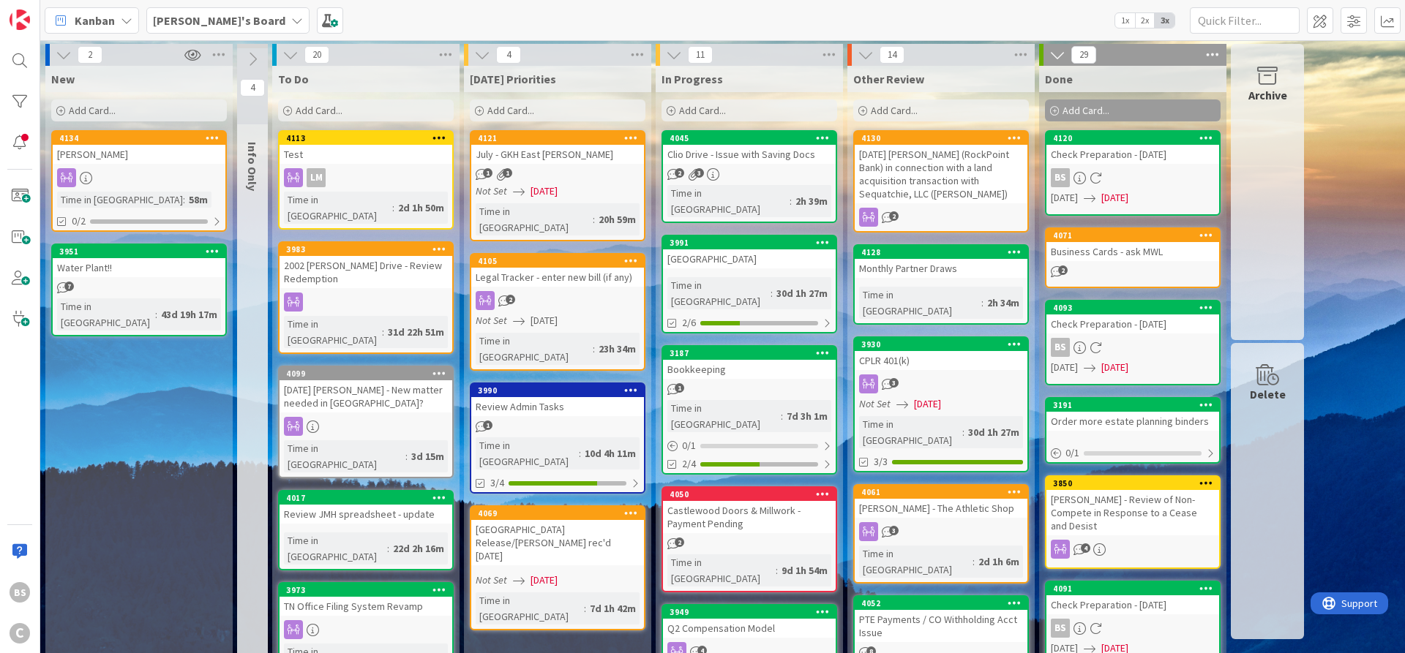
click at [206, 143] on icon at bounding box center [213, 137] width 14 height 10
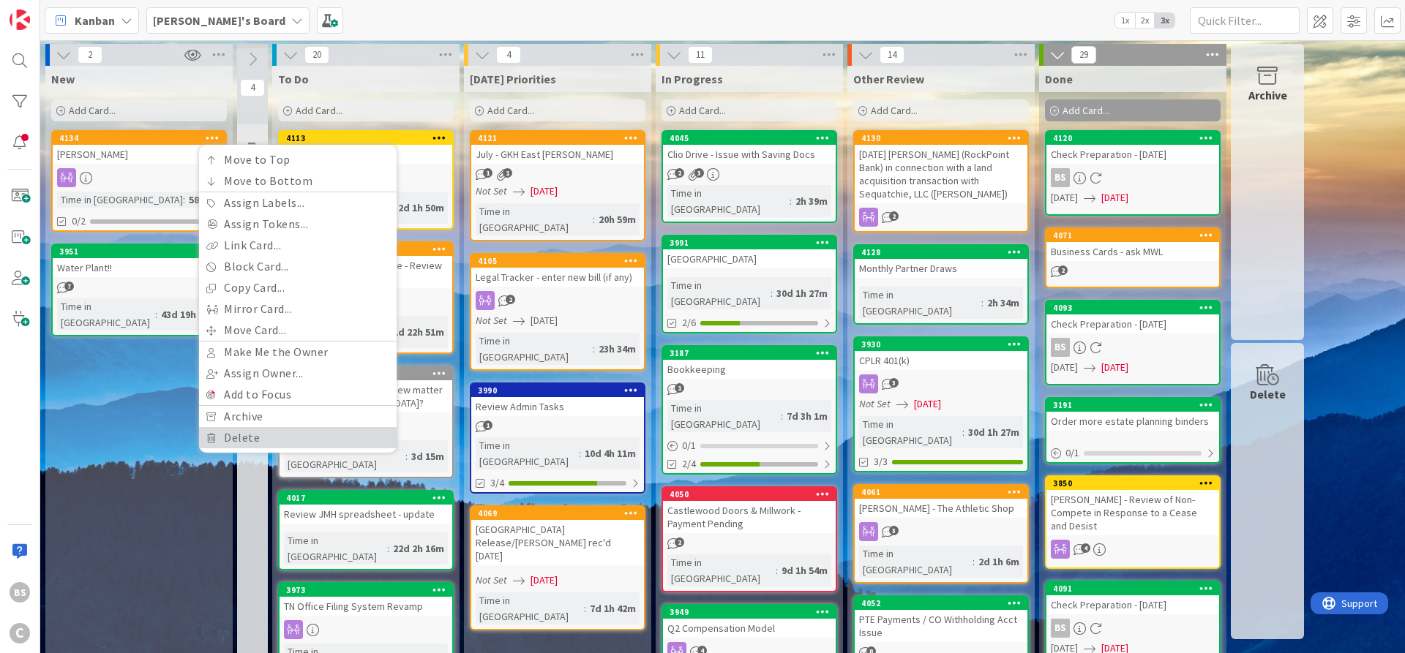
click at [240, 437] on link "Delete" at bounding box center [298, 437] width 198 height 21
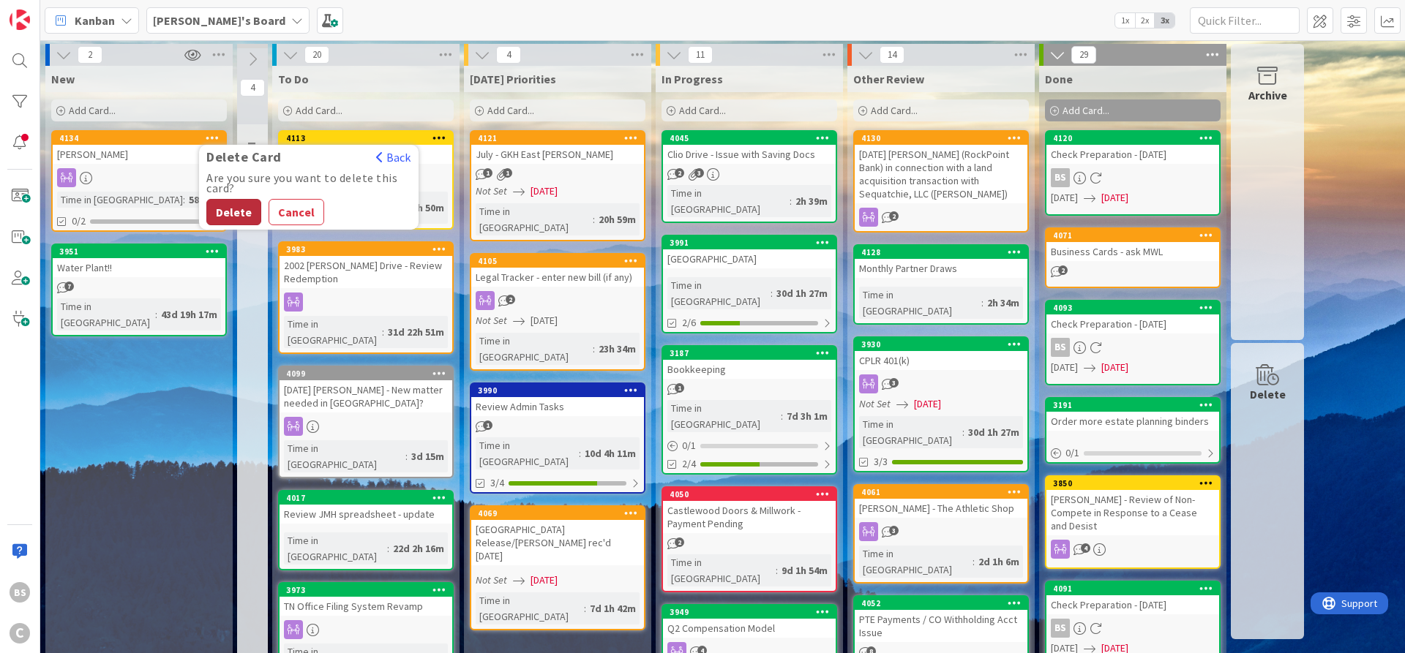
click at [239, 209] on button "Delete" at bounding box center [233, 212] width 55 height 26
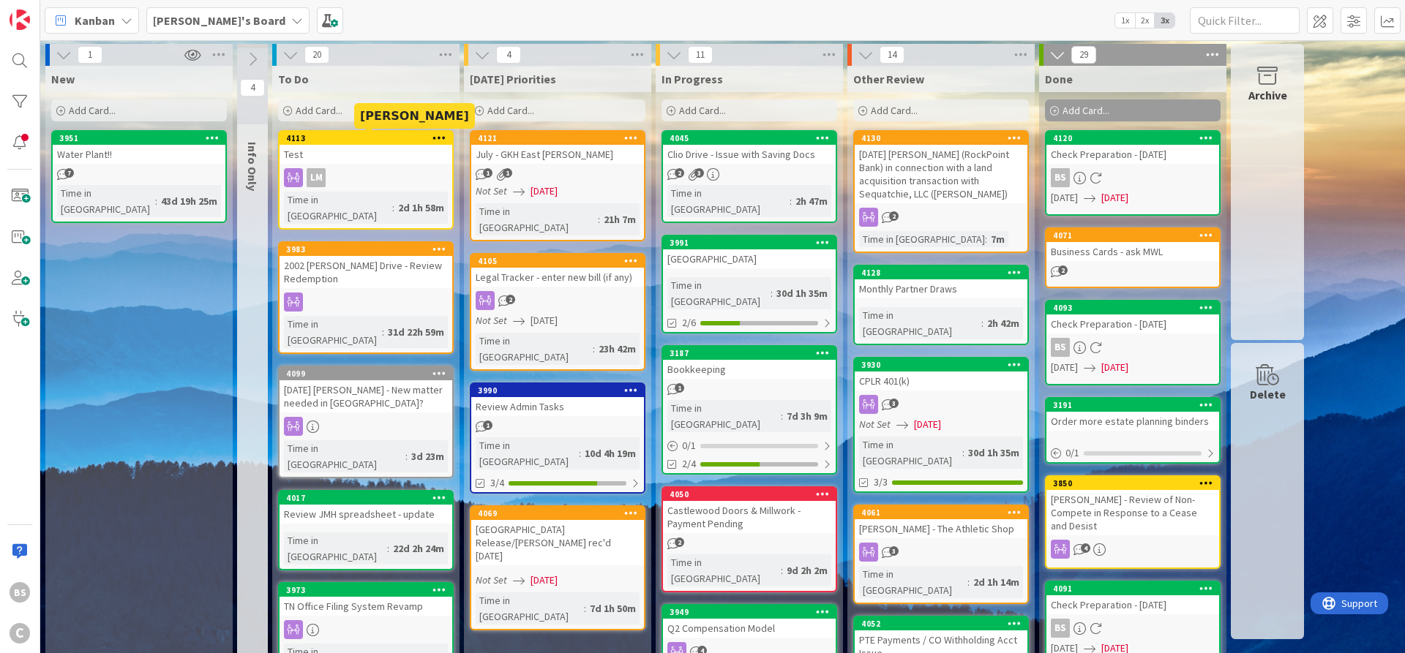
click at [388, 140] on div "4113" at bounding box center [369, 138] width 166 height 10
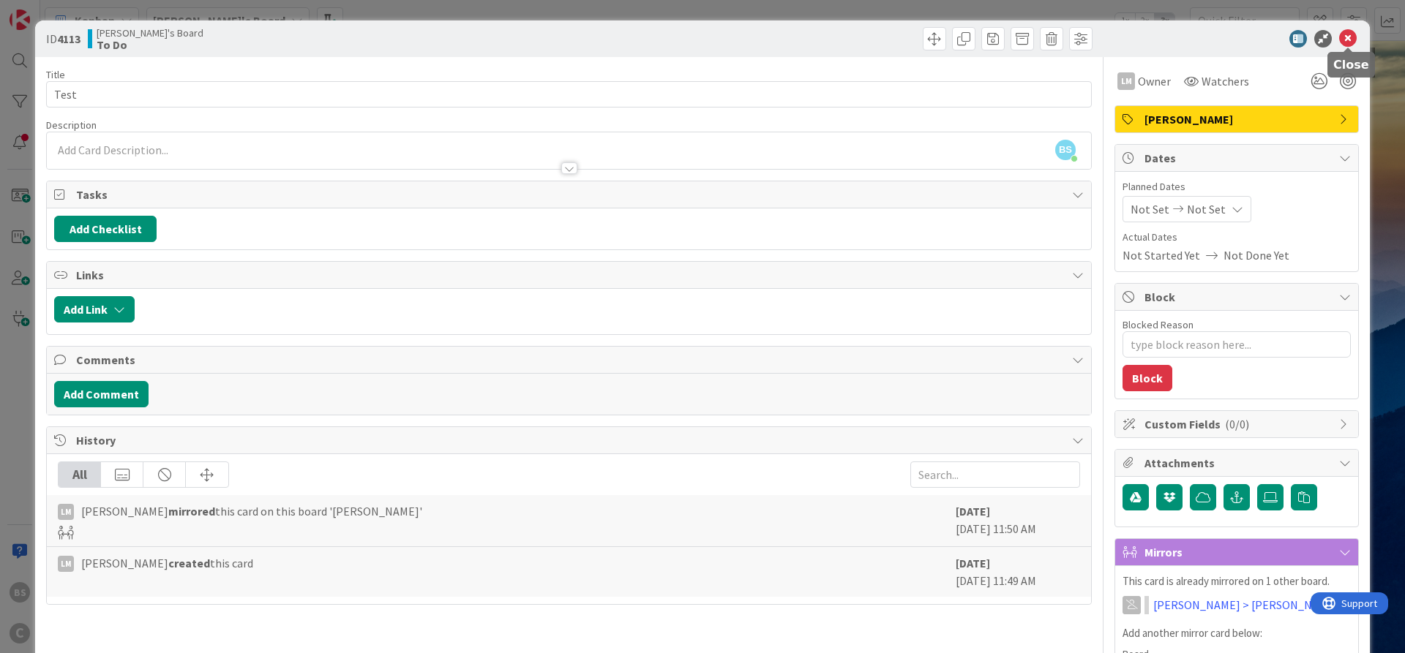
click at [1350, 31] on icon at bounding box center [1348, 39] width 18 height 18
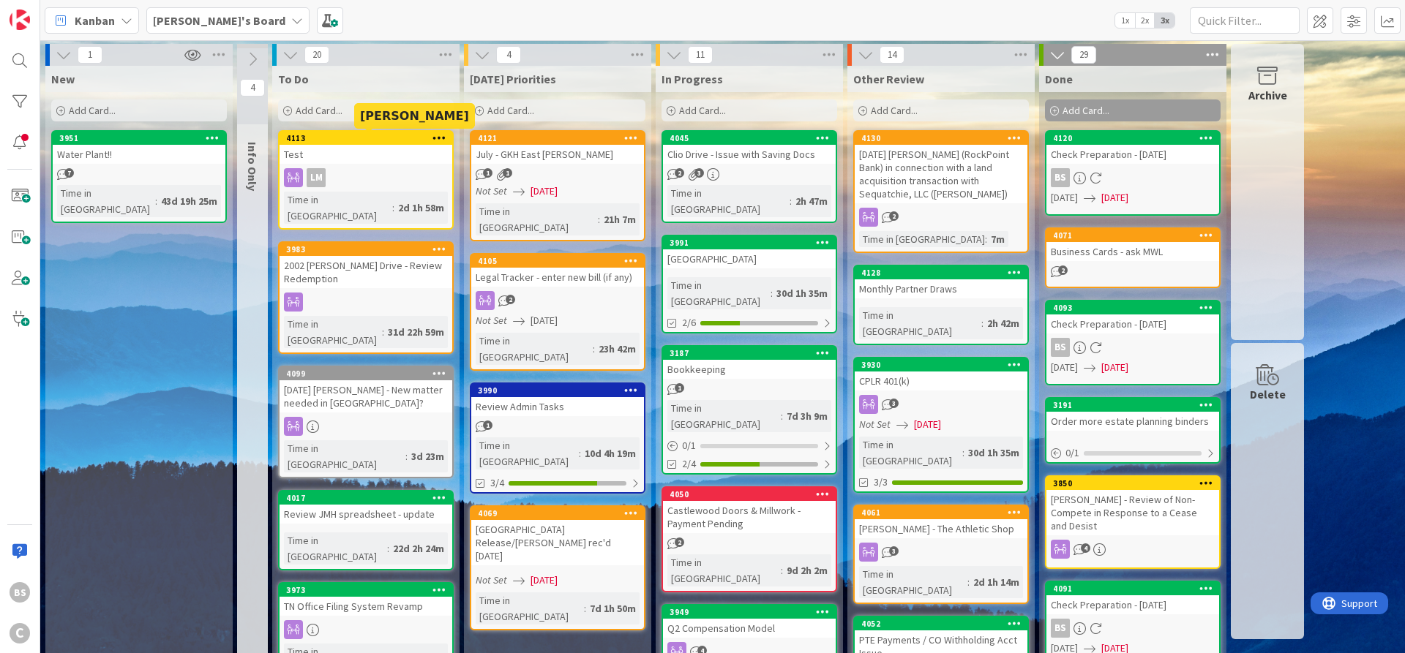
click at [435, 139] on icon at bounding box center [439, 137] width 14 height 10
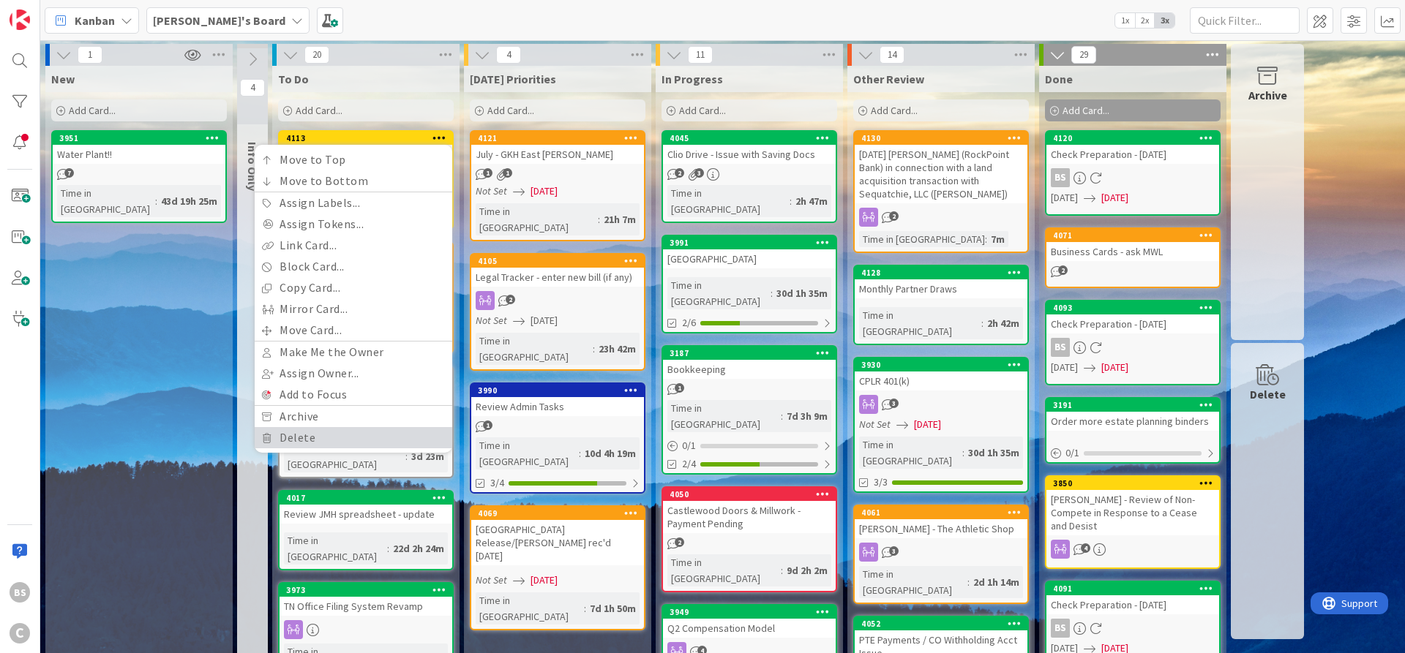
click at [320, 438] on link "Delete" at bounding box center [354, 437] width 198 height 21
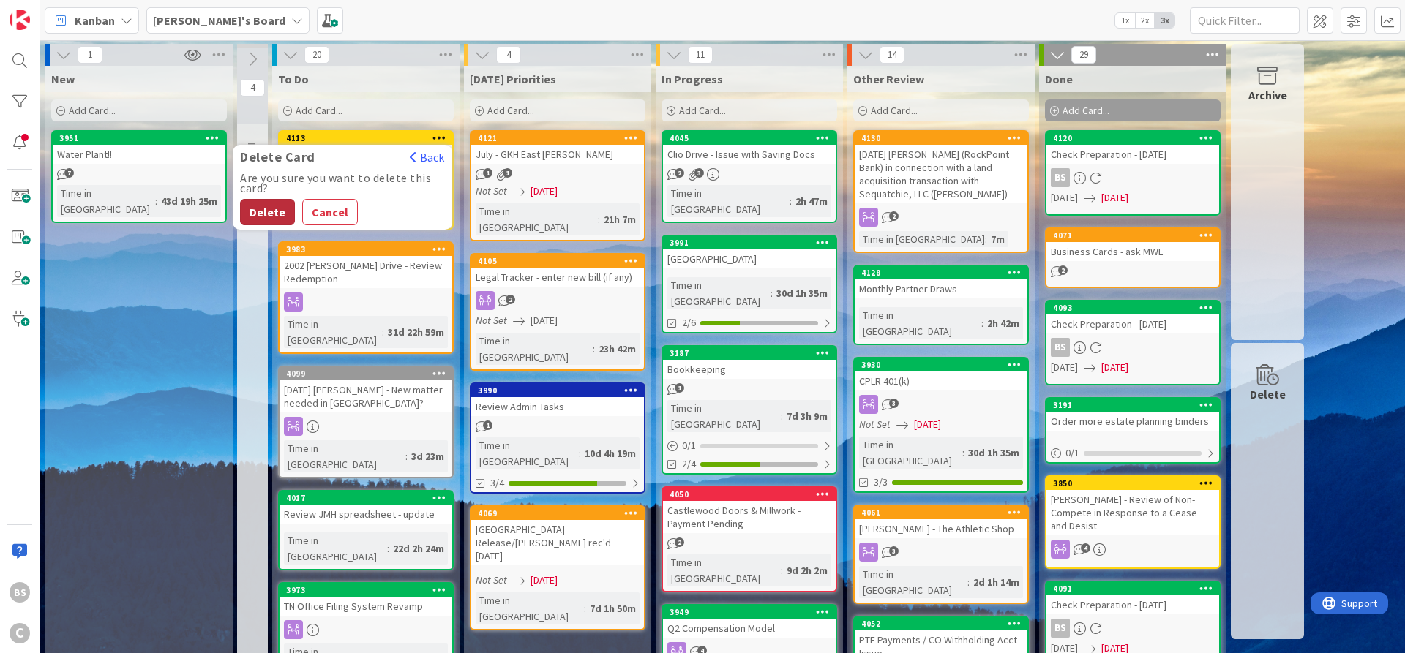
click at [255, 206] on button "Delete" at bounding box center [267, 212] width 55 height 26
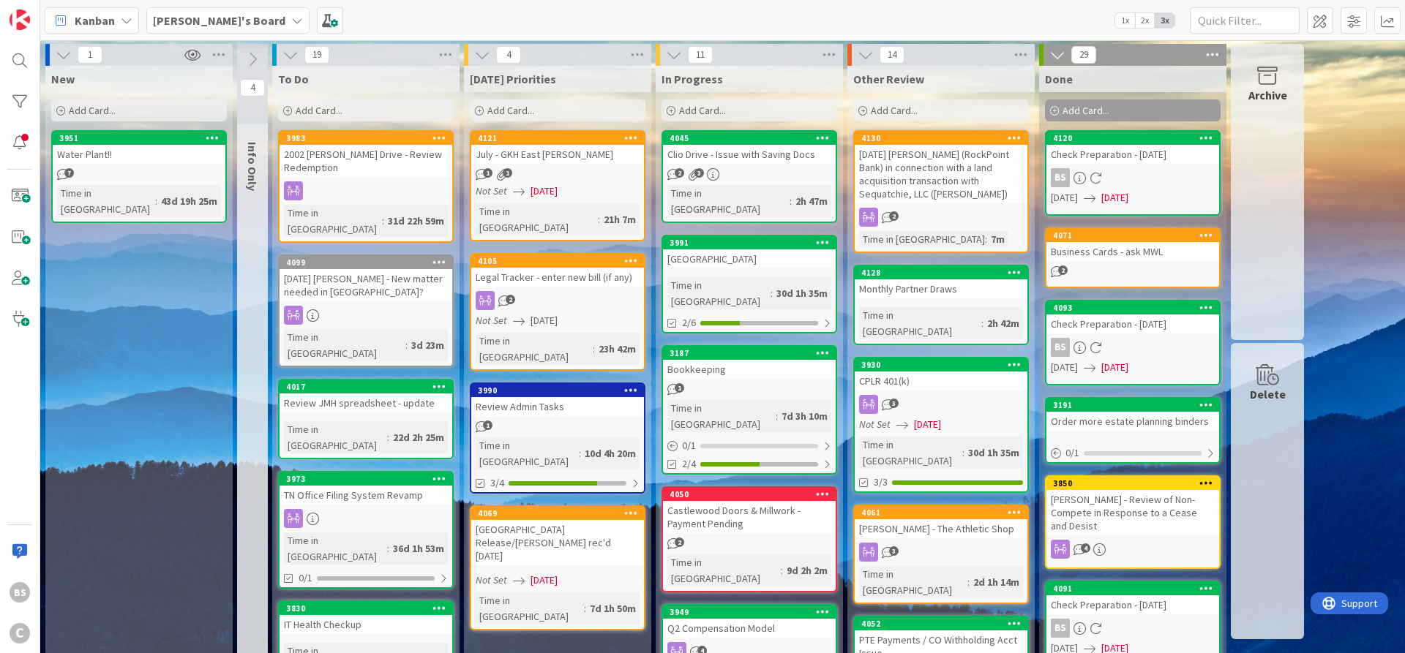
click at [177, 19] on b "[PERSON_NAME]'s Board" at bounding box center [219, 20] width 132 height 15
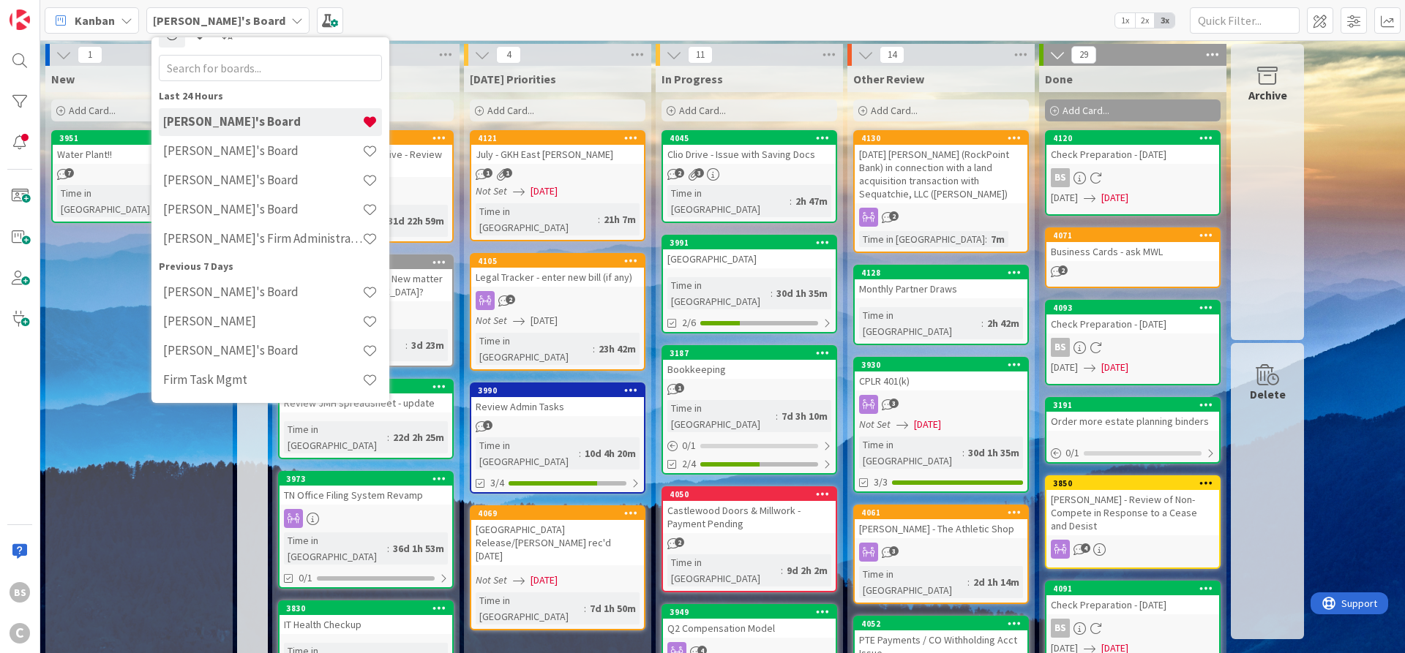
scroll to position [23, 0]
click at [174, 155] on h4 "[PERSON_NAME]'s Board" at bounding box center [262, 150] width 199 height 15
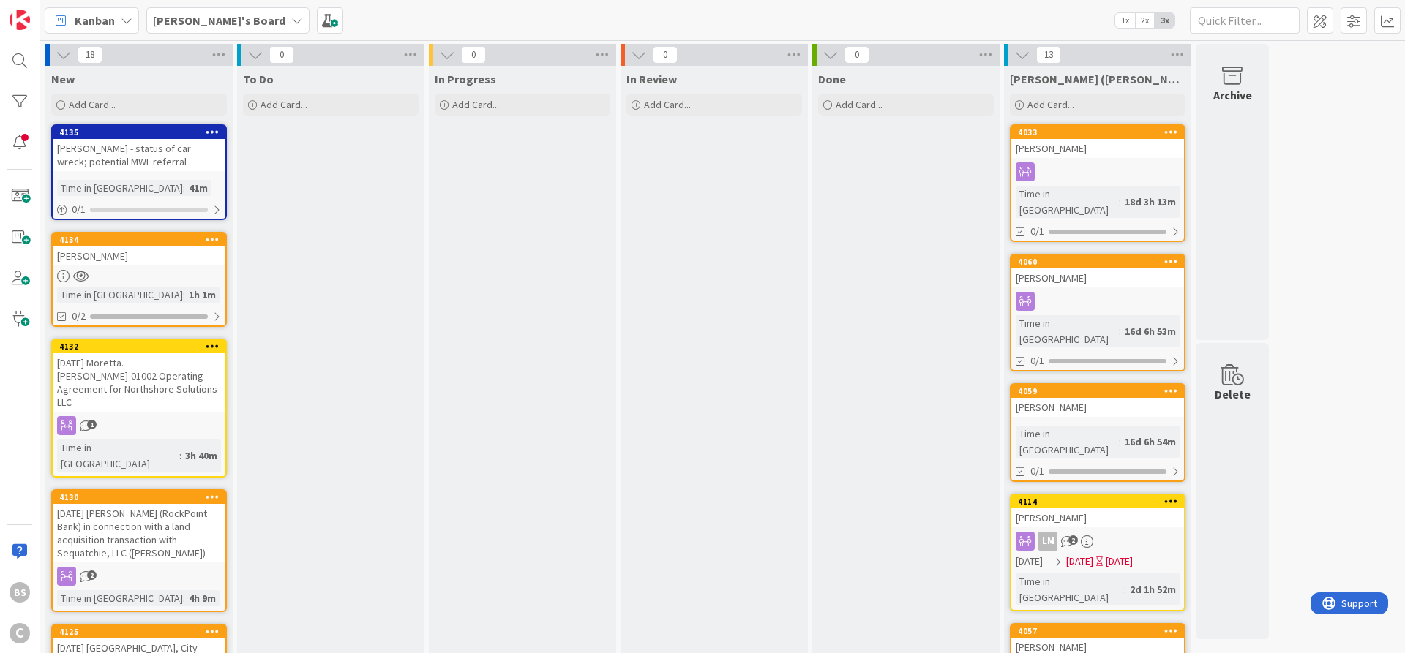
click at [150, 253] on div "[PERSON_NAME]" at bounding box center [139, 256] width 173 height 19
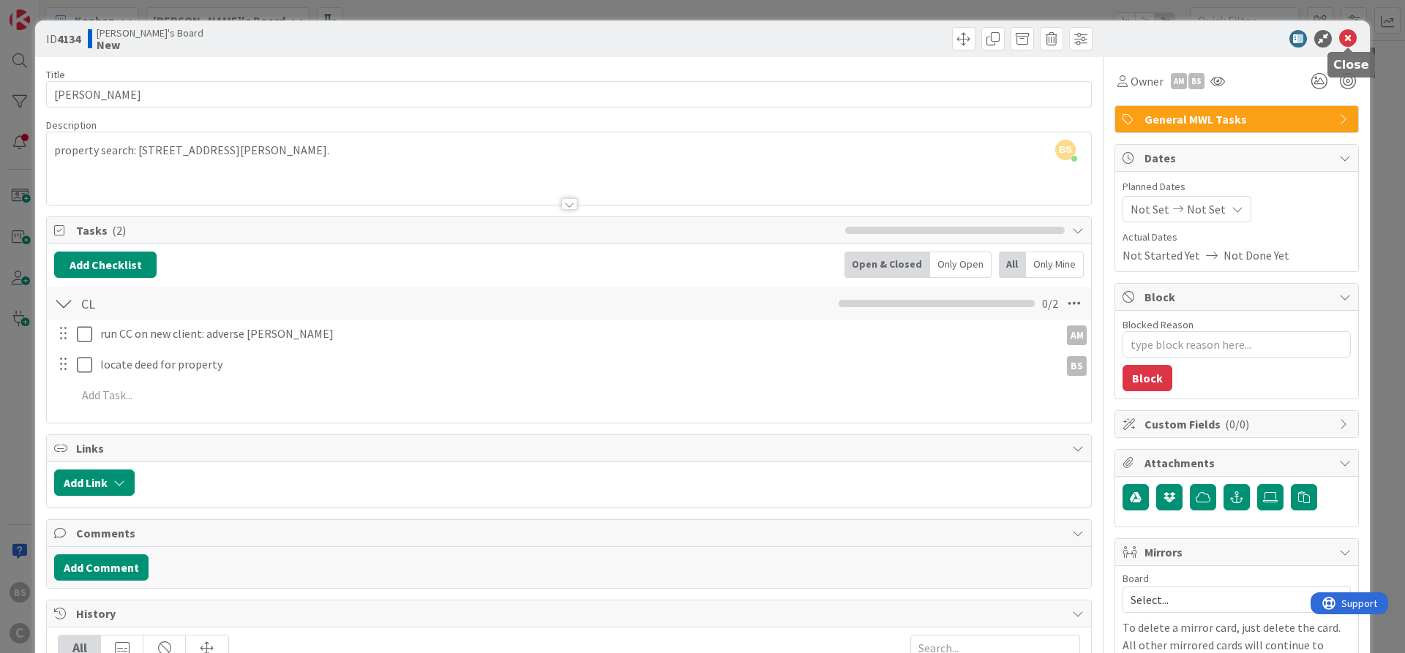
drag, startPoint x: 1345, startPoint y: 38, endPoint x: 1317, endPoint y: 45, distance: 28.6
click at [1346, 38] on icon at bounding box center [1348, 39] width 18 height 18
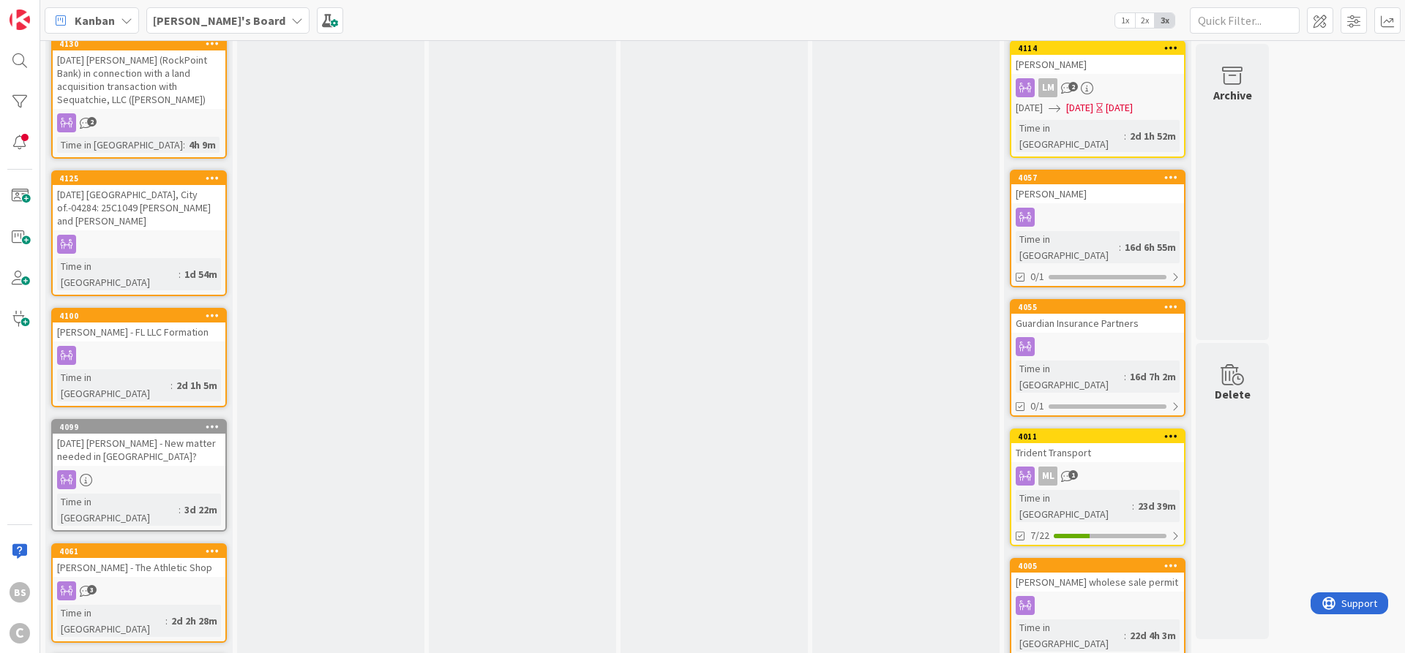
scroll to position [527, 0]
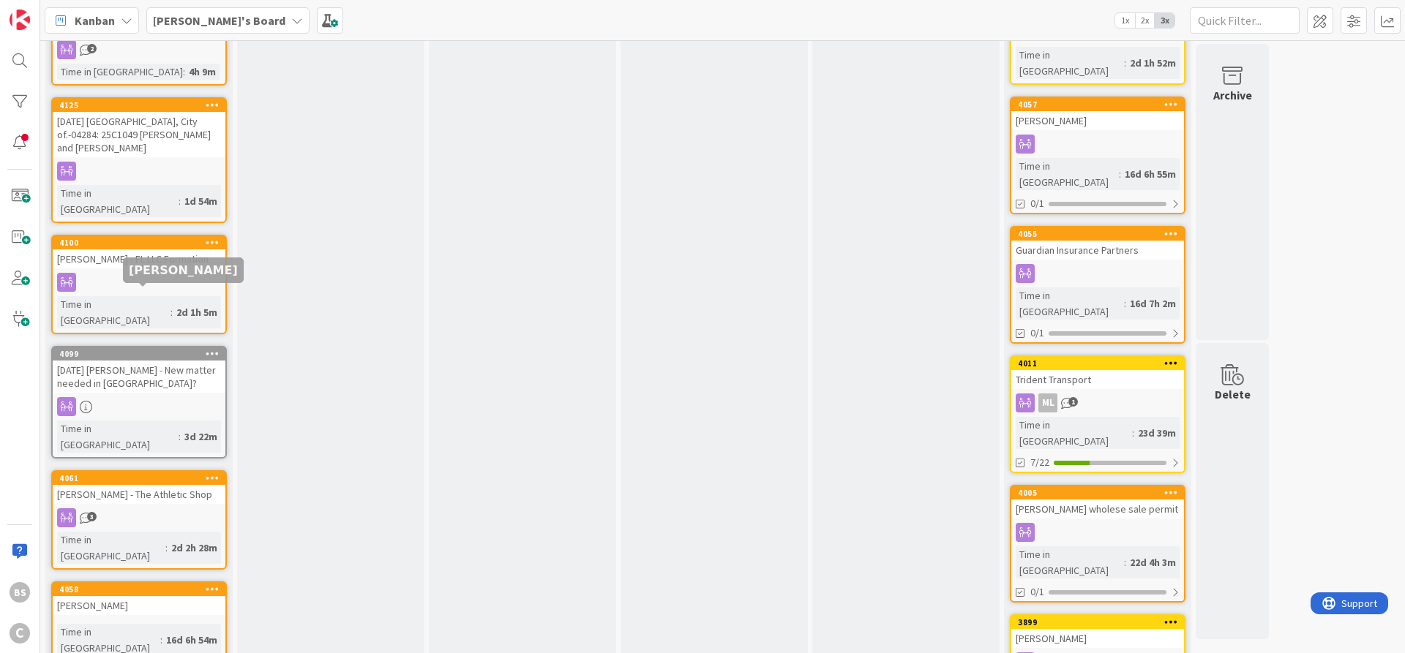
click at [140, 349] on div "4099" at bounding box center [142, 354] width 166 height 10
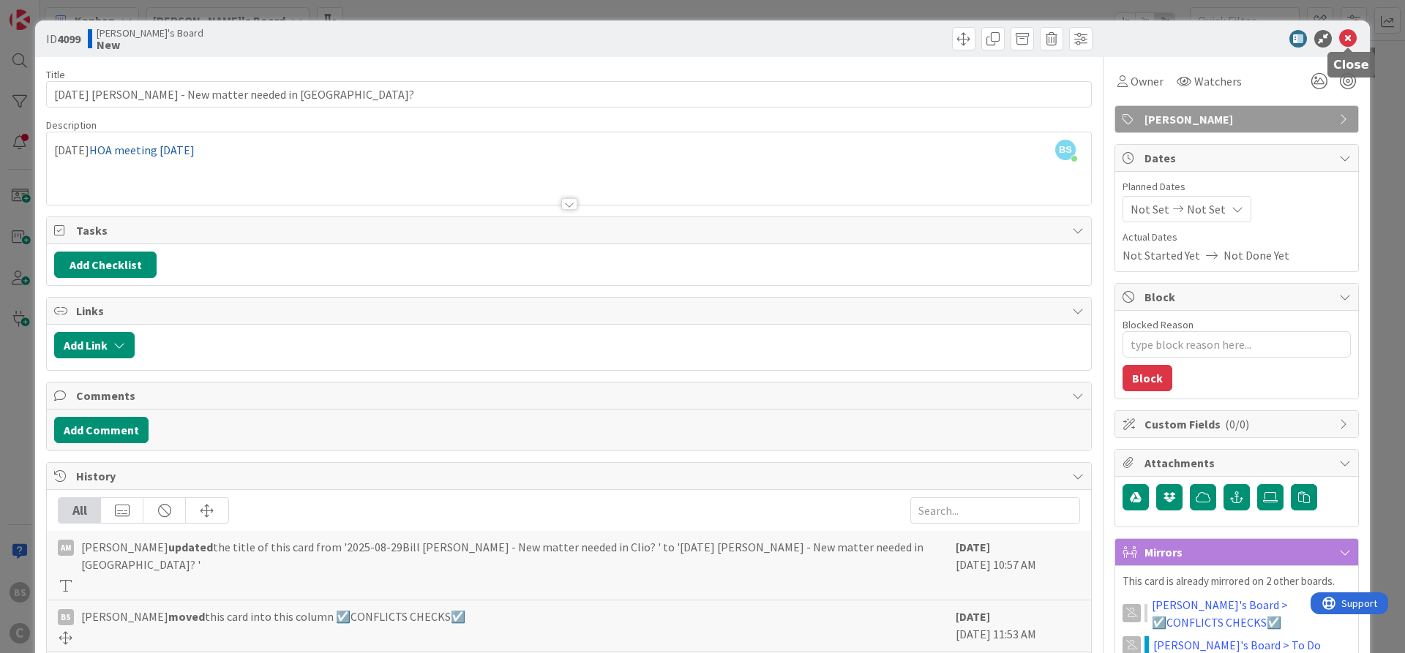
click at [1348, 40] on icon at bounding box center [1348, 39] width 18 height 18
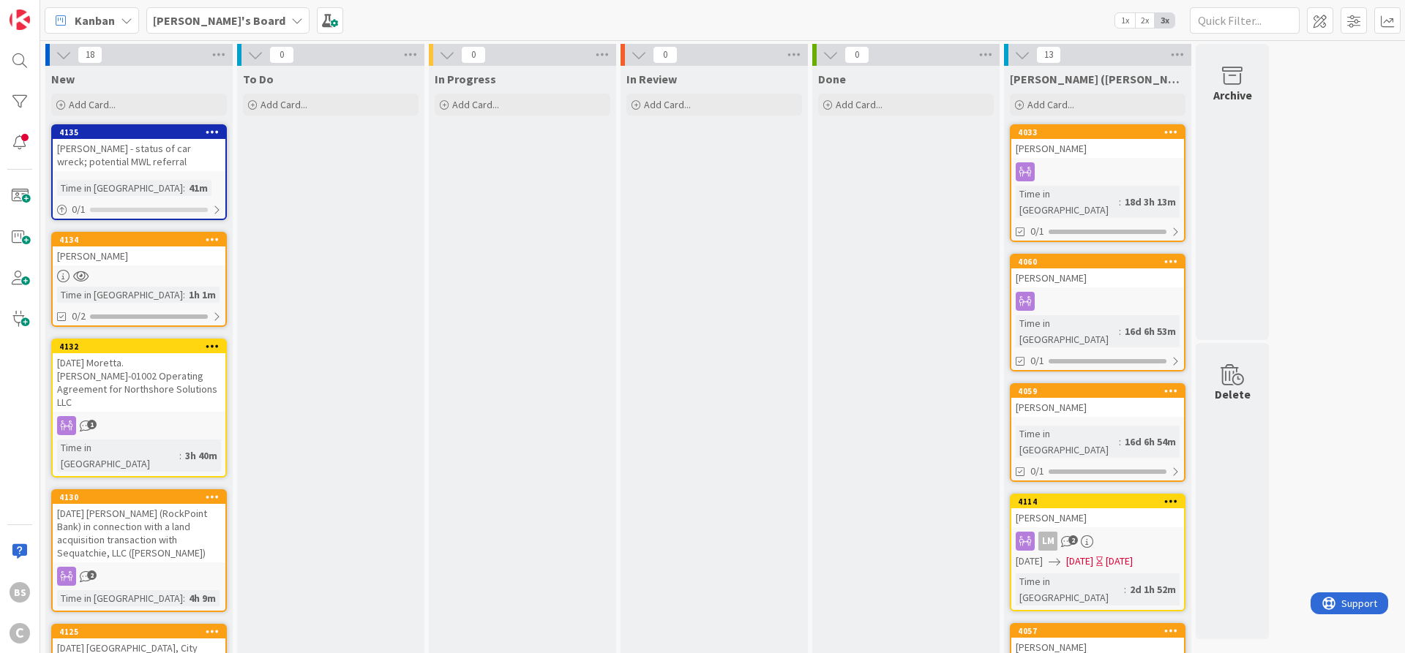
click at [201, 18] on b "[PERSON_NAME]'s Board" at bounding box center [219, 20] width 132 height 15
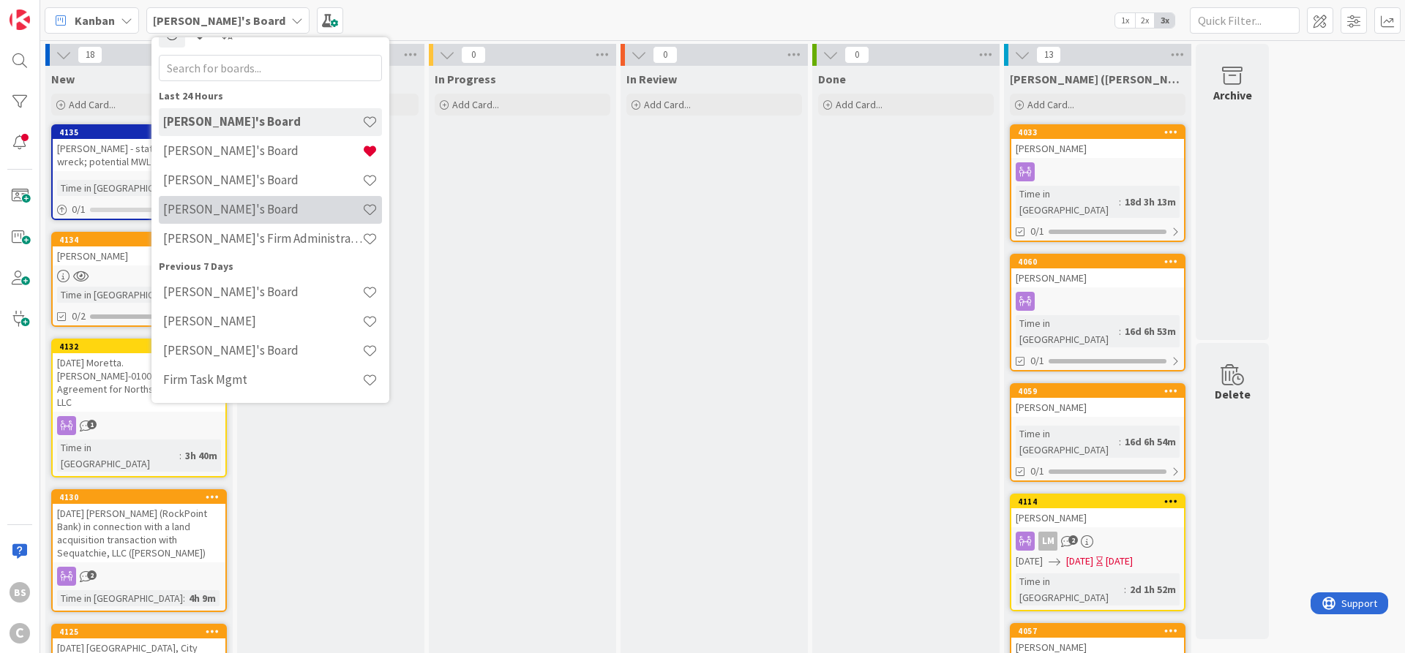
click at [191, 203] on h4 "[PERSON_NAME]'s Board" at bounding box center [262, 209] width 199 height 15
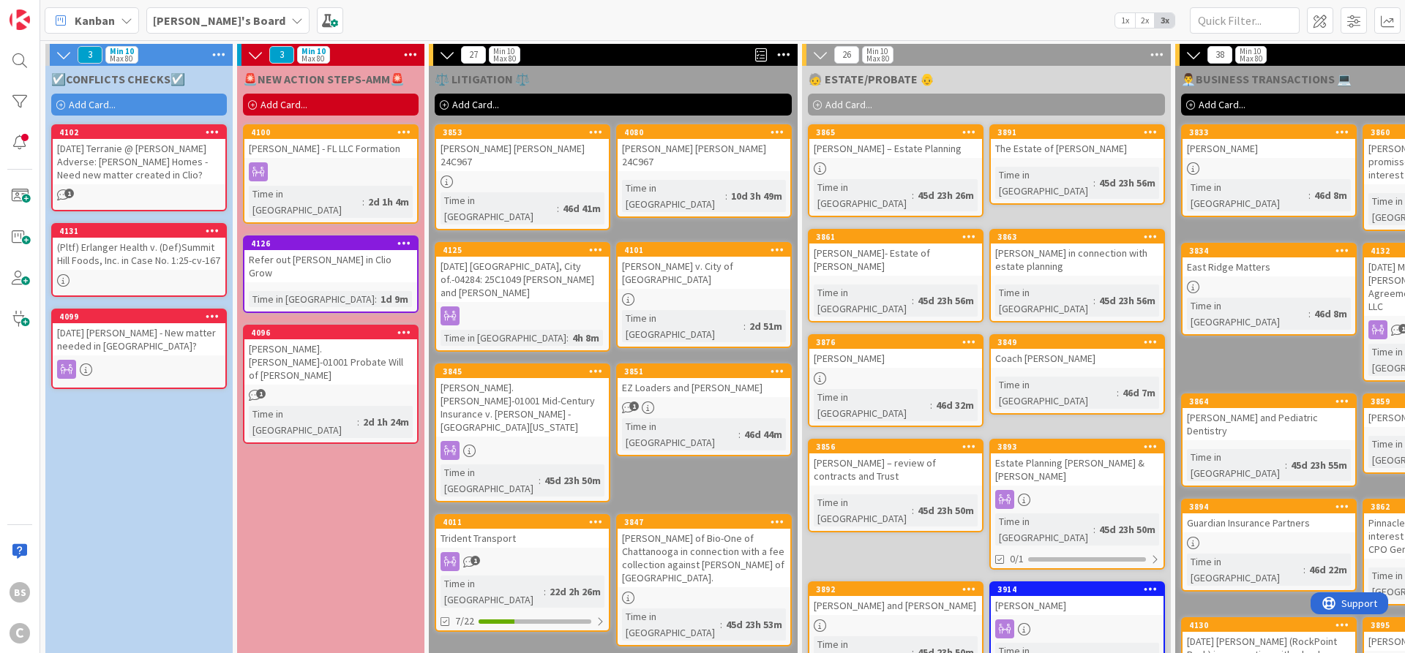
click at [125, 347] on div "[DATE] [PERSON_NAME] - New matter needed in [GEOGRAPHIC_DATA]?" at bounding box center [139, 339] width 173 height 32
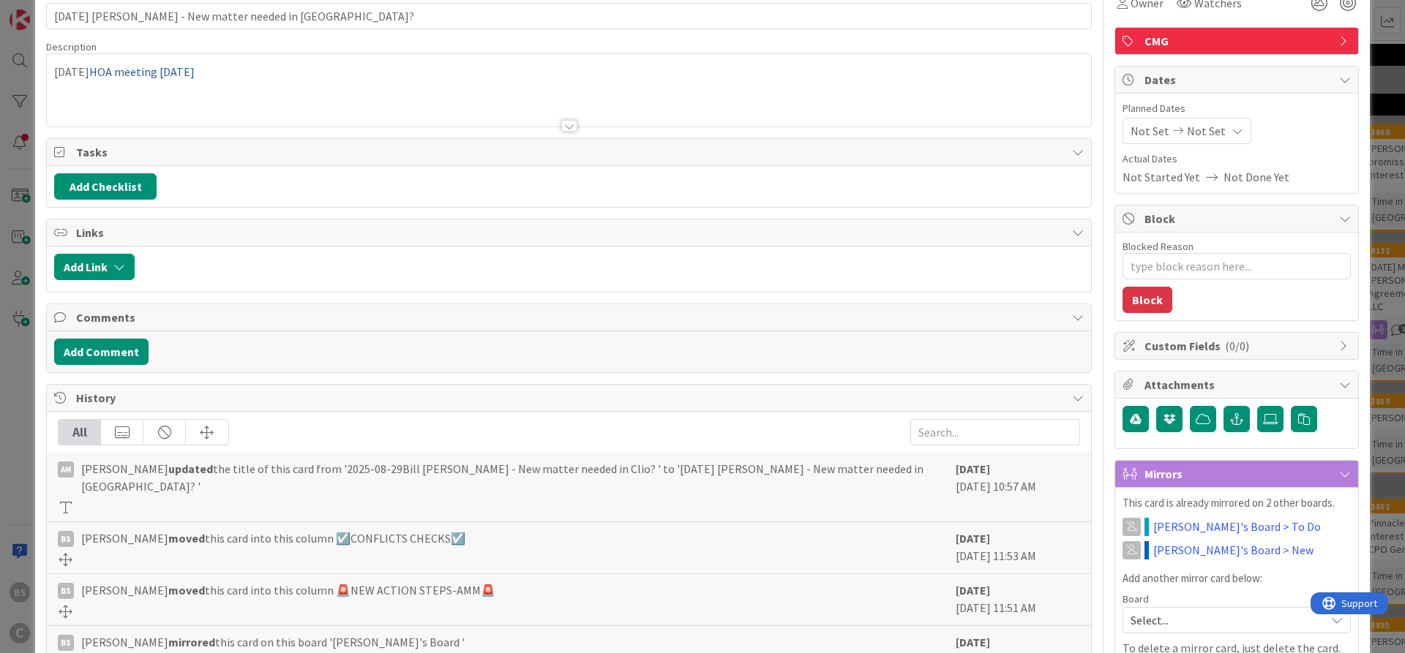
scroll to position [351, 0]
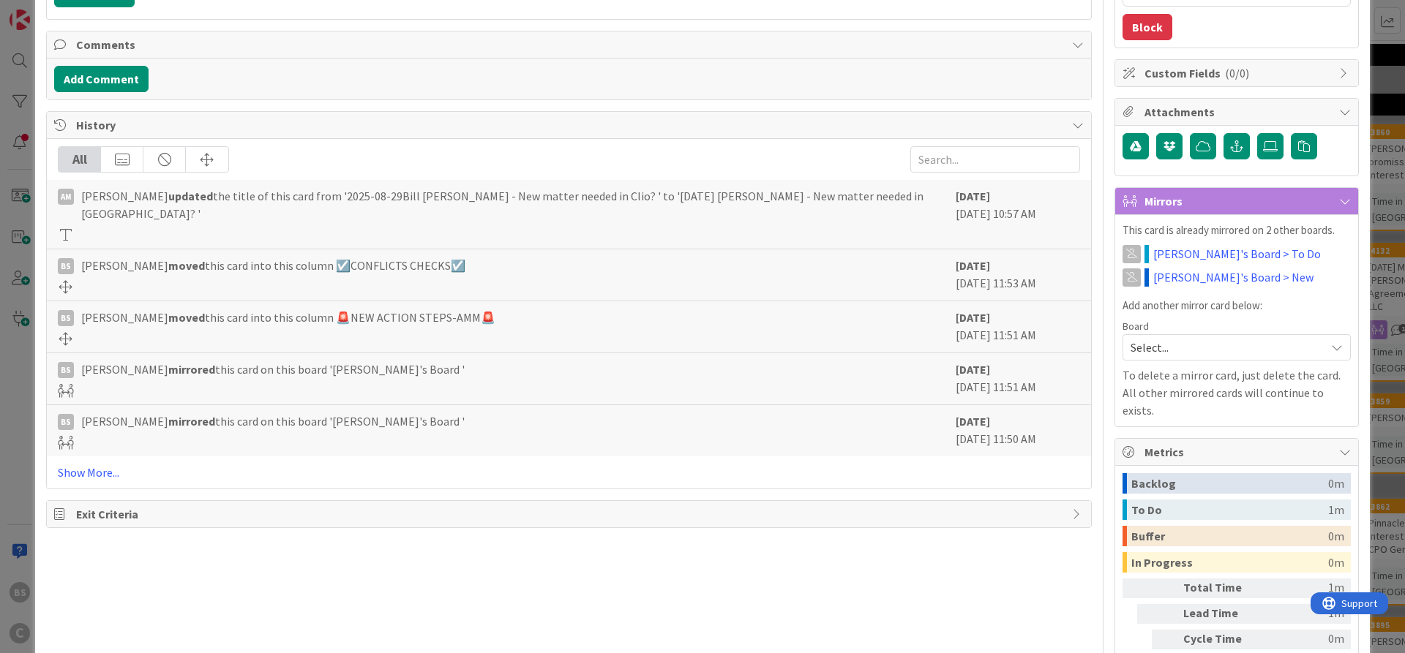
click at [1326, 77] on span "Custom Fields ( 0/0 )" at bounding box center [1237, 73] width 187 height 18
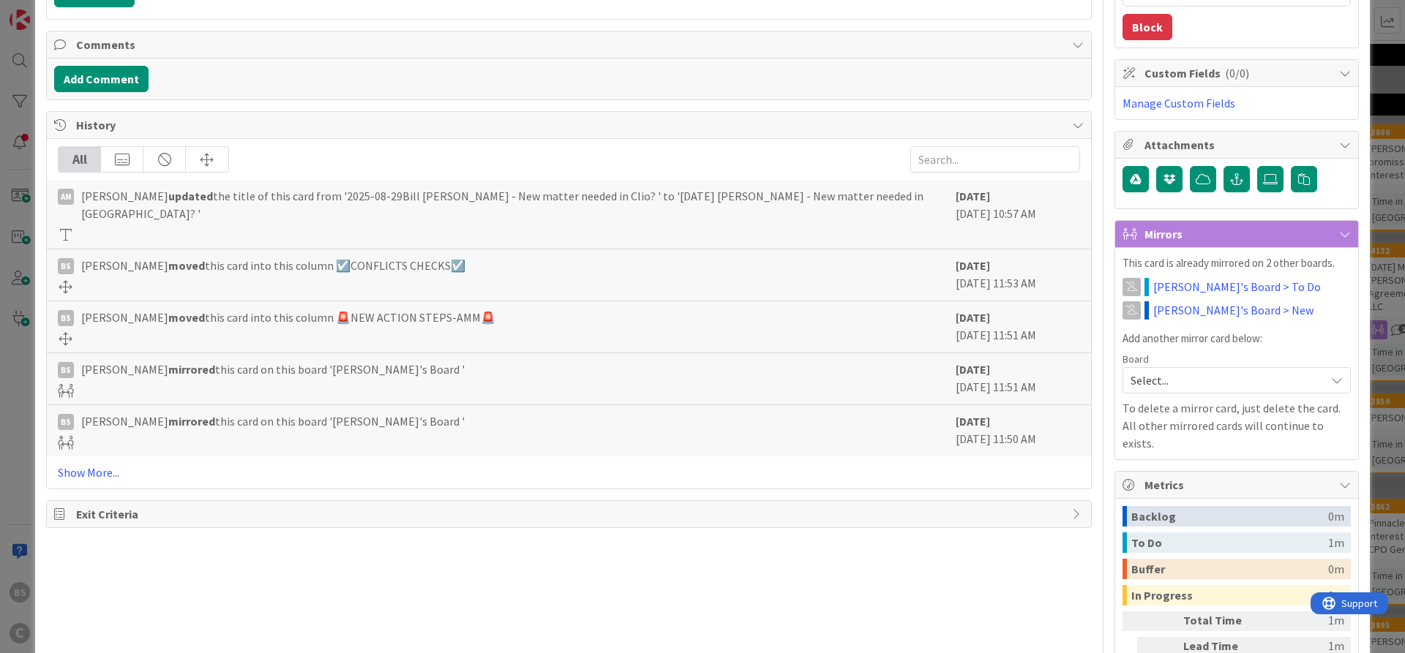
scroll to position [0, 0]
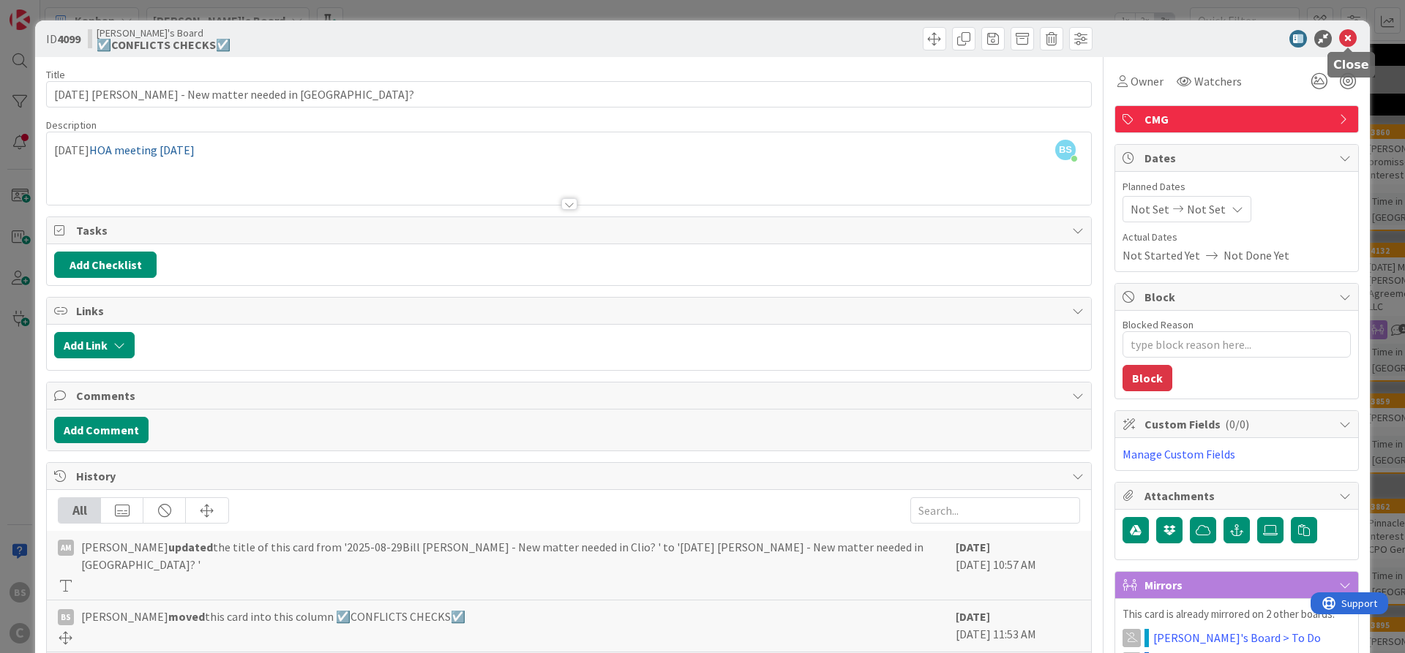
click at [1348, 30] on icon at bounding box center [1348, 39] width 18 height 18
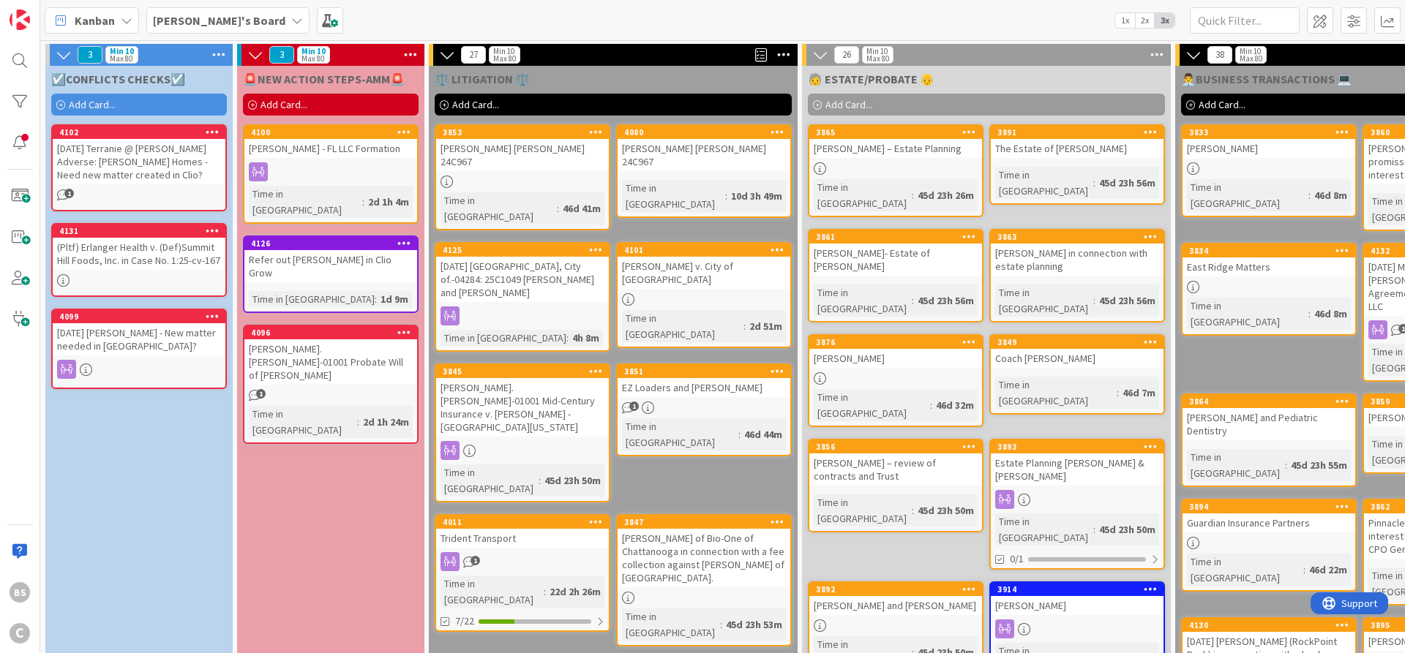
click at [179, 20] on b "[PERSON_NAME]'s Board" at bounding box center [219, 20] width 132 height 15
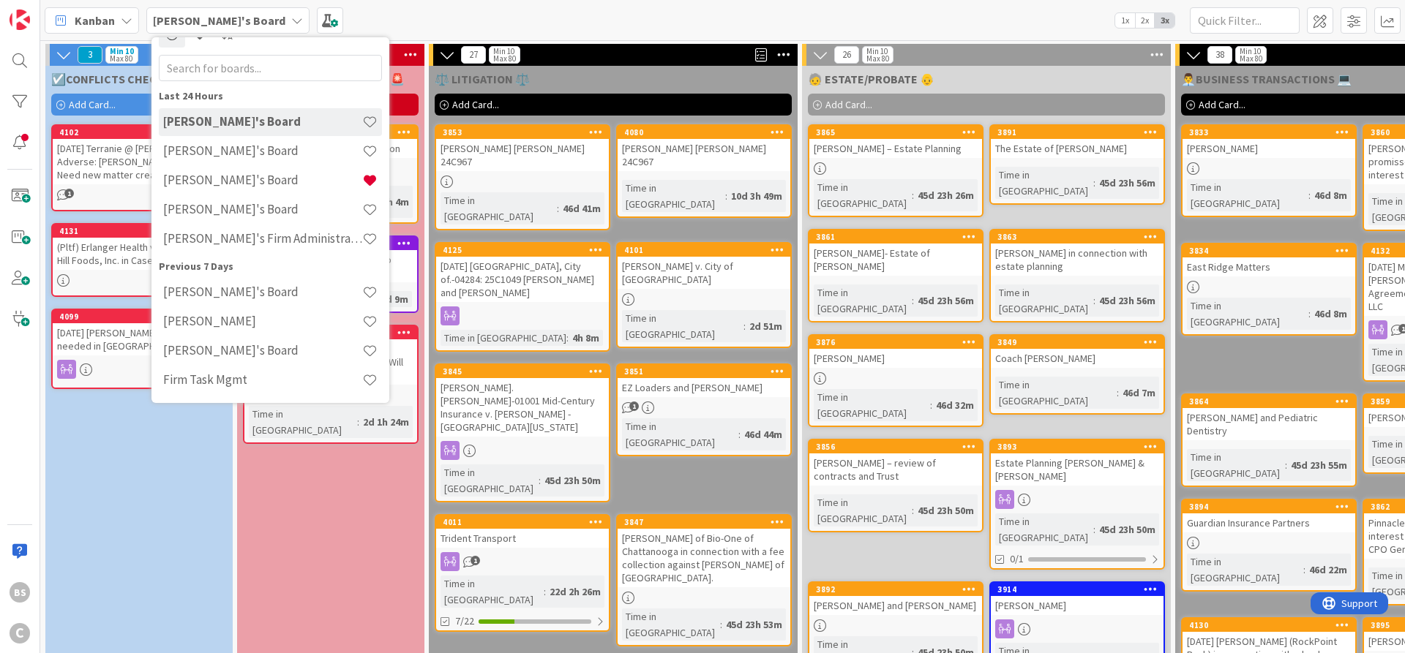
scroll to position [23, 0]
click at [189, 145] on h4 "[PERSON_NAME]'s Board" at bounding box center [262, 150] width 199 height 15
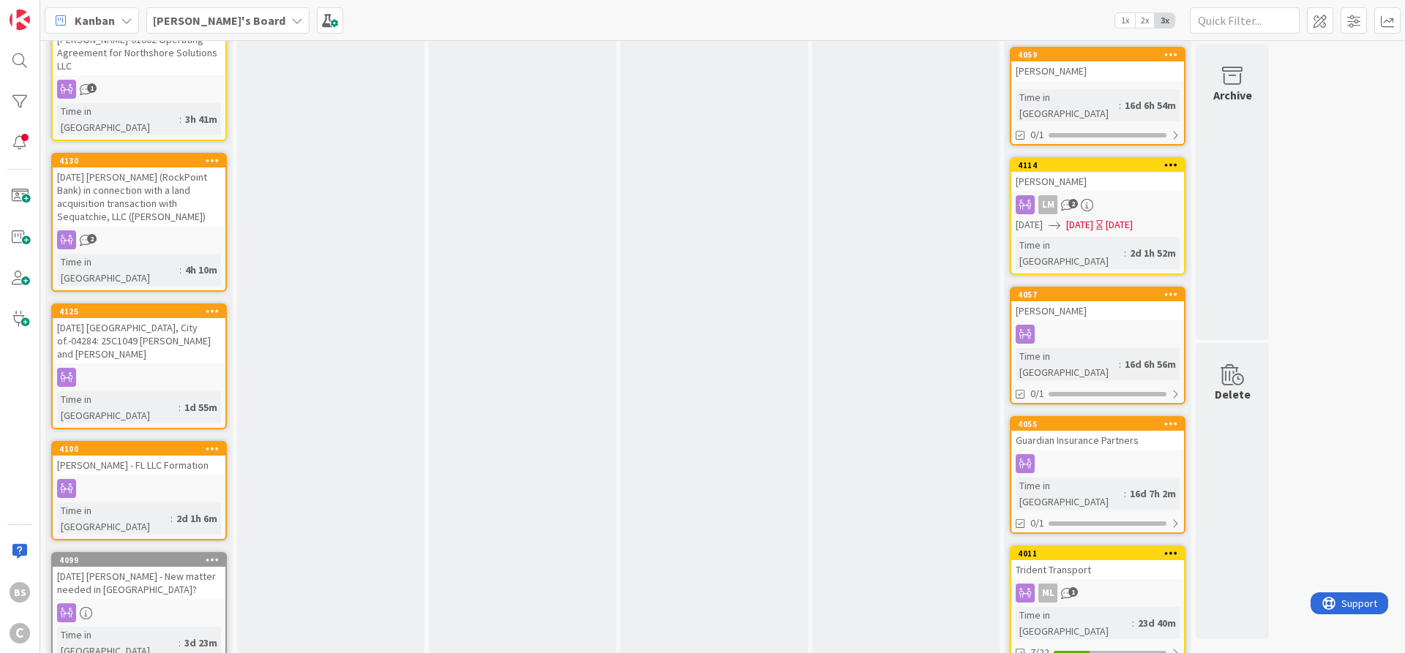
scroll to position [351, 0]
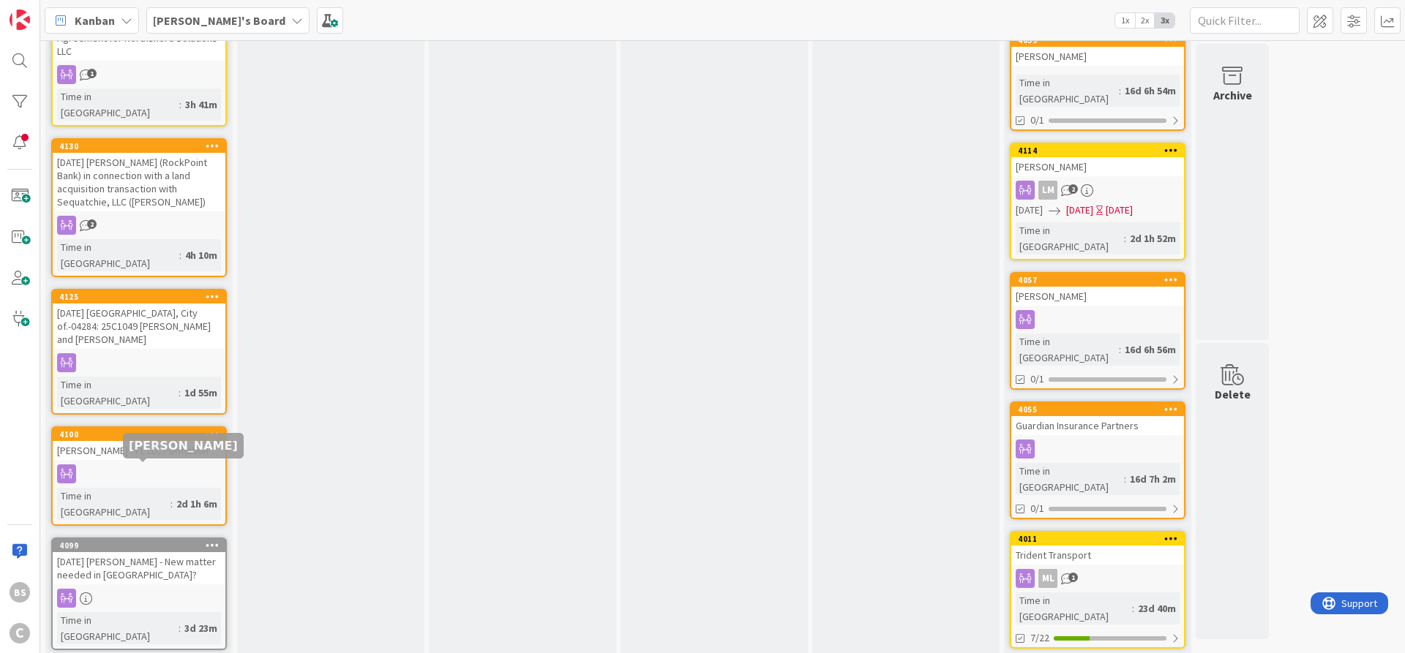
click at [108, 541] on div "4099" at bounding box center [142, 546] width 166 height 10
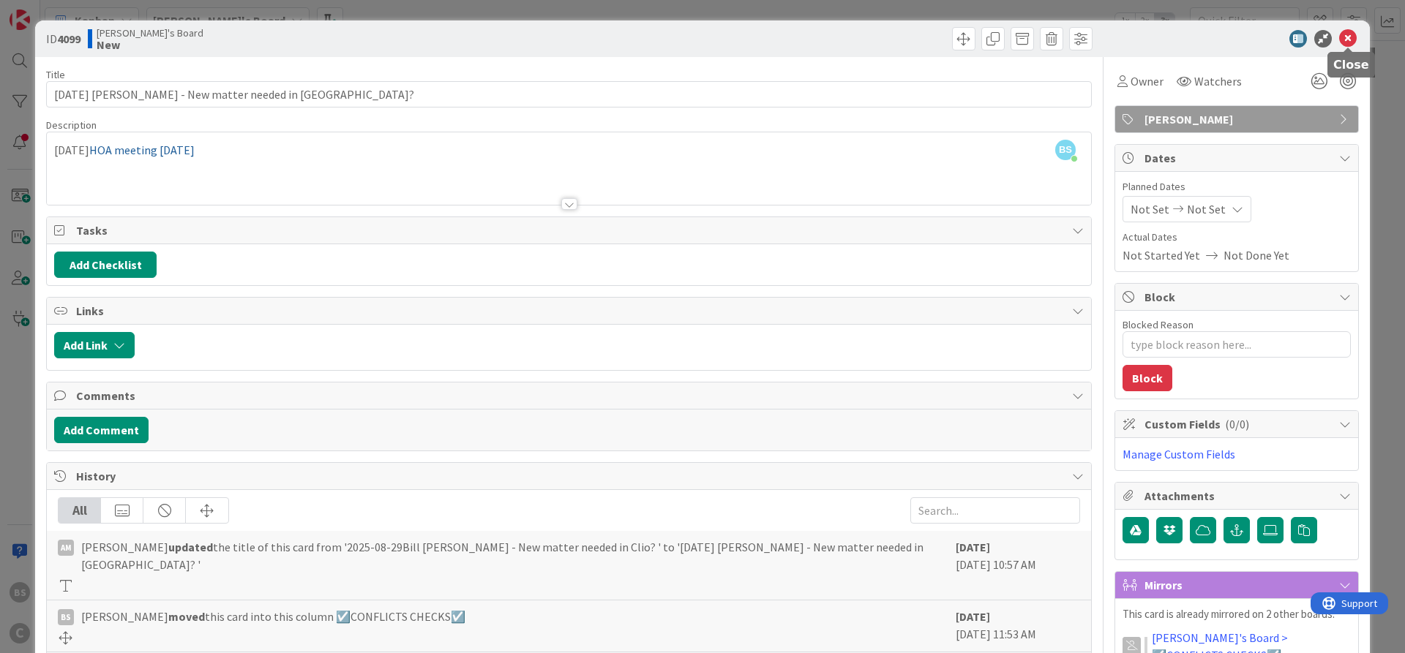
click at [1349, 37] on icon at bounding box center [1348, 39] width 18 height 18
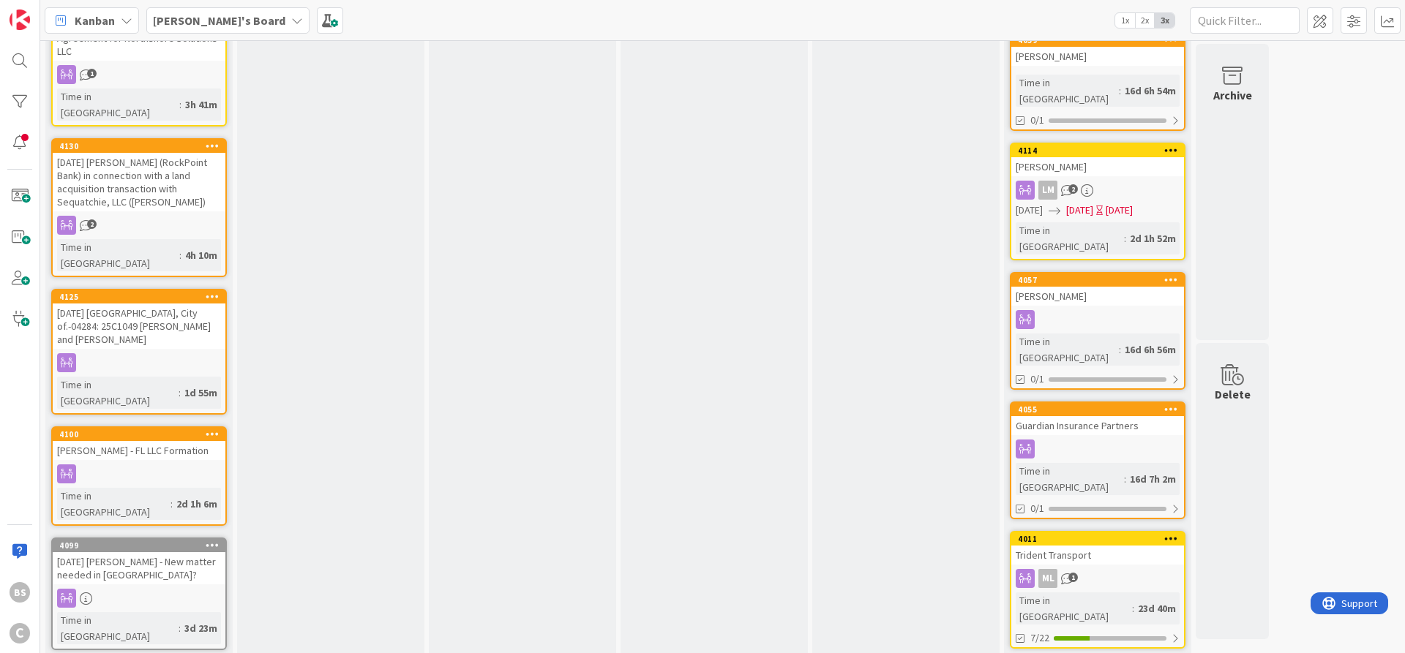
click at [208, 540] on icon at bounding box center [213, 545] width 14 height 10
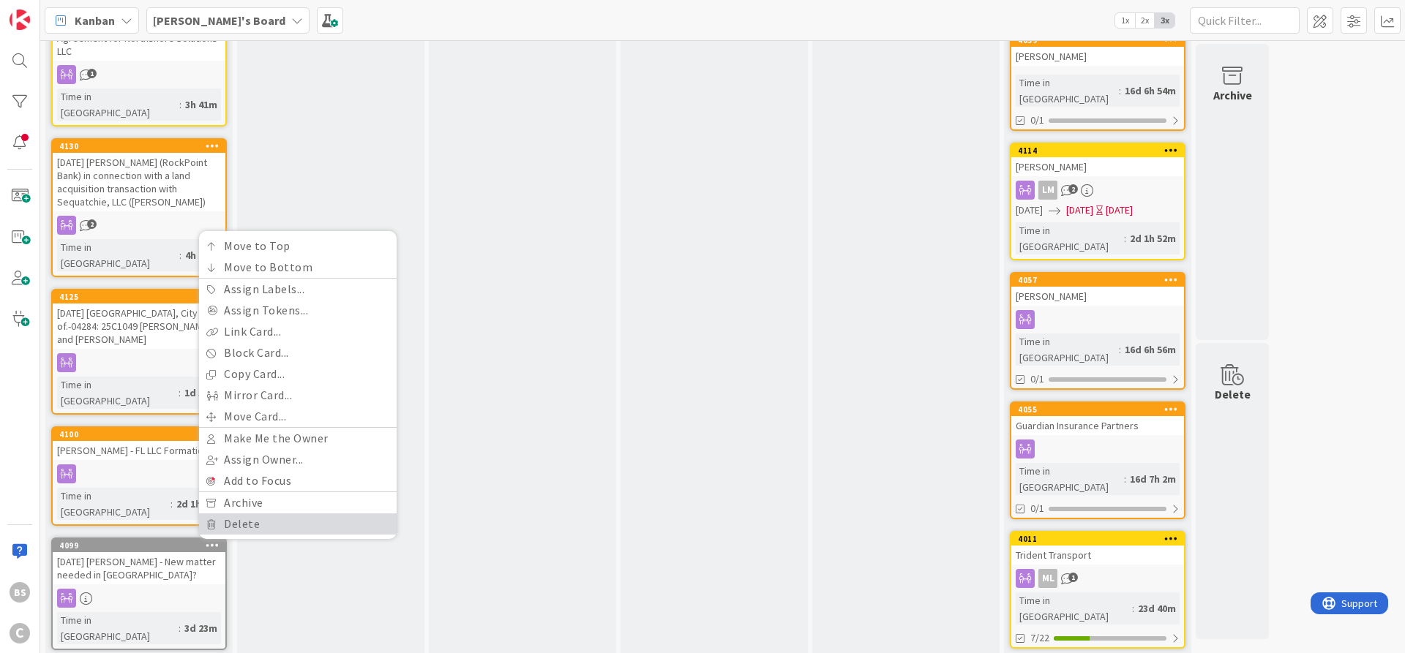
click at [223, 514] on link "Delete" at bounding box center [298, 524] width 198 height 21
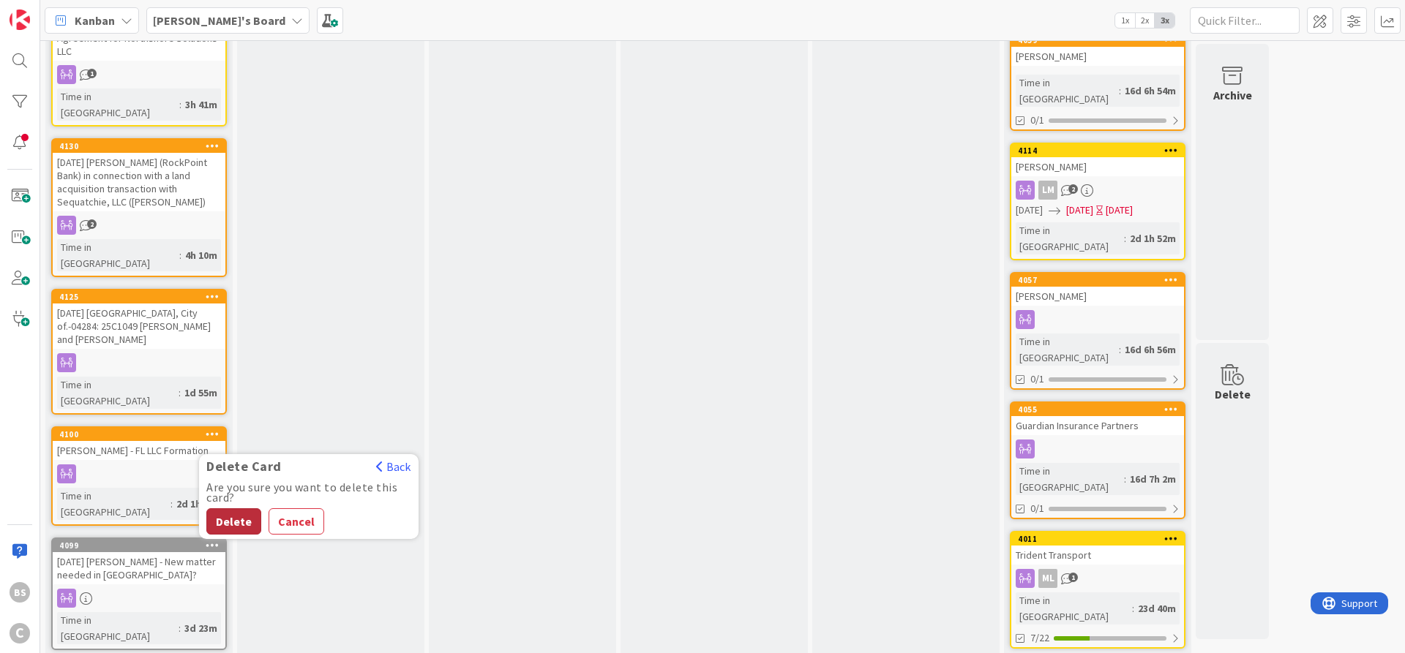
click at [235, 509] on button "Delete" at bounding box center [233, 522] width 55 height 26
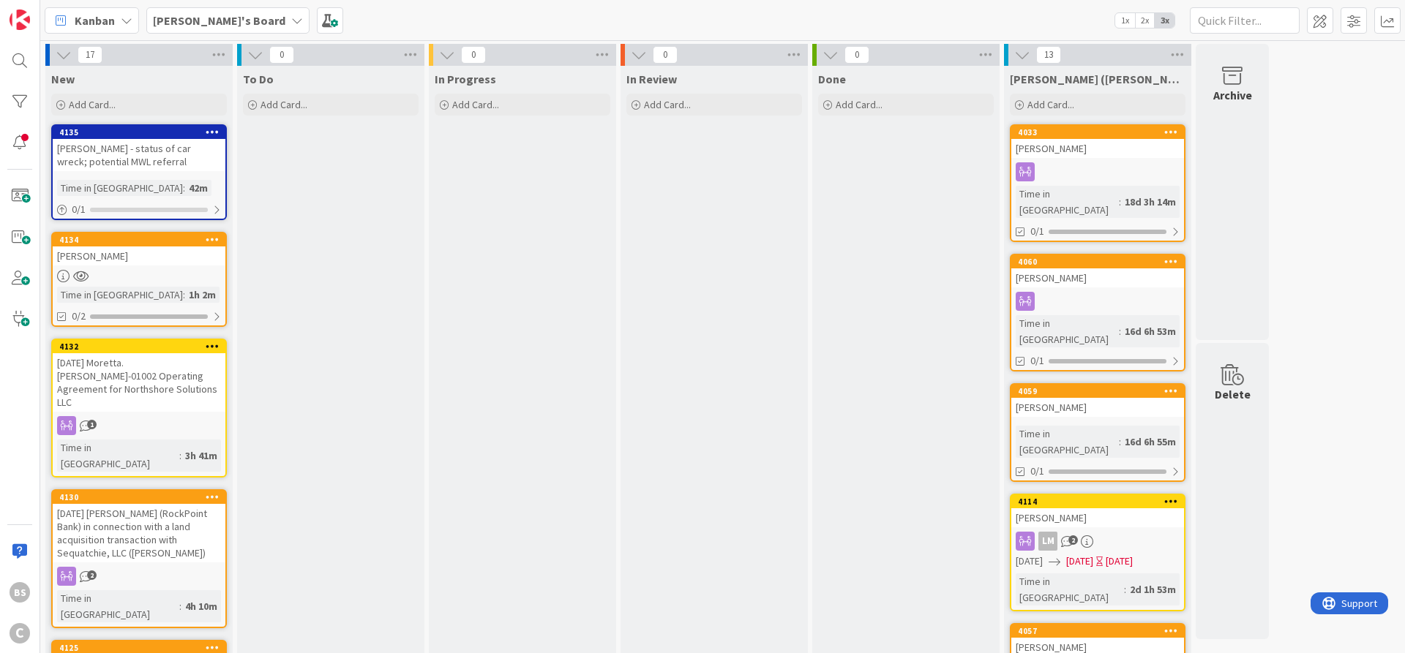
click at [186, 18] on b "[PERSON_NAME]'s Board" at bounding box center [219, 20] width 132 height 15
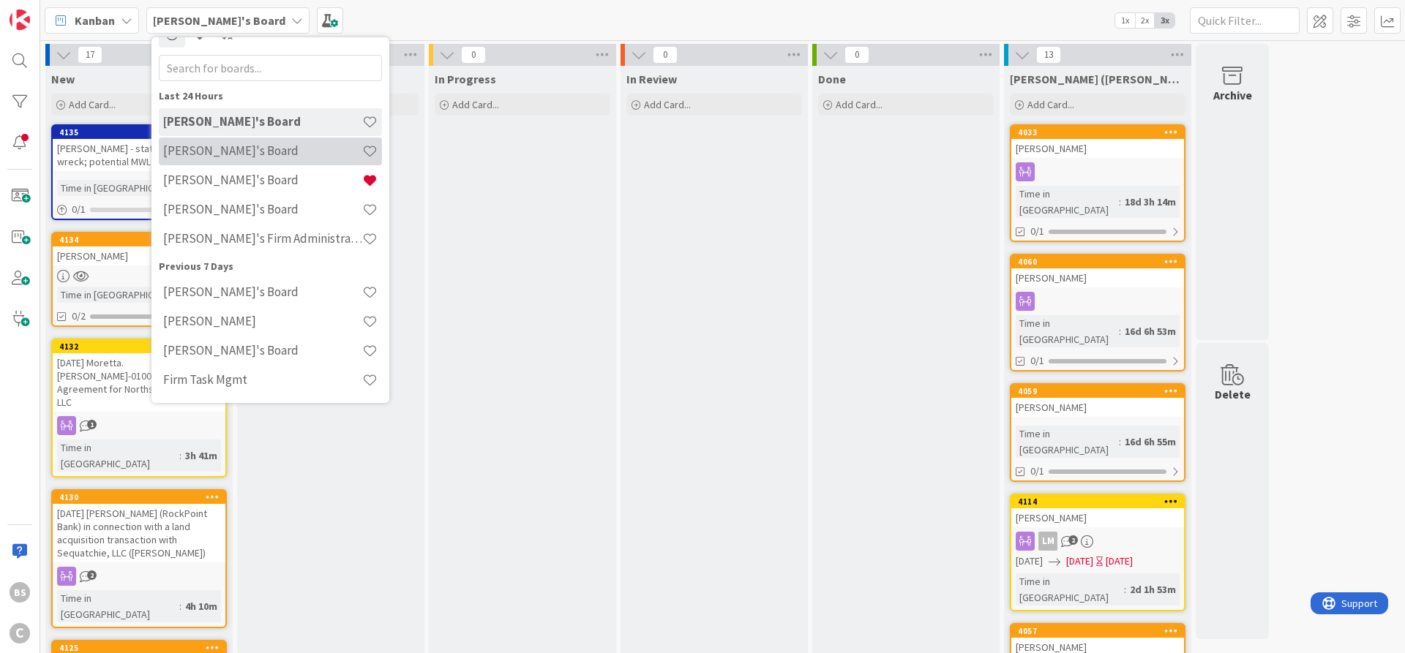
click at [187, 150] on h4 "[PERSON_NAME]'s Board" at bounding box center [262, 150] width 199 height 15
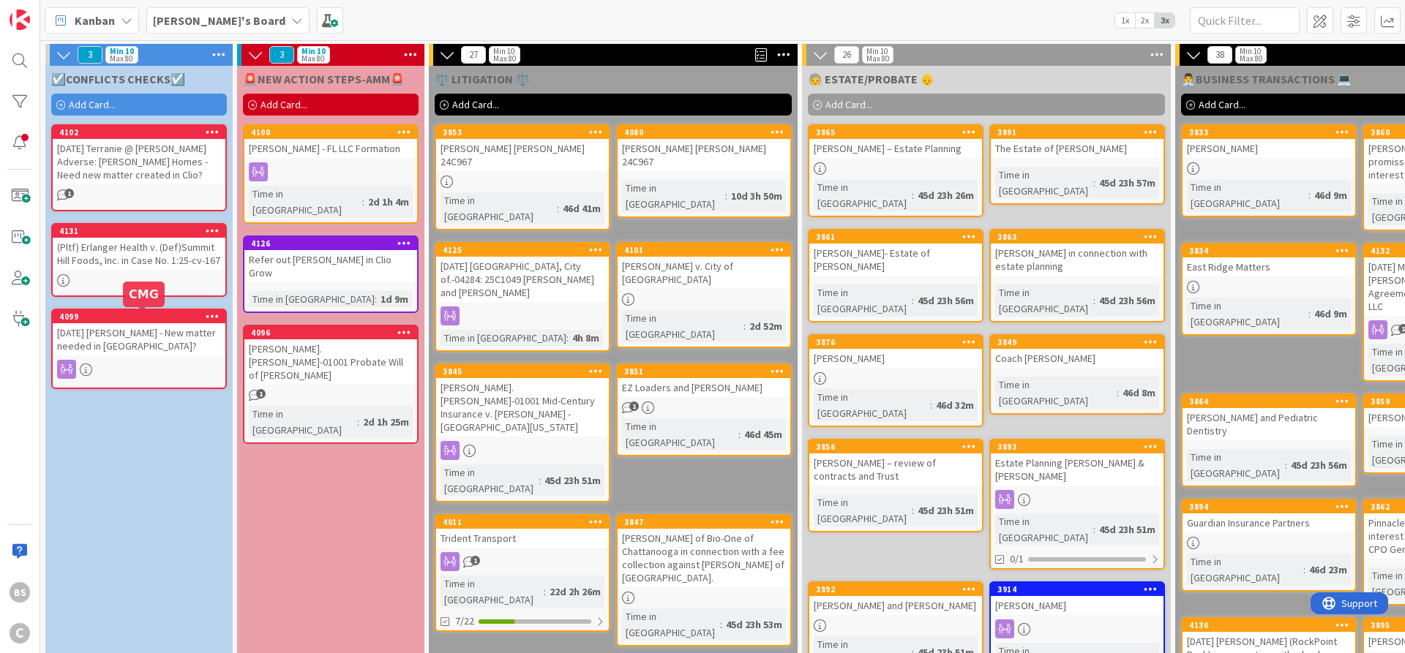
click at [139, 318] on div "4099" at bounding box center [142, 317] width 166 height 10
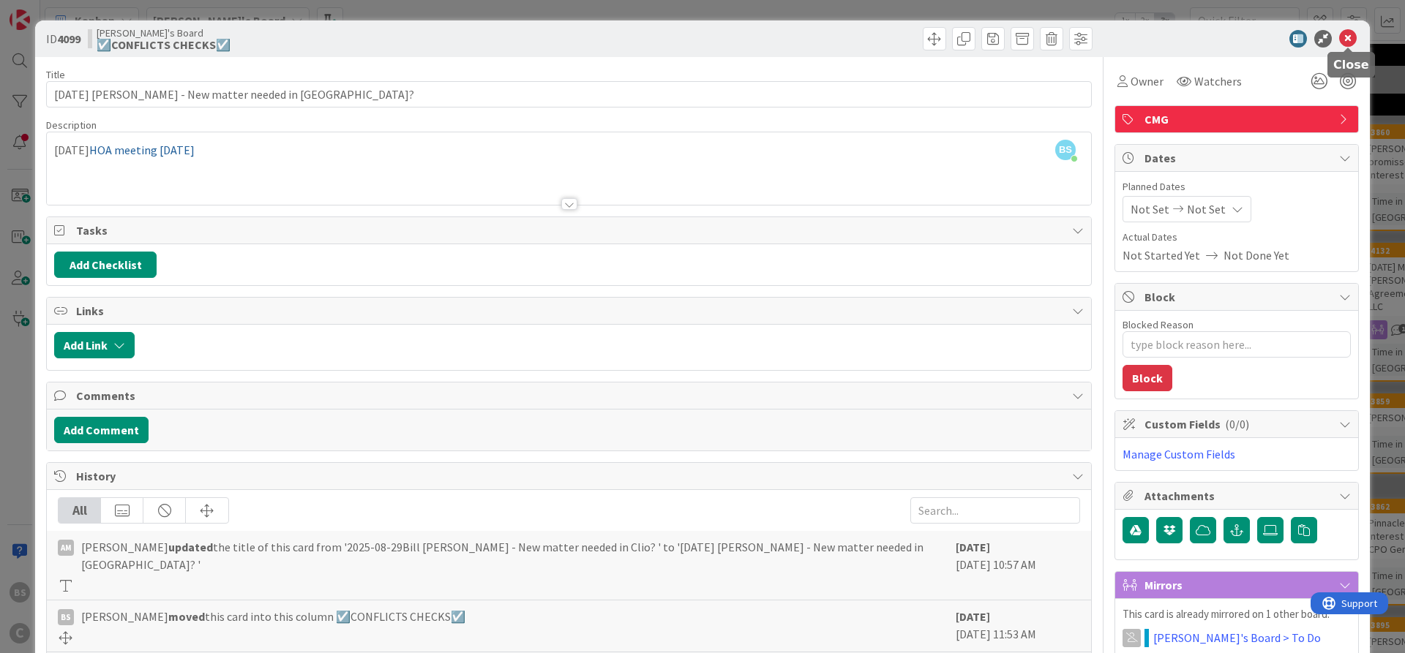
click at [1342, 37] on icon at bounding box center [1348, 39] width 18 height 18
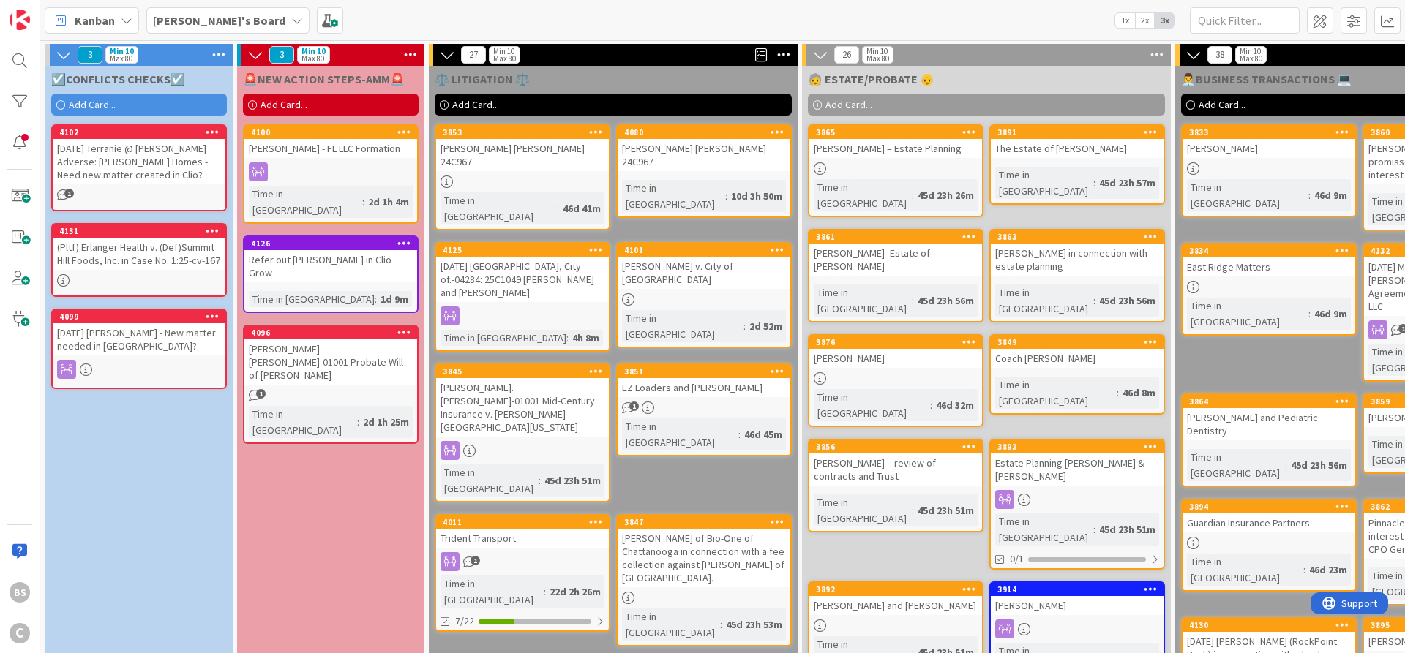
click at [164, 523] on div "☑️CONFLICTS CHECKS☑️ Add Card... 4102 2025-08-28 Terranie @ Sam Sherill Adverse…" at bounding box center [138, 556] width 187 height 981
click at [15, 136] on div at bounding box center [19, 142] width 29 height 29
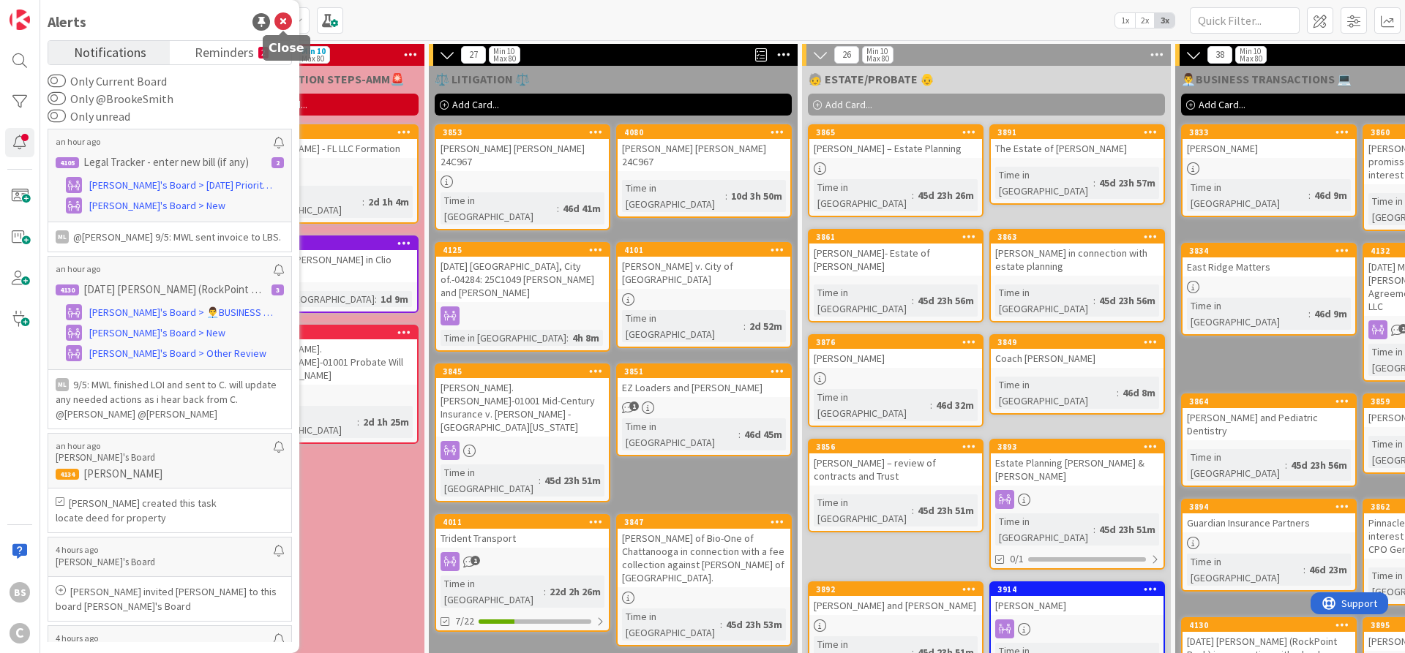
click at [288, 23] on icon at bounding box center [283, 22] width 18 height 18
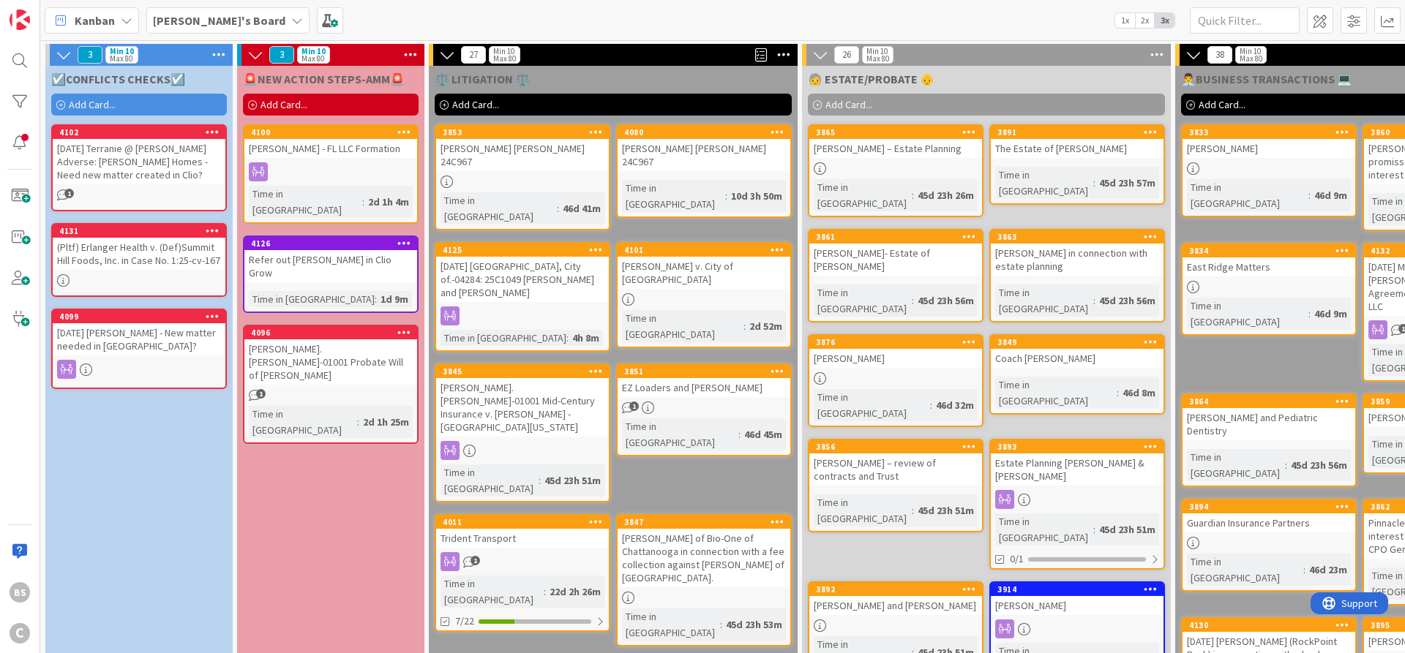
click at [212, 12] on span "[PERSON_NAME]'s Board" at bounding box center [219, 21] width 132 height 18
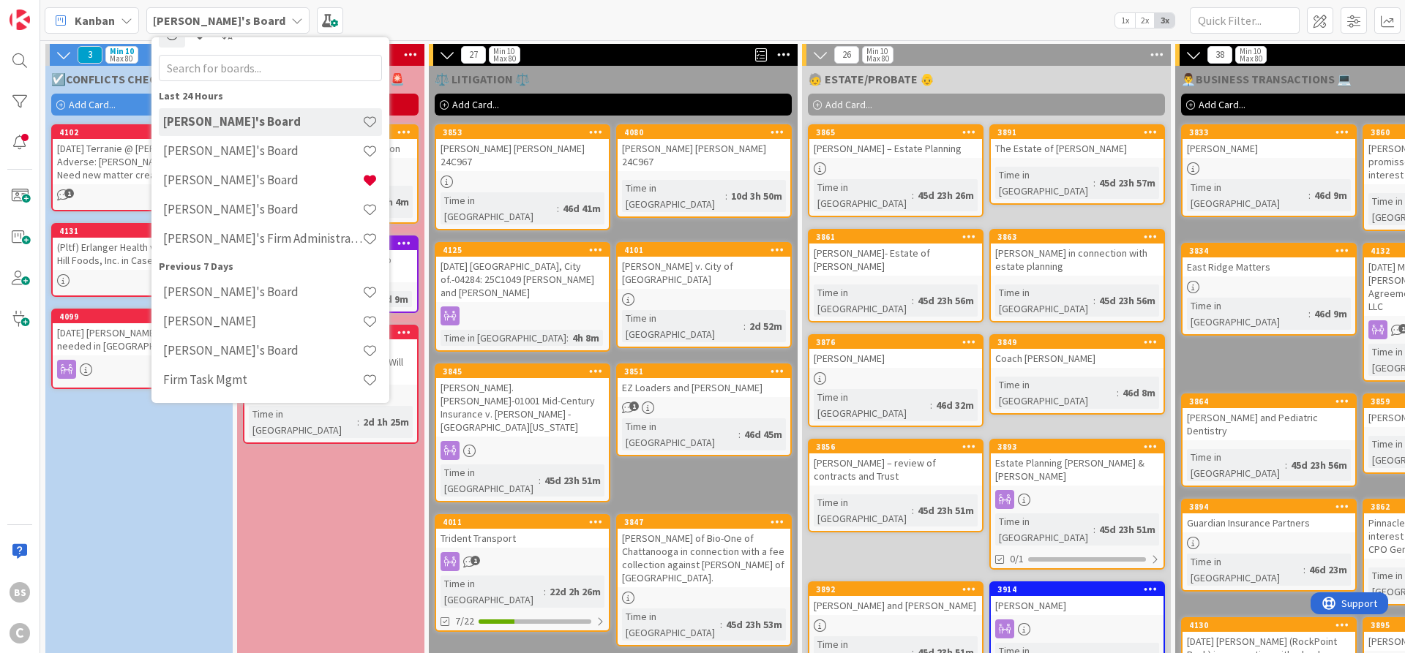
scroll to position [23, 0]
click at [183, 179] on h4 "[PERSON_NAME]'s Board" at bounding box center [262, 180] width 199 height 15
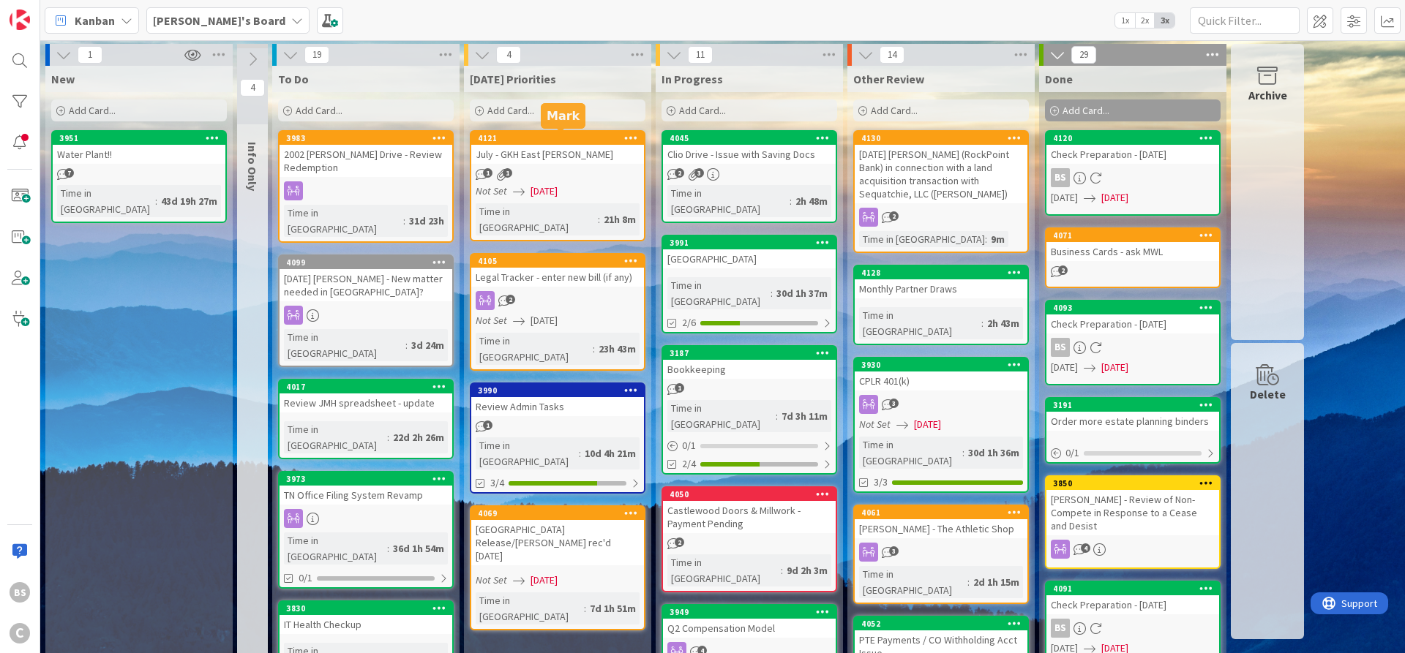
click at [530, 133] on div "4121" at bounding box center [561, 138] width 166 height 10
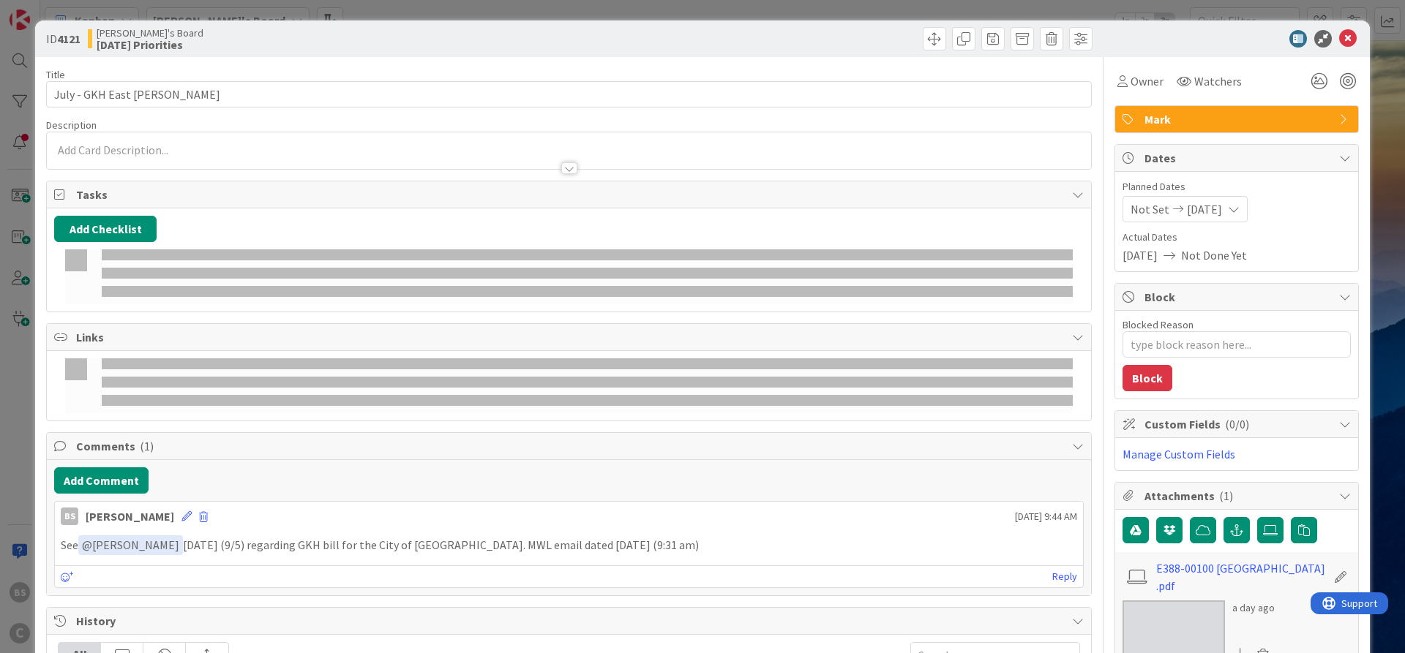
type textarea "x"
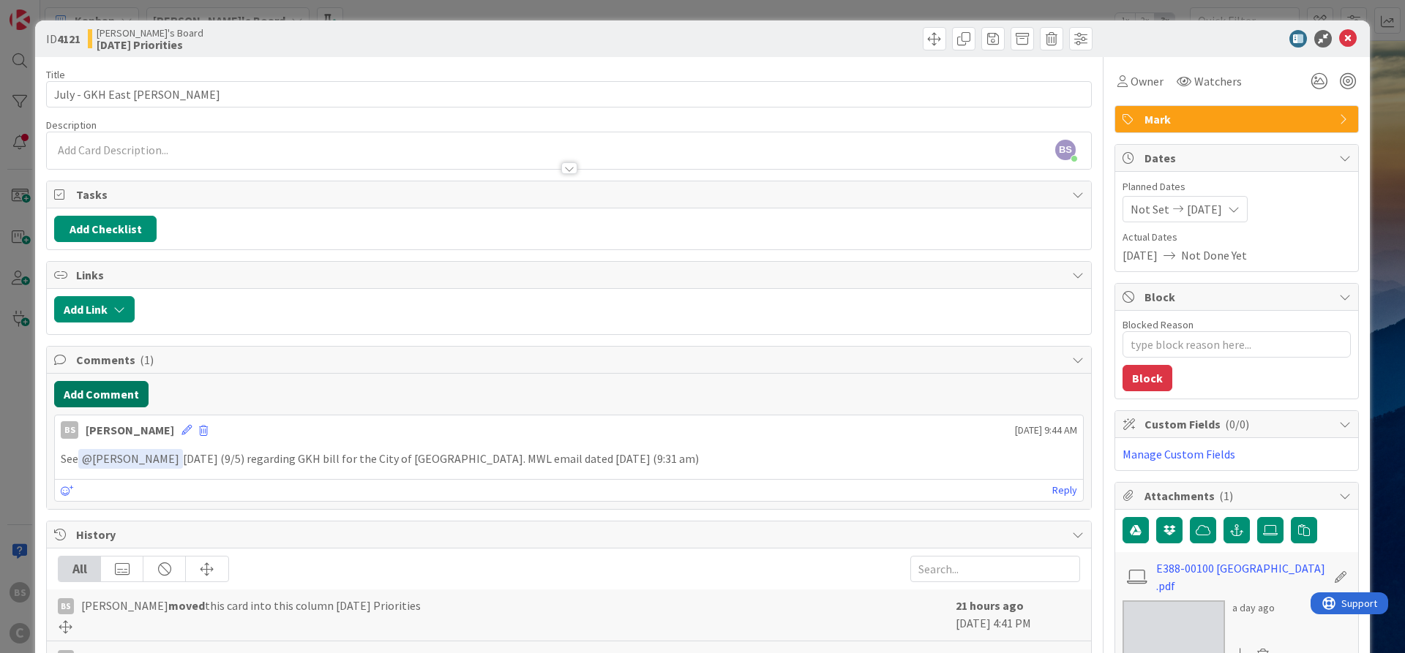
click at [118, 391] on button "Add Comment" at bounding box center [101, 394] width 94 height 26
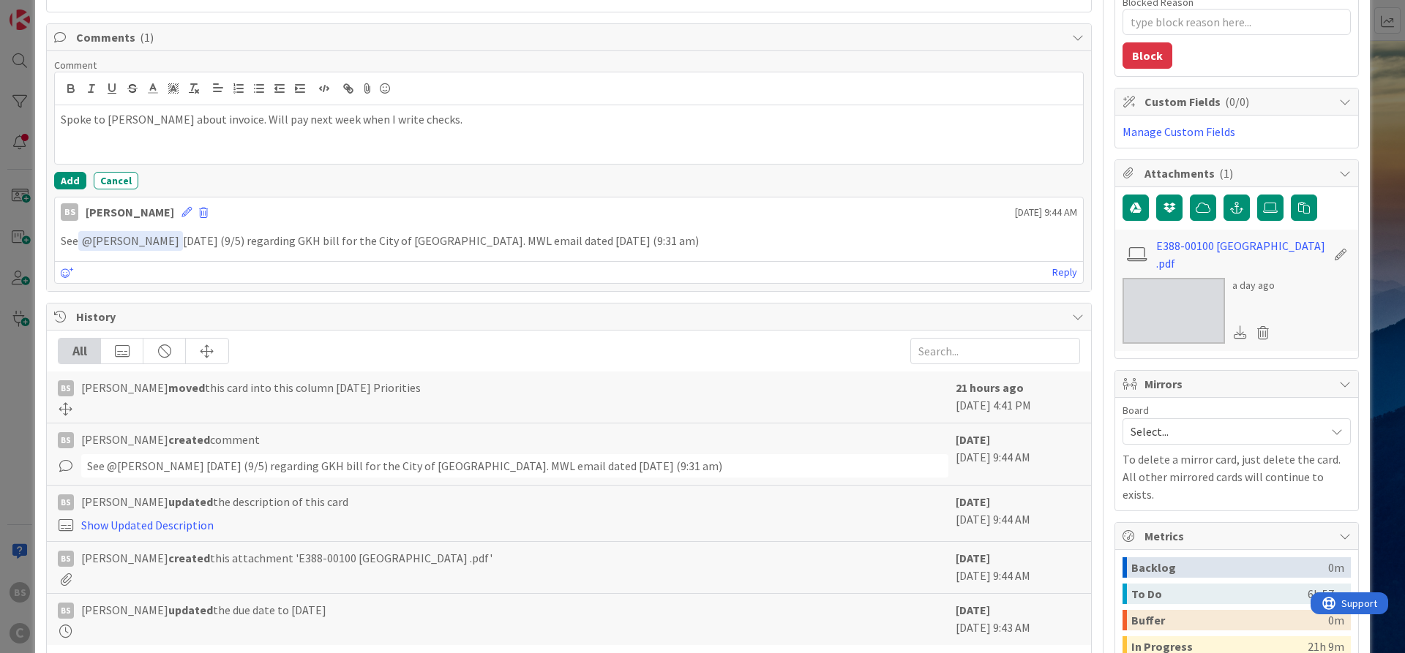
scroll to position [351, 0]
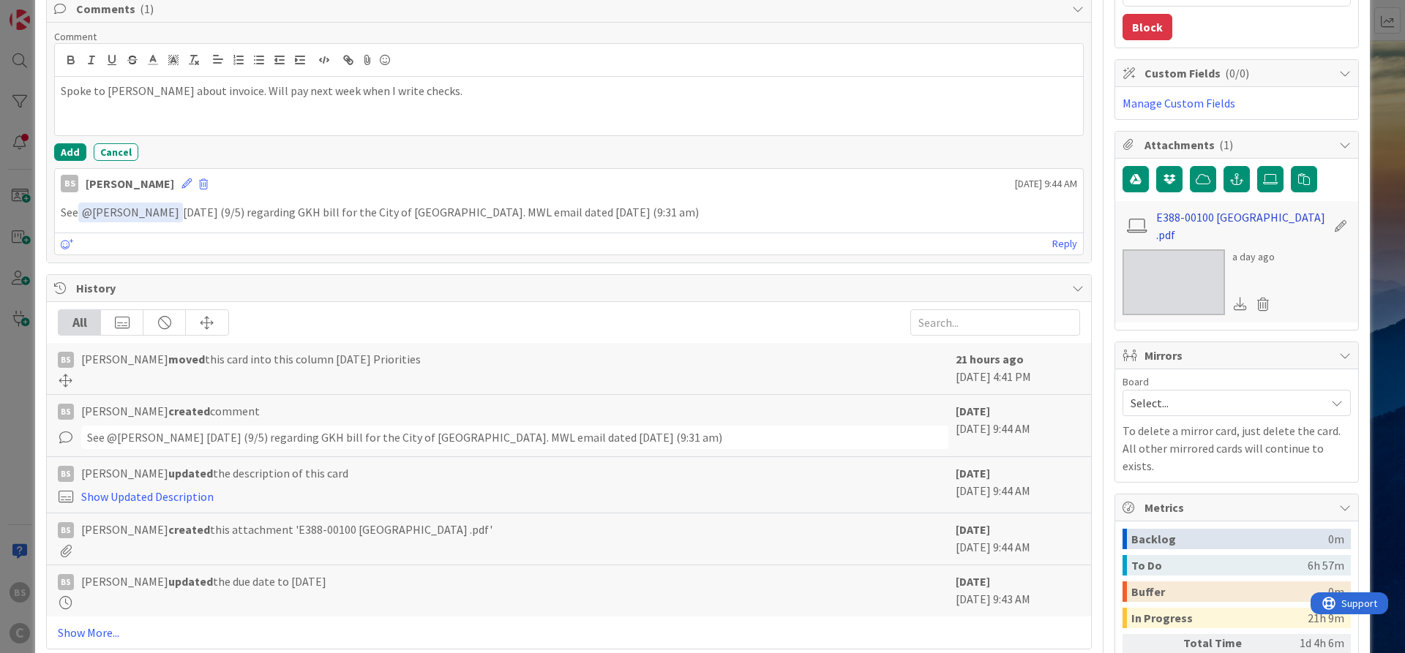
click at [1189, 224] on link "E388-00100 City of East Ridge 377711 .pdf" at bounding box center [1241, 226] width 170 height 35
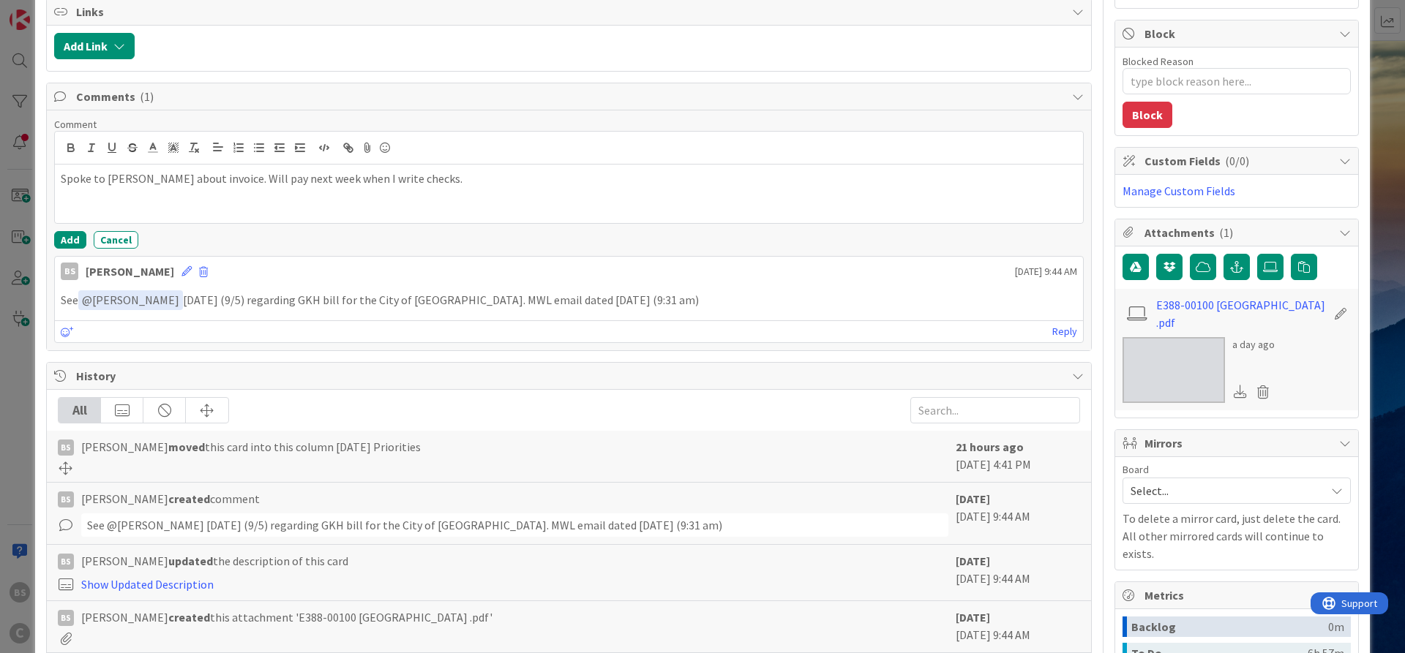
scroll to position [0, 0]
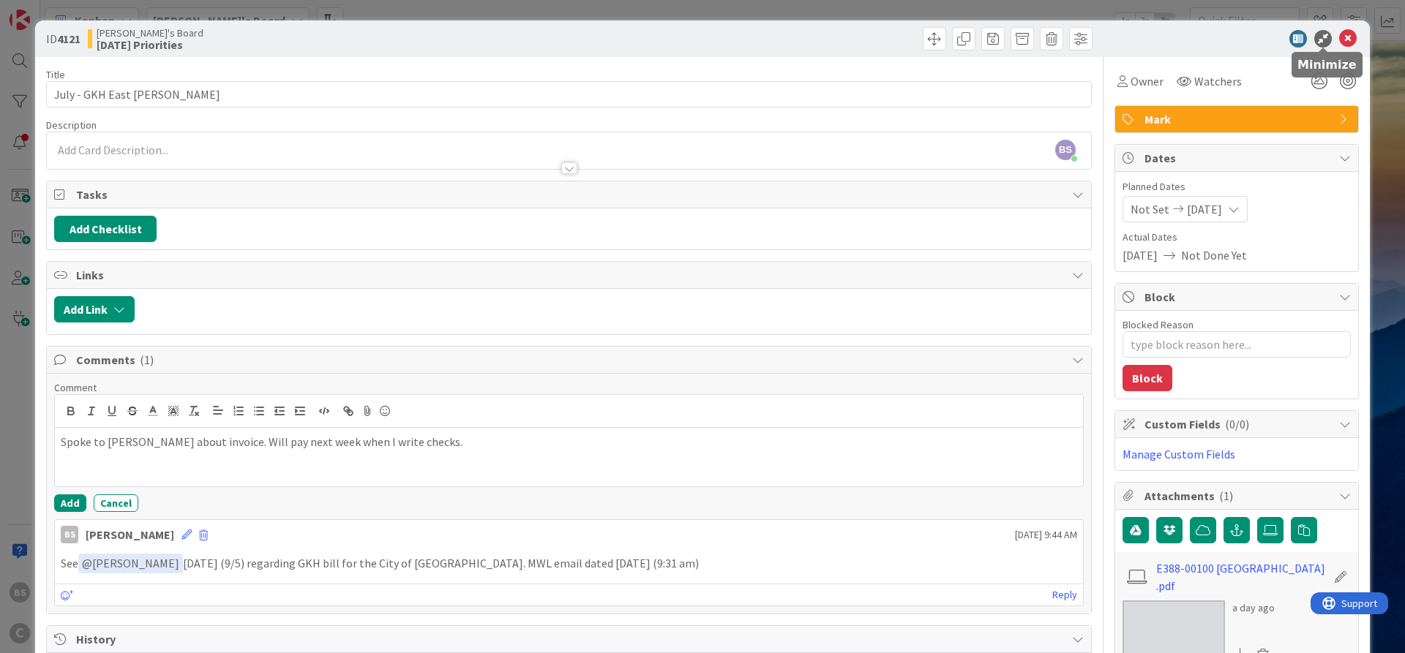
click at [1345, 37] on icon at bounding box center [1348, 39] width 18 height 18
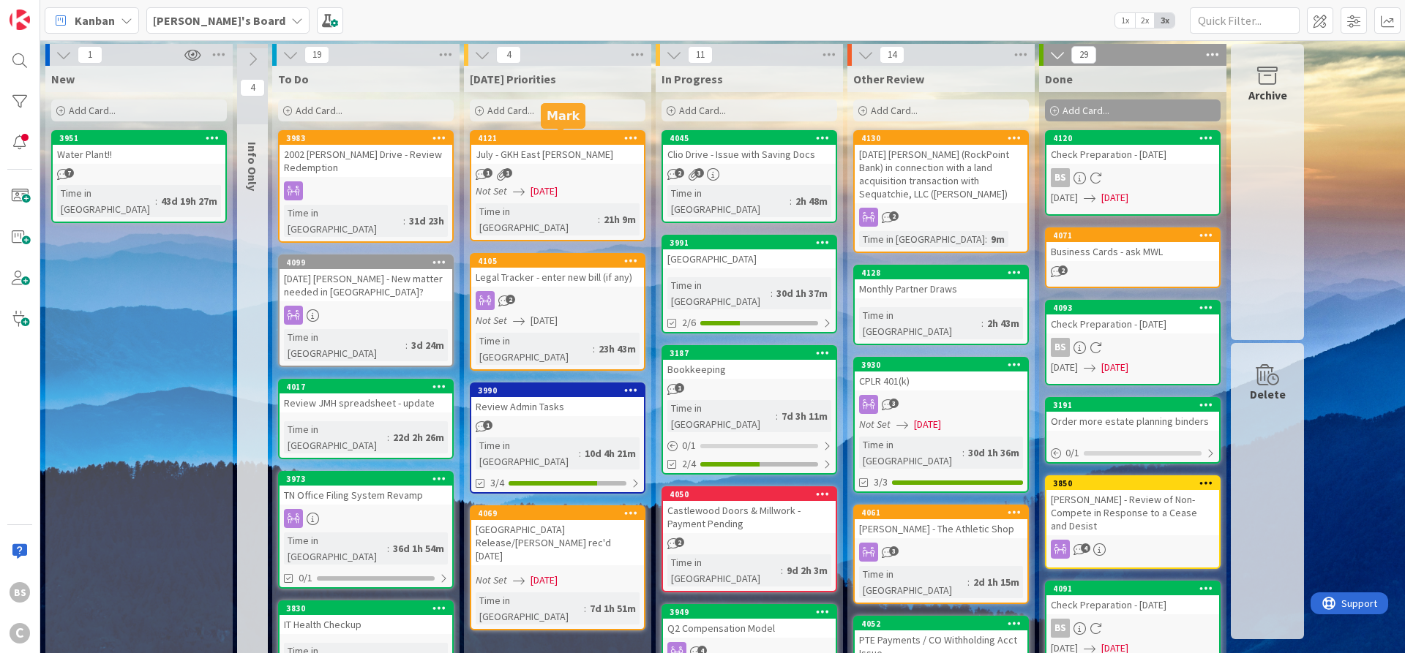
click at [514, 139] on div "4121" at bounding box center [561, 138] width 166 height 10
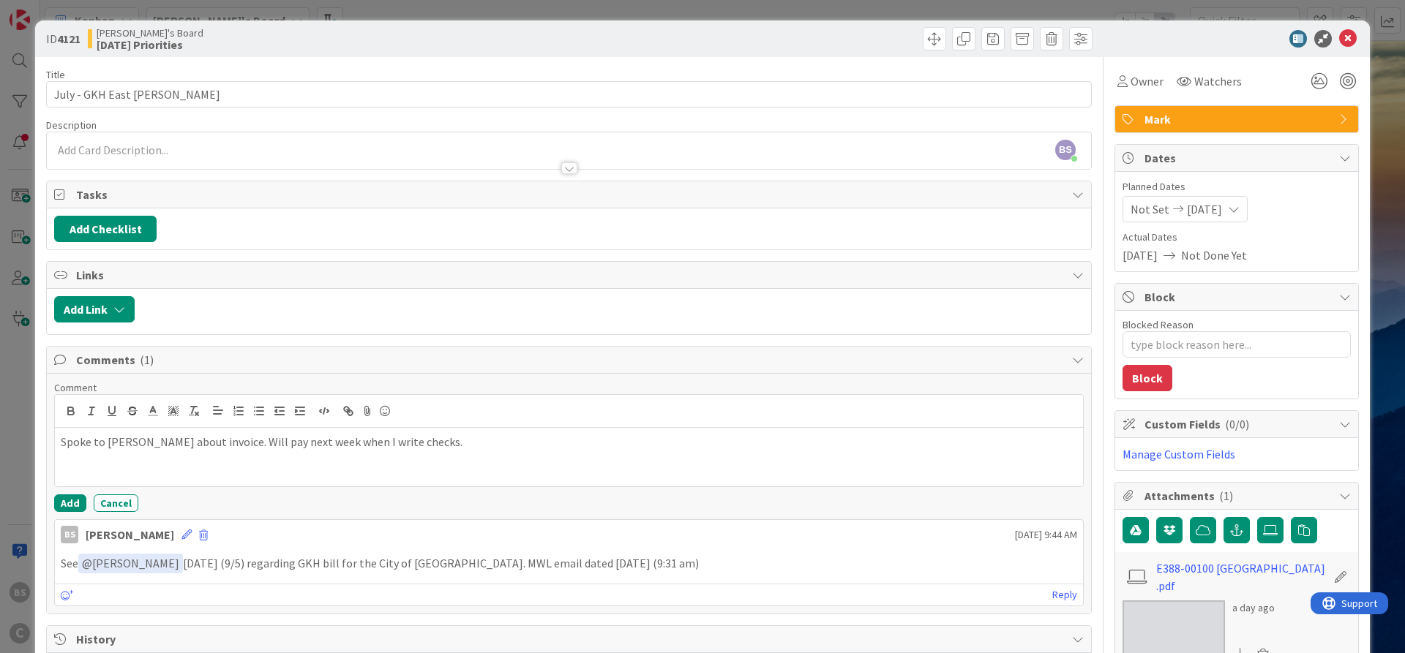
click at [1215, 214] on span "[DATE]" at bounding box center [1204, 209] width 35 height 18
type textarea "x"
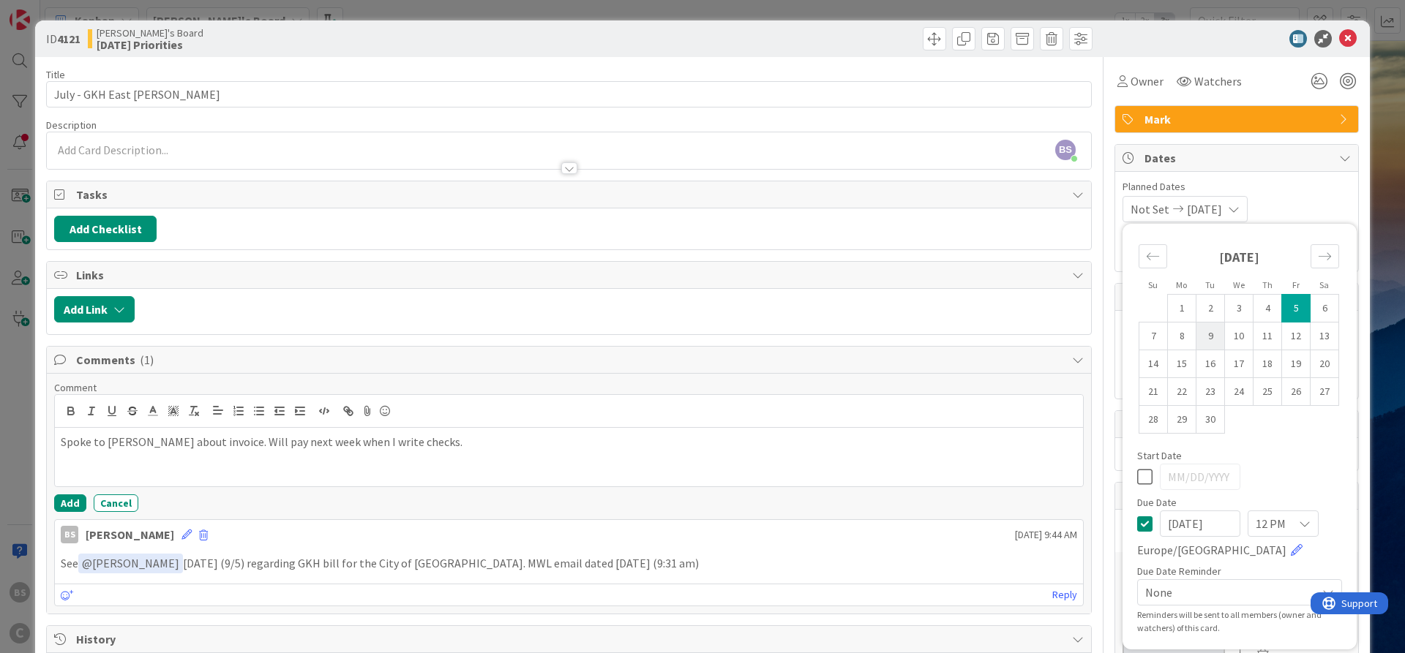
click at [1205, 329] on td "9" at bounding box center [1210, 337] width 29 height 28
type input "09/09/2025"
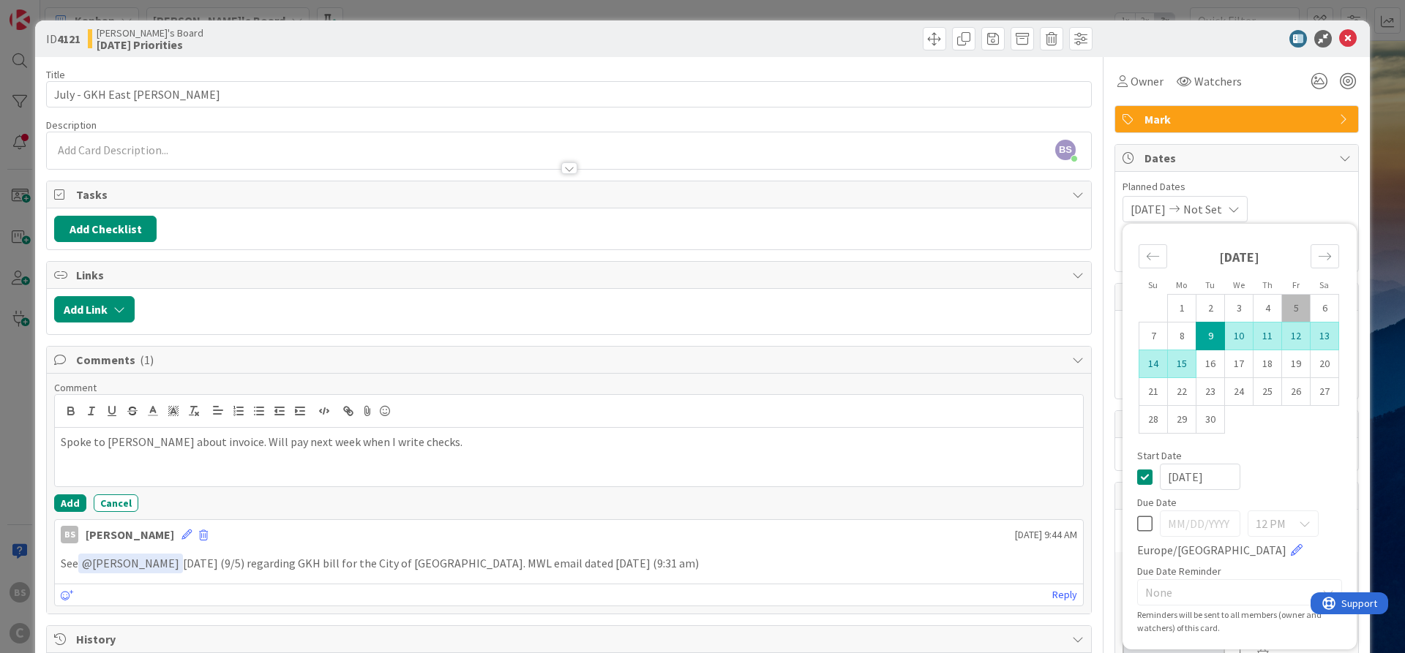
type textarea "x"
click at [1141, 476] on icon at bounding box center [1144, 477] width 15 height 18
type textarea "x"
click at [1141, 525] on icon at bounding box center [1144, 524] width 15 height 18
type input "[DATE]"
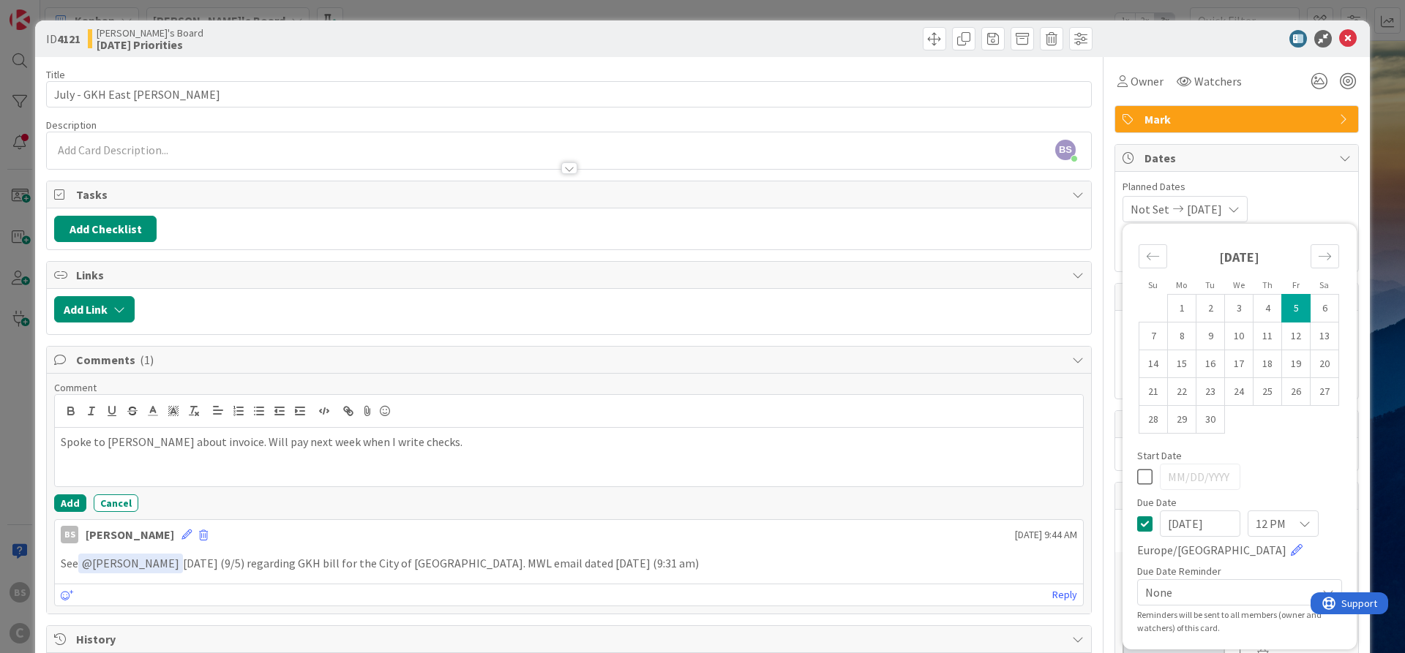
type textarea "x"
click at [1209, 334] on td "9" at bounding box center [1210, 337] width 29 height 28
type input "09/09/2025"
click at [1329, 187] on span "Planned Dates" at bounding box center [1236, 186] width 228 height 15
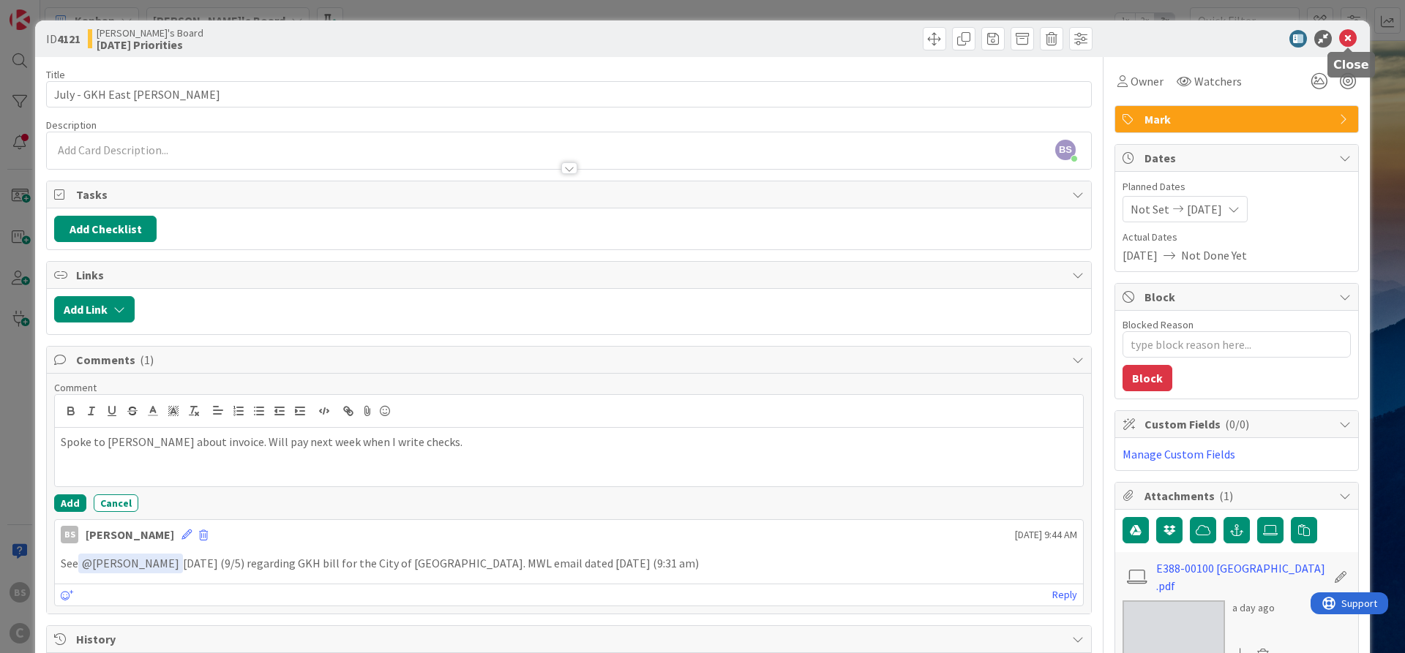
click at [1350, 38] on icon at bounding box center [1348, 39] width 18 height 18
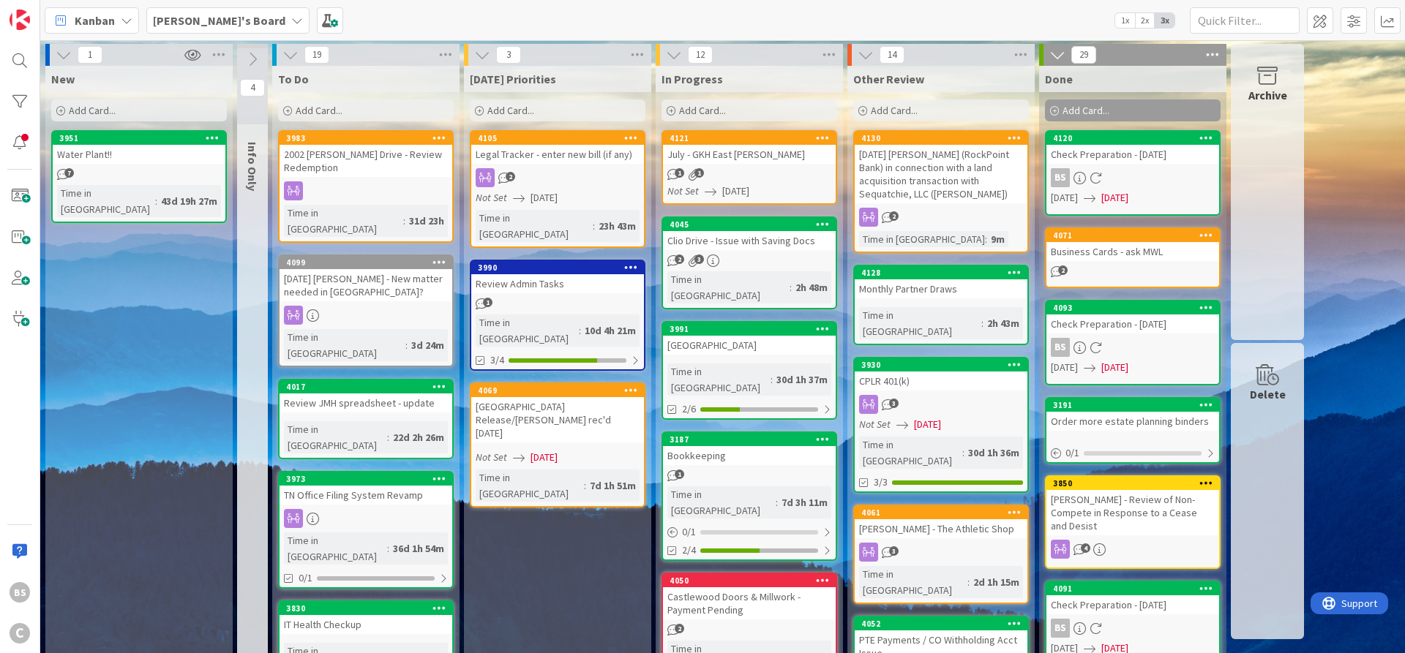
click at [334, 258] on div "4099" at bounding box center [369, 263] width 166 height 10
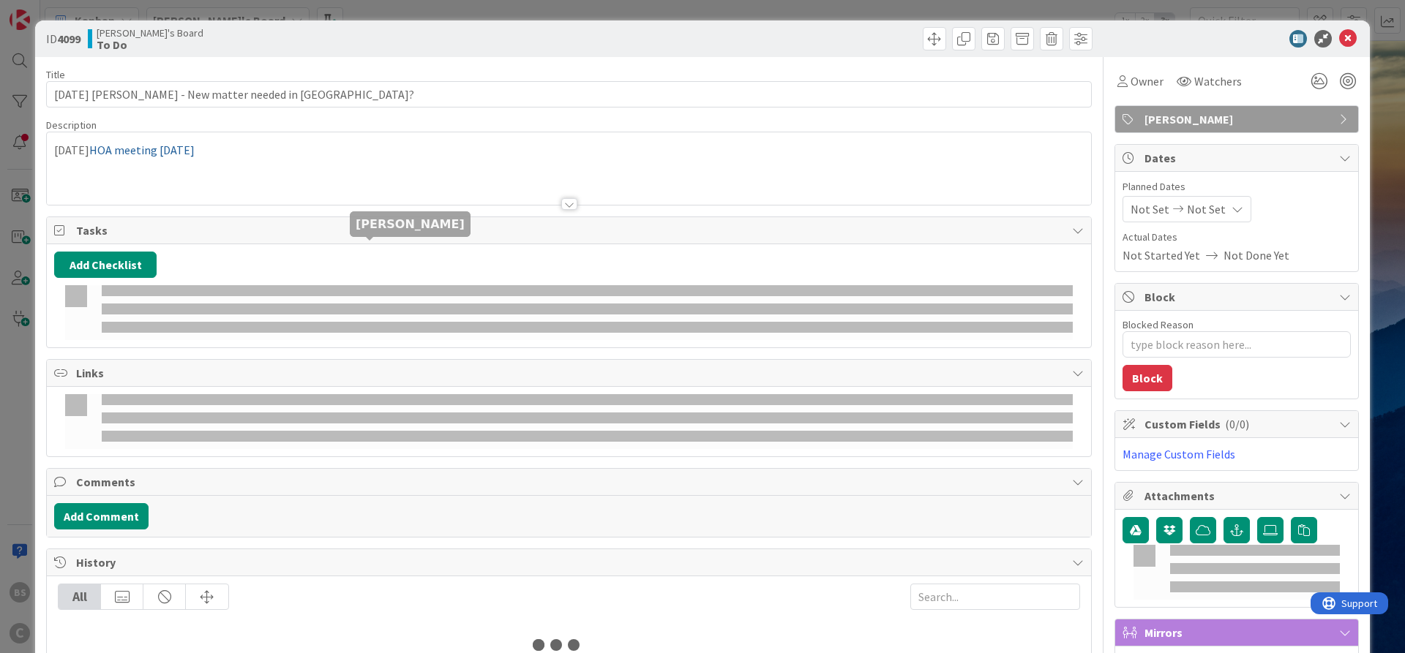
type textarea "x"
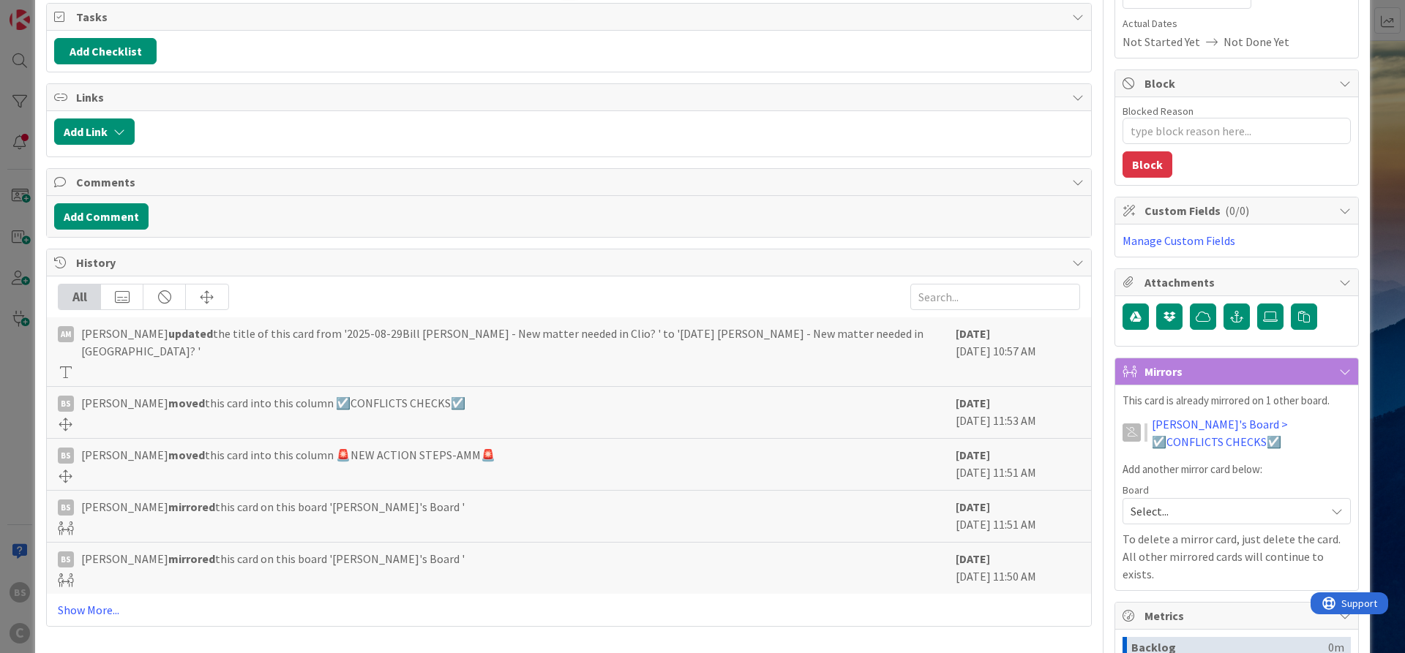
scroll to position [439, 0]
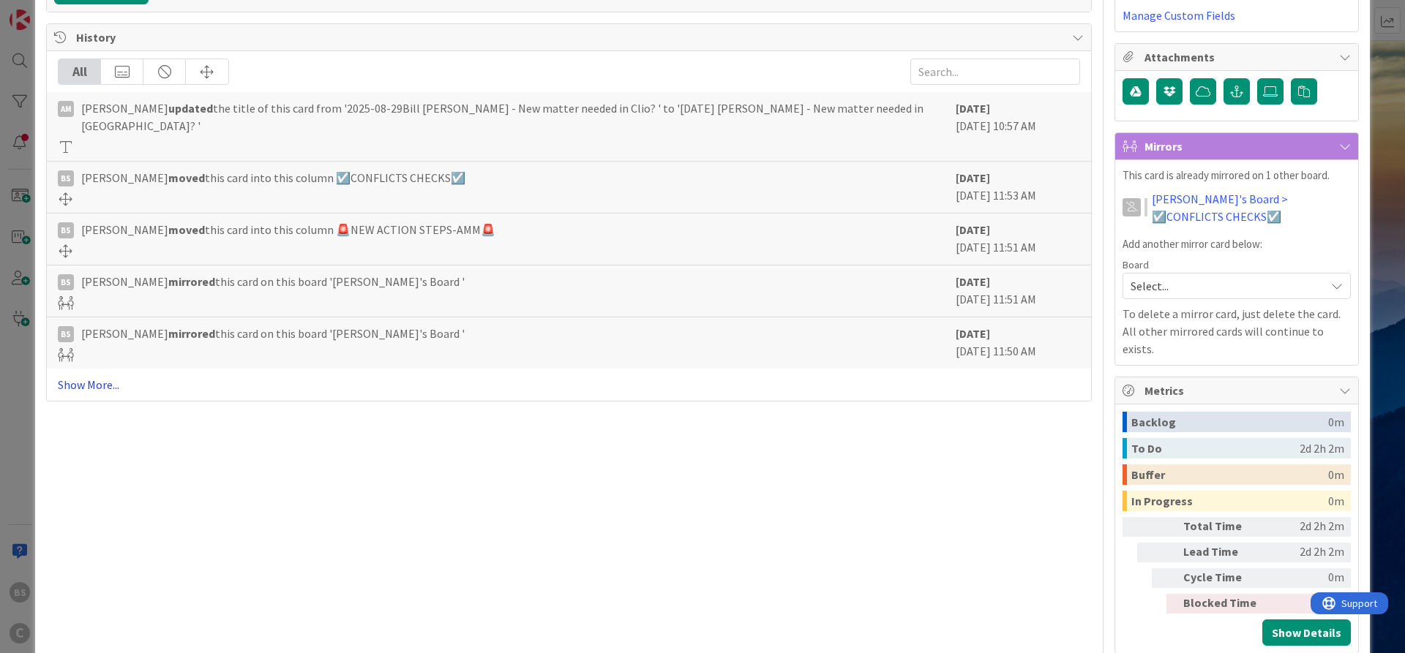
click at [80, 376] on link "Show More..." at bounding box center [569, 385] width 1022 height 18
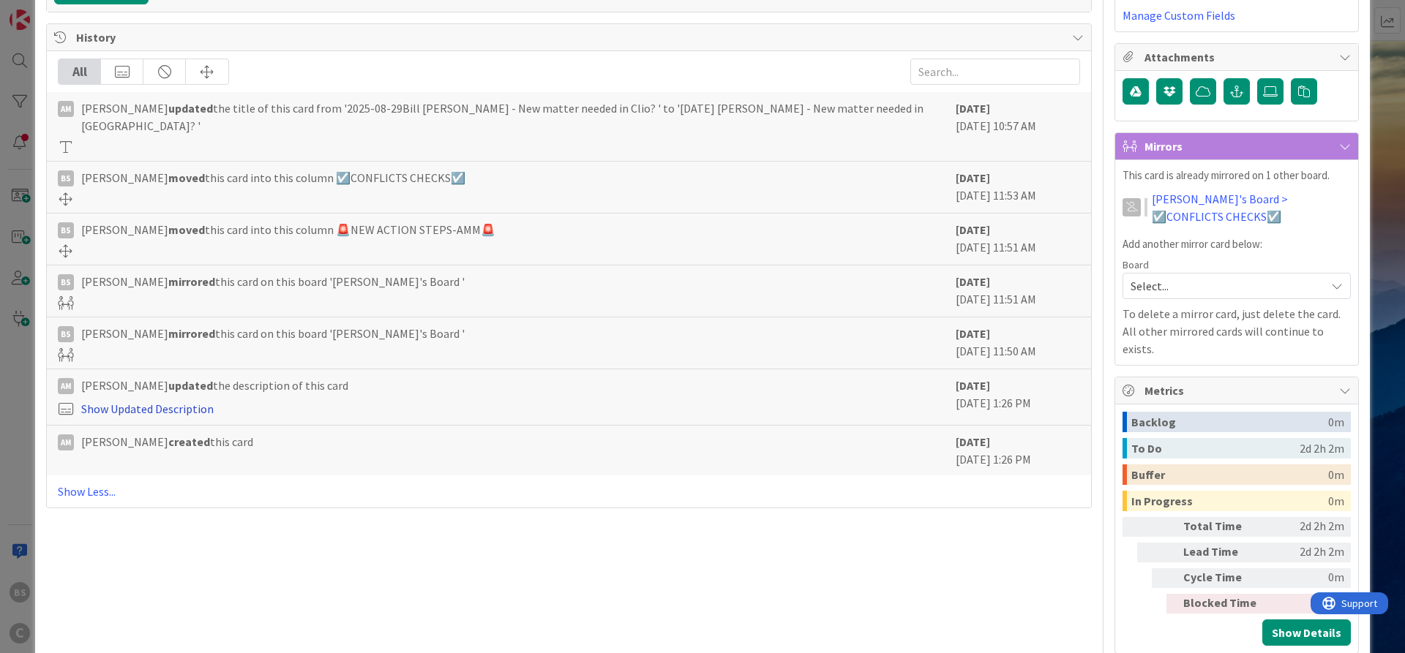
click at [175, 402] on link "Show Updated Description" at bounding box center [147, 409] width 132 height 15
click at [175, 402] on link "Hide Updated Description" at bounding box center [145, 409] width 128 height 15
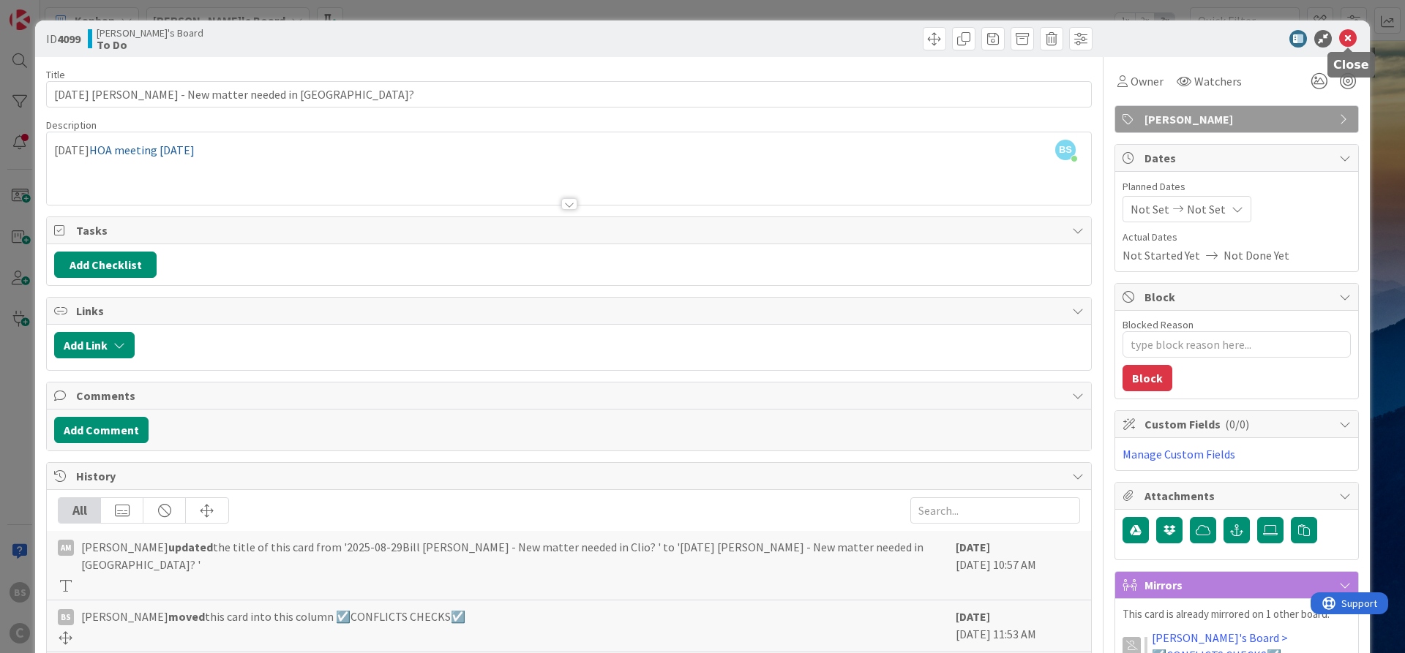
click at [1354, 42] on icon at bounding box center [1348, 39] width 18 height 18
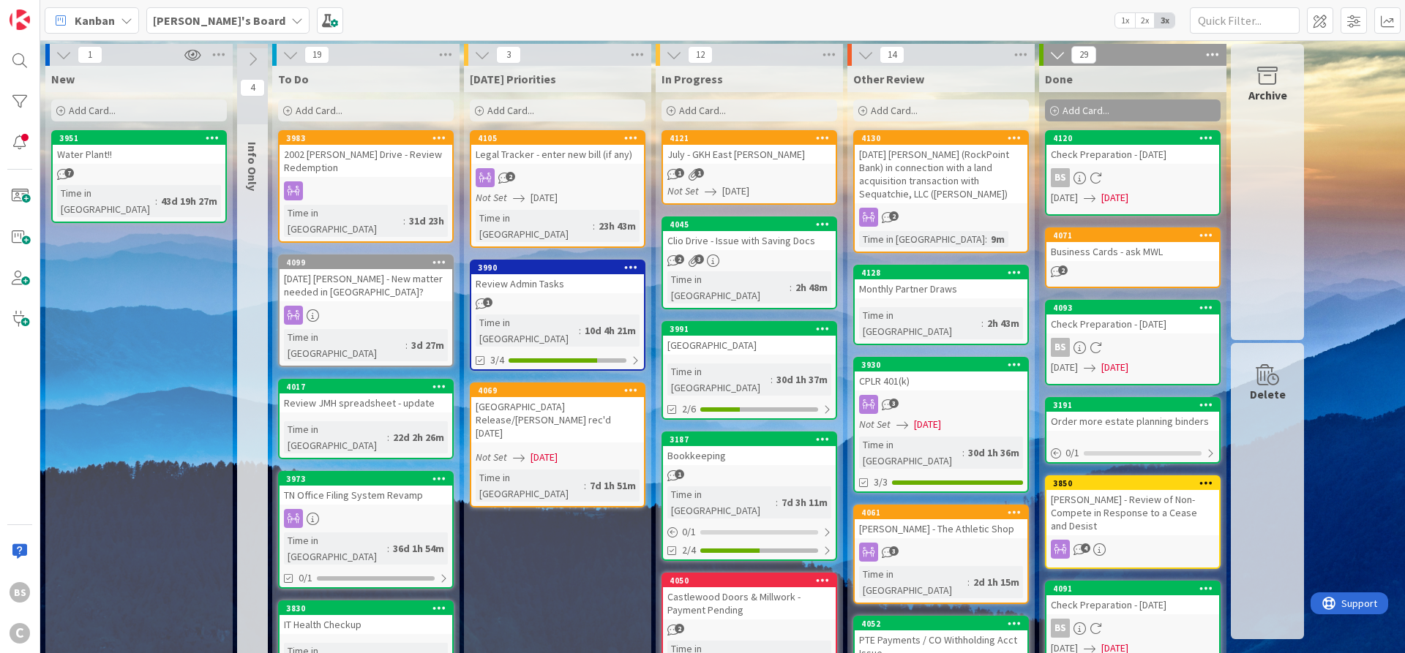
click at [438, 257] on icon at bounding box center [439, 262] width 14 height 10
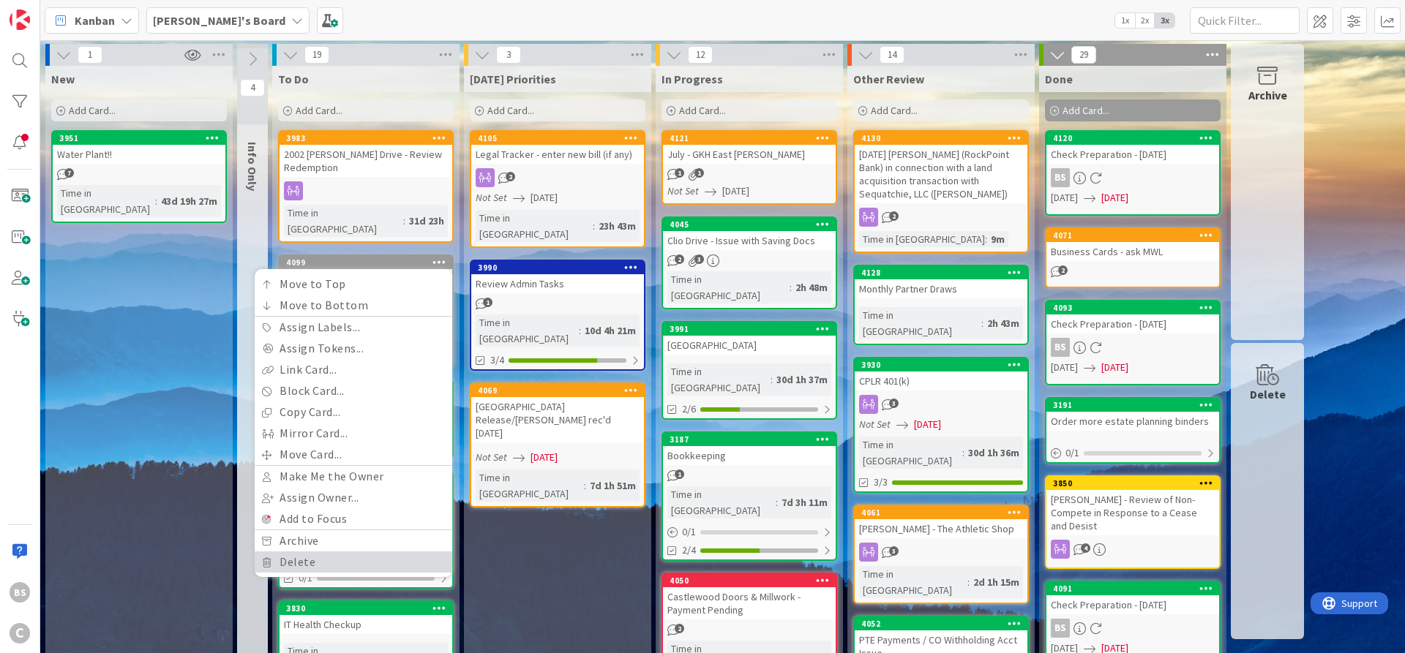
click at [329, 552] on link "Delete" at bounding box center [354, 562] width 198 height 21
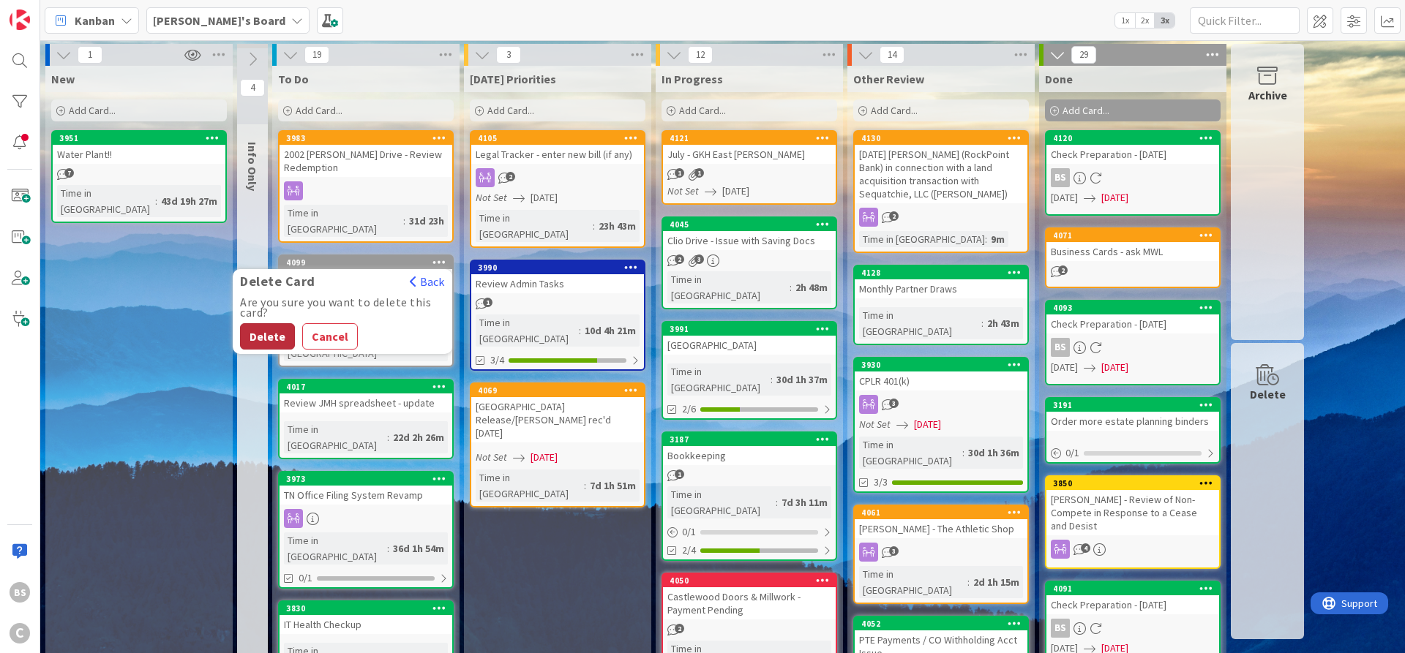
click at [266, 323] on button "Delete" at bounding box center [267, 336] width 55 height 26
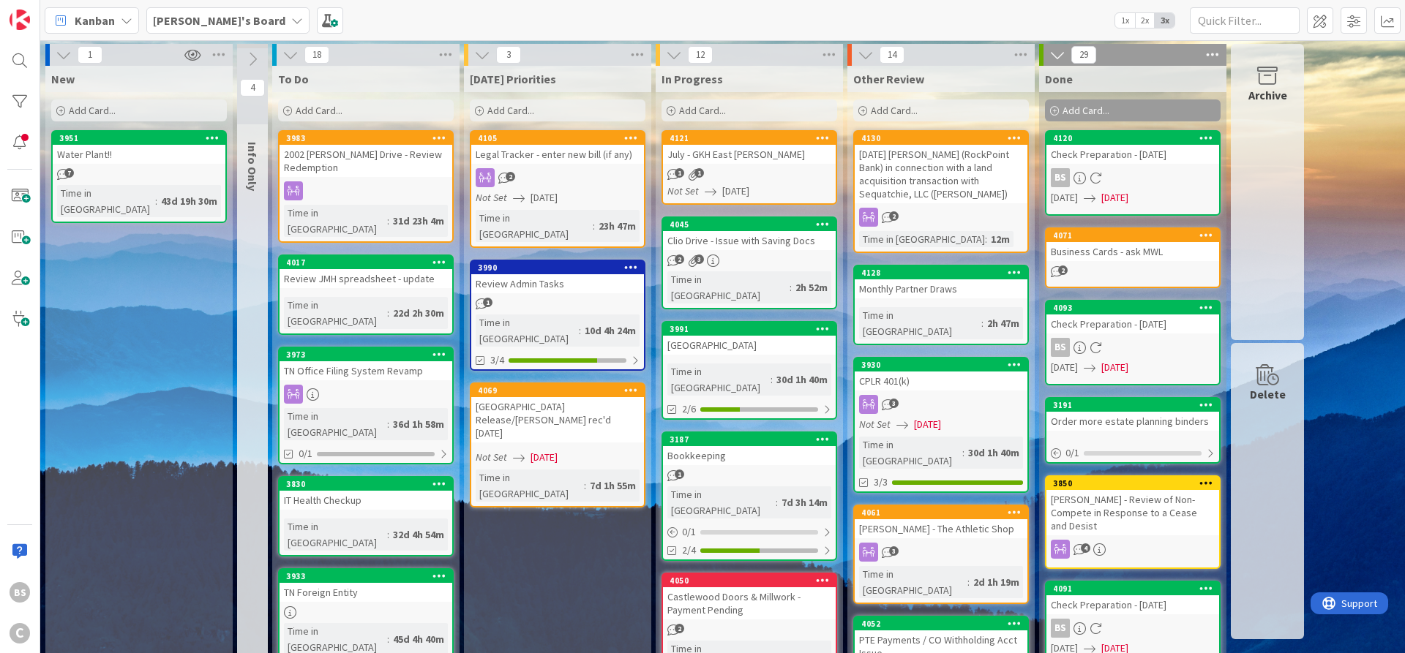
click at [170, 26] on b "[PERSON_NAME]'s Board" at bounding box center [219, 20] width 132 height 15
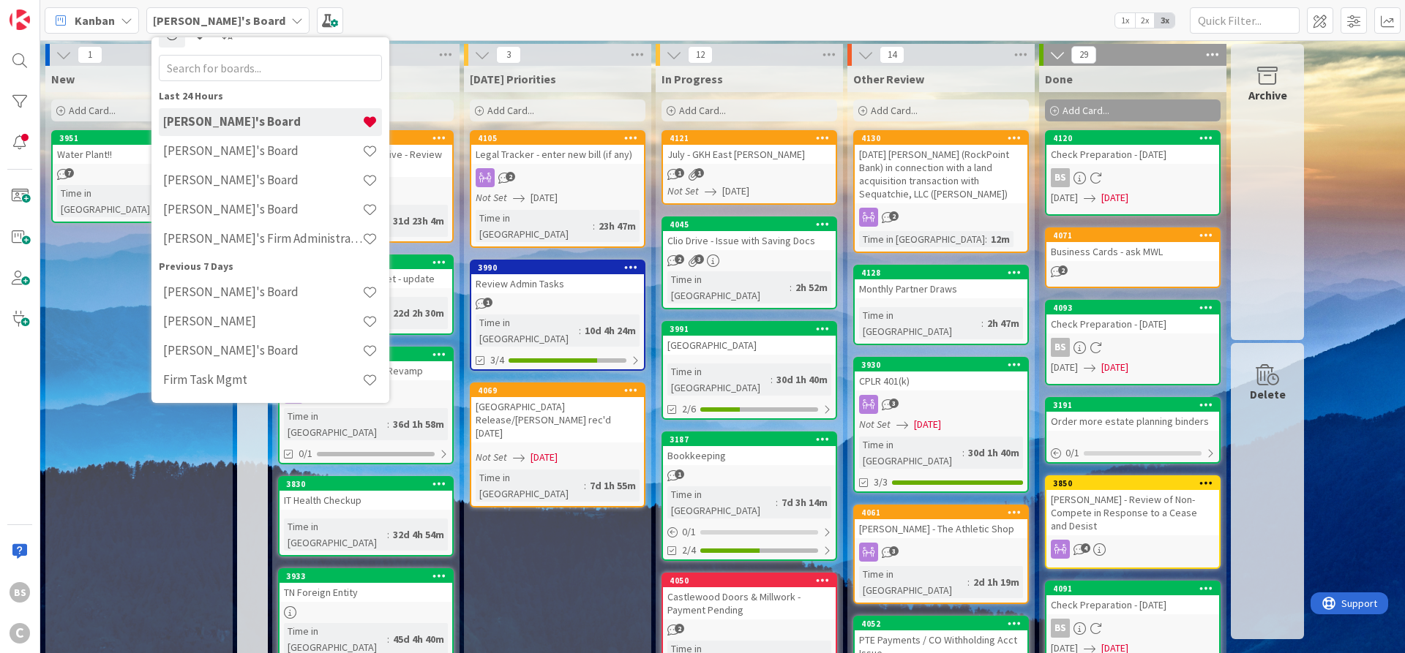
scroll to position [23, 0]
click at [171, 152] on h4 "[PERSON_NAME]'s Board" at bounding box center [262, 150] width 199 height 15
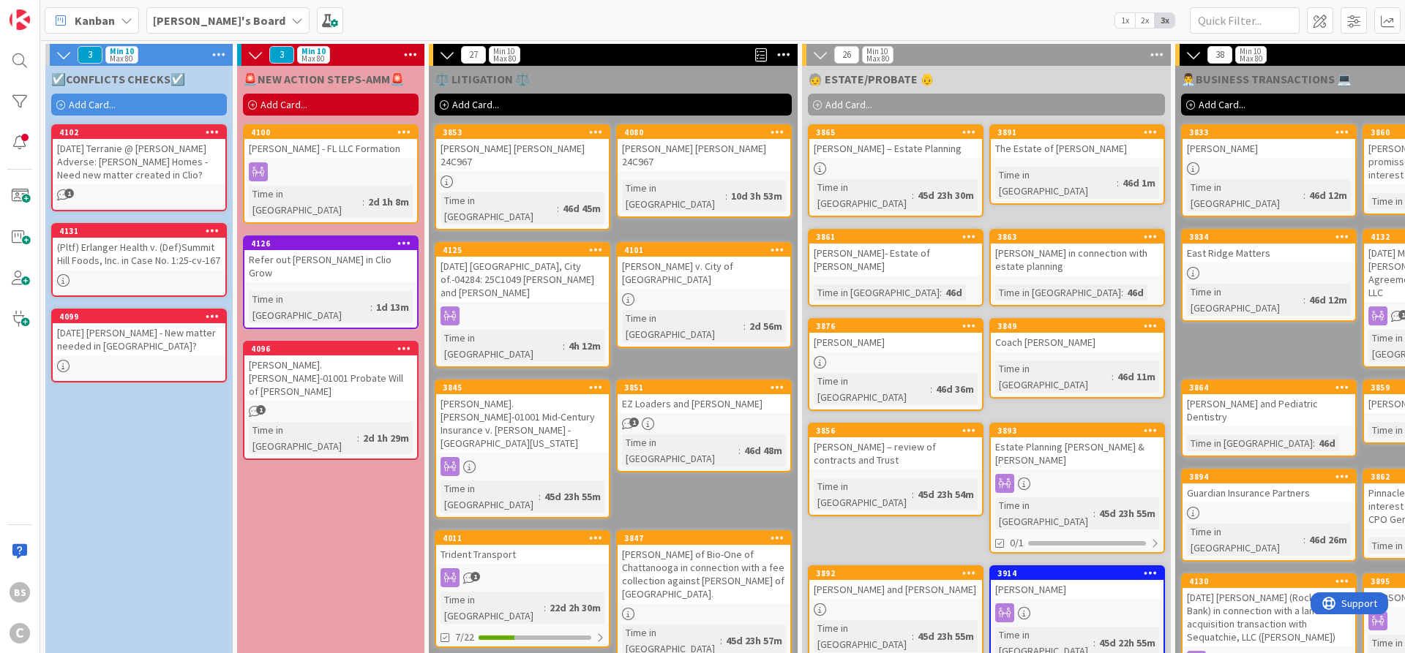
click at [204, 18] on b "[PERSON_NAME]'s Board" at bounding box center [219, 20] width 132 height 15
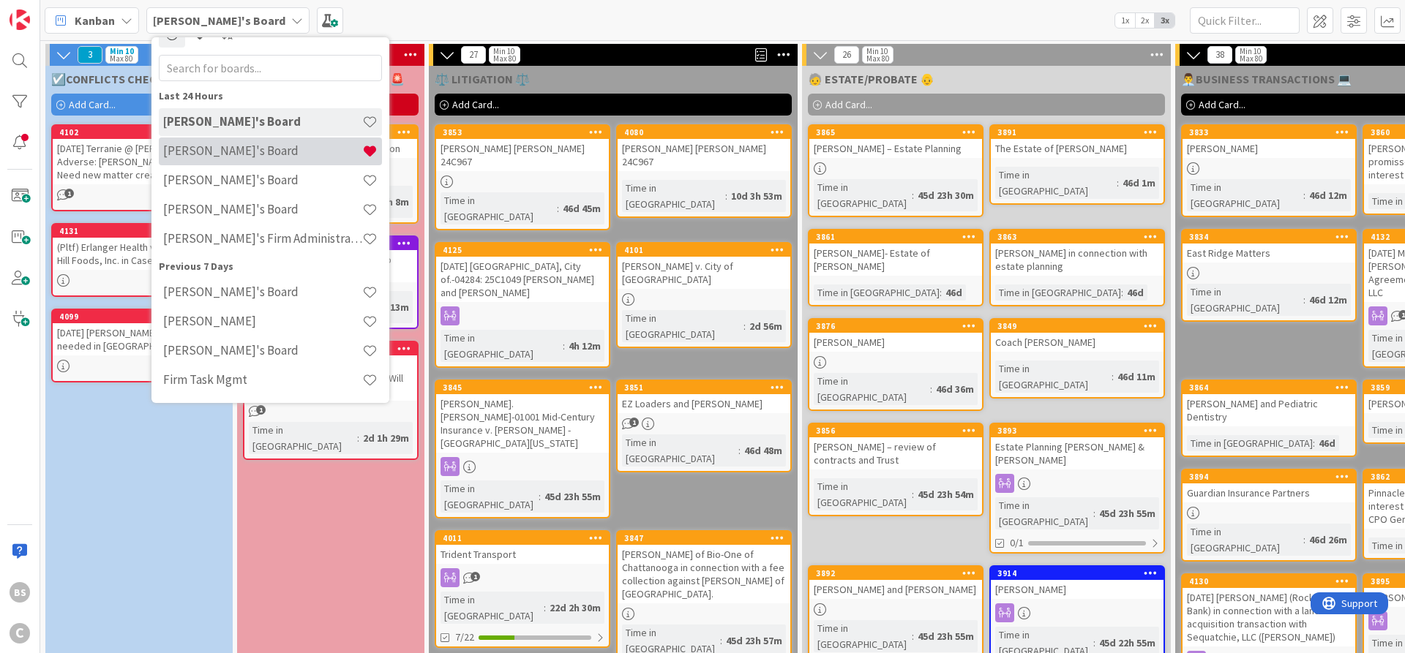
click at [201, 146] on h4 "[PERSON_NAME]'s Board" at bounding box center [262, 150] width 199 height 15
